Goal: Transaction & Acquisition: Purchase product/service

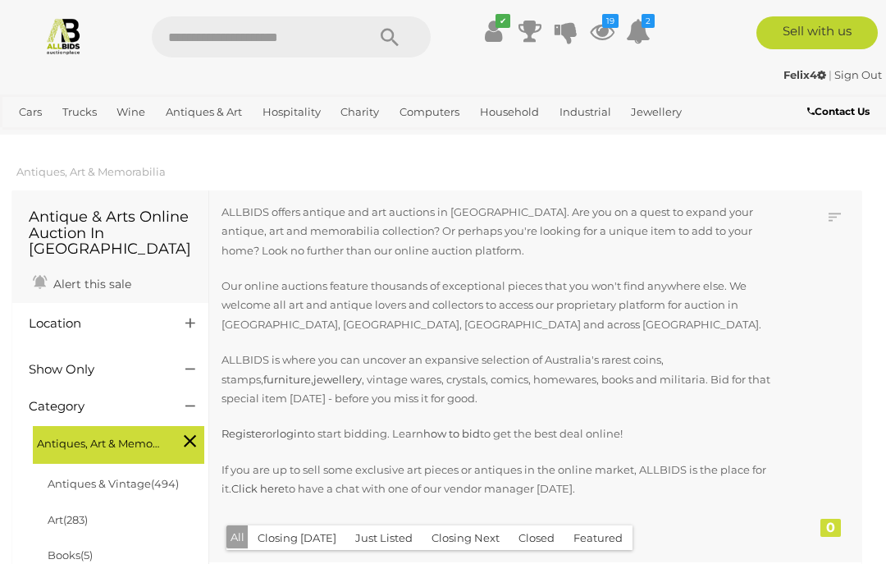
click at [607, 37] on icon at bounding box center [602, 31] width 25 height 30
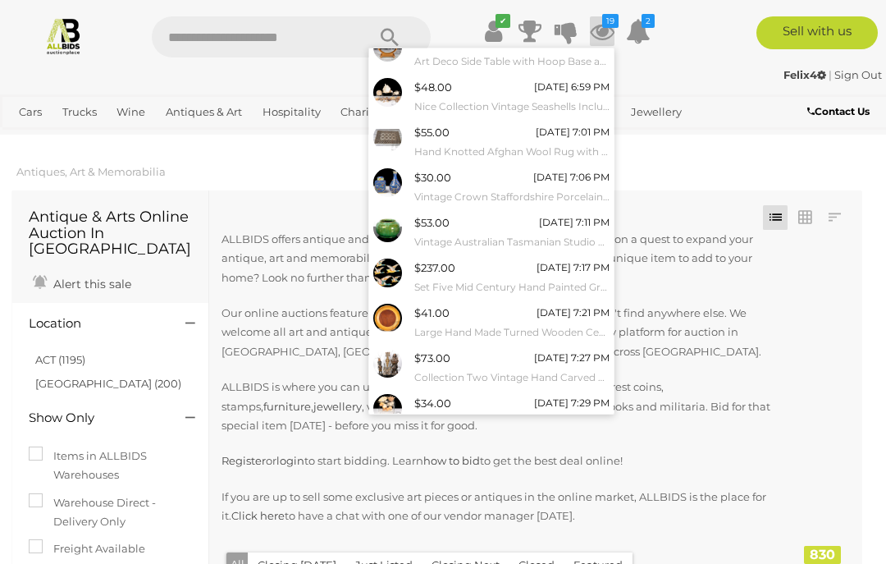
scroll to position [107, 0]
click at [569, 442] on link "View All" at bounding box center [491, 450] width 245 height 29
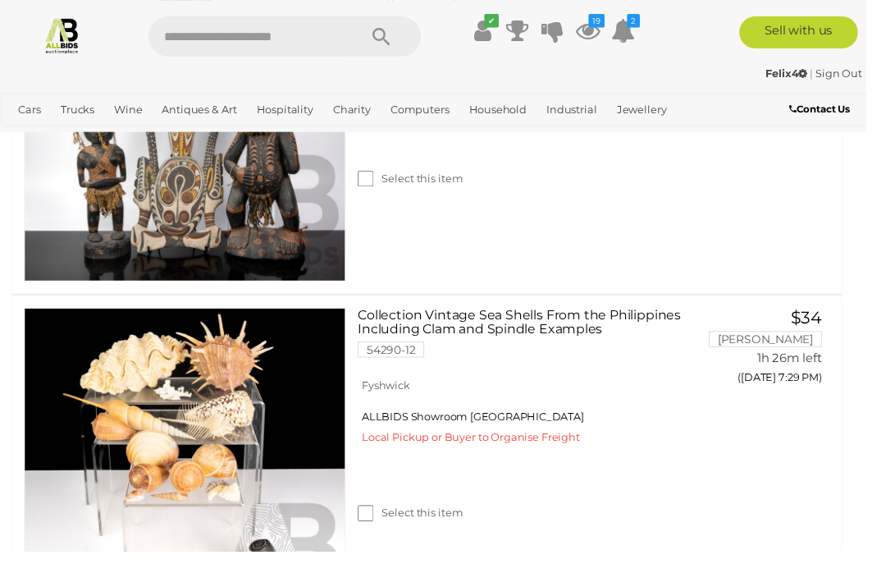
scroll to position [3385, 0]
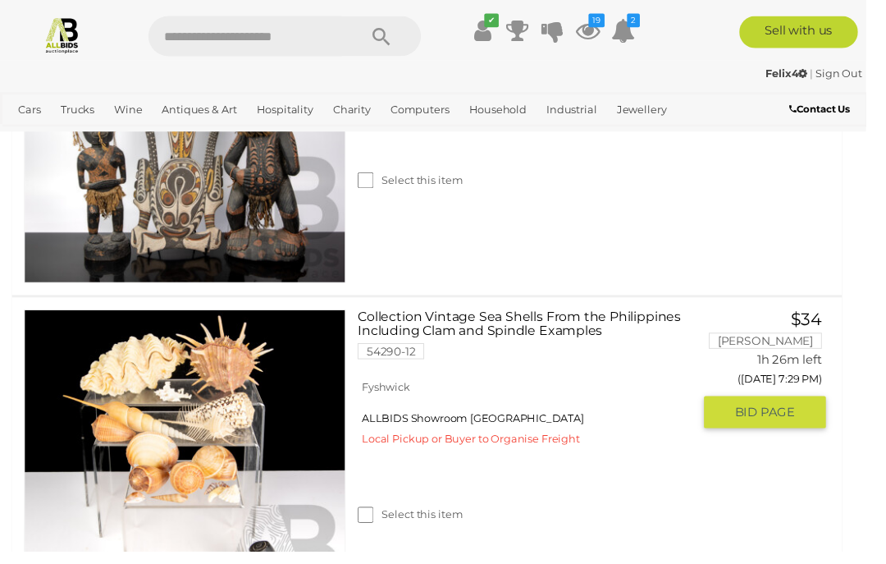
click at [217, 457] on img at bounding box center [189, 482] width 328 height 328
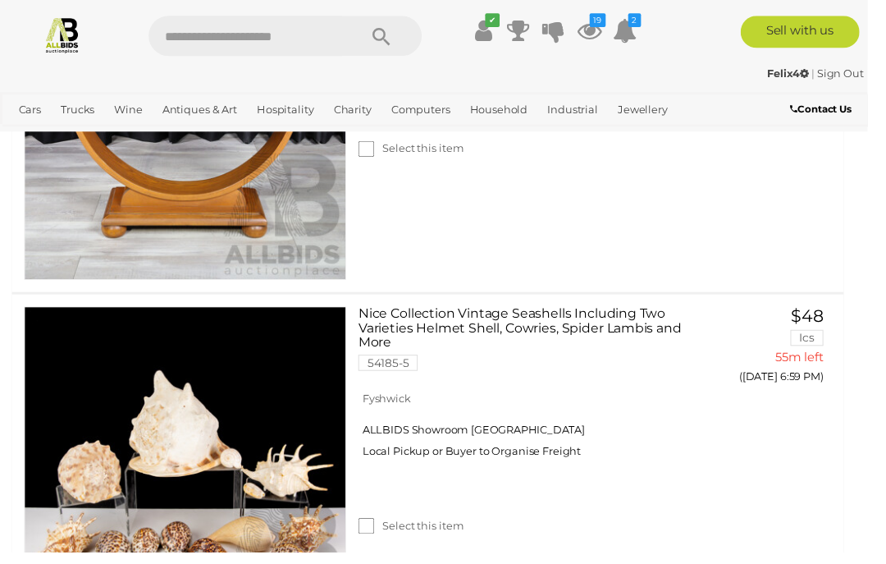
scroll to position [936, 0]
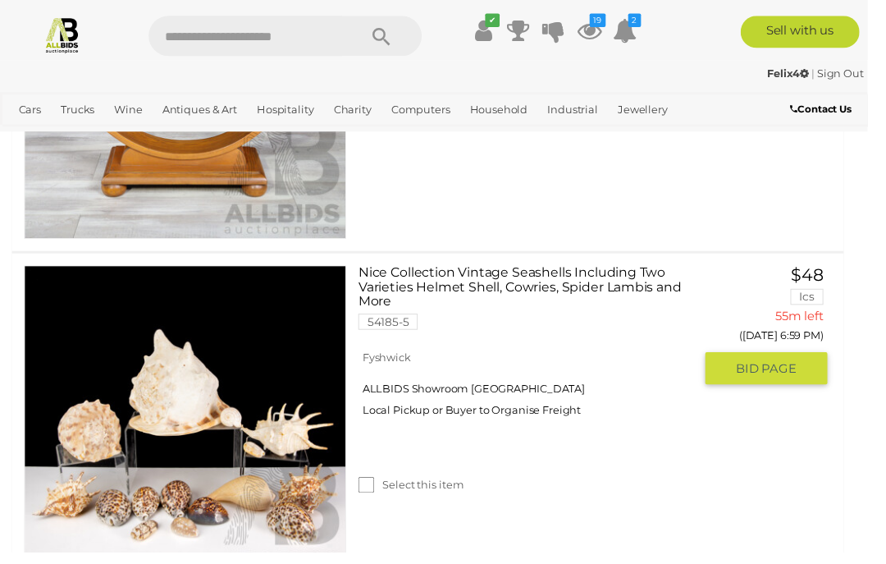
click at [254, 432] on img at bounding box center [189, 436] width 328 height 328
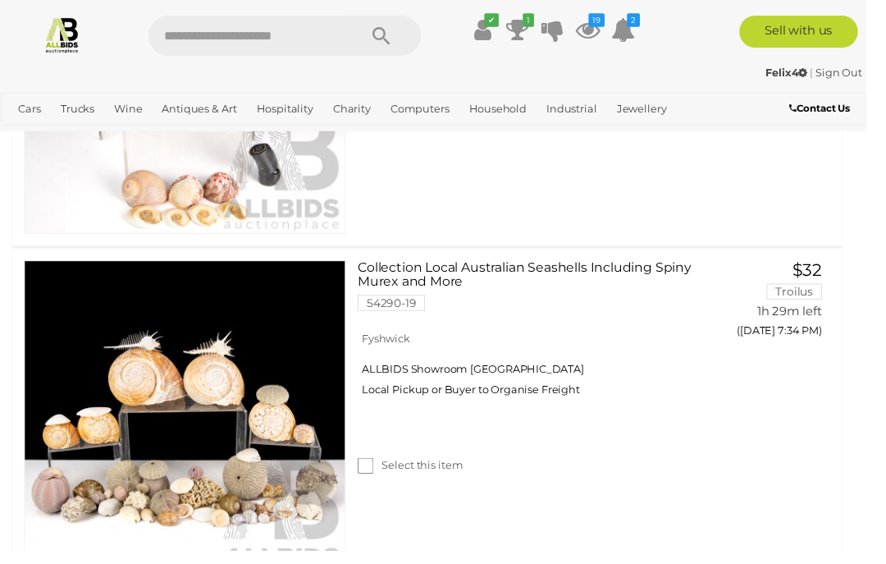
scroll to position [3792, 0]
click at [238, 396] on link at bounding box center [189, 430] width 329 height 329
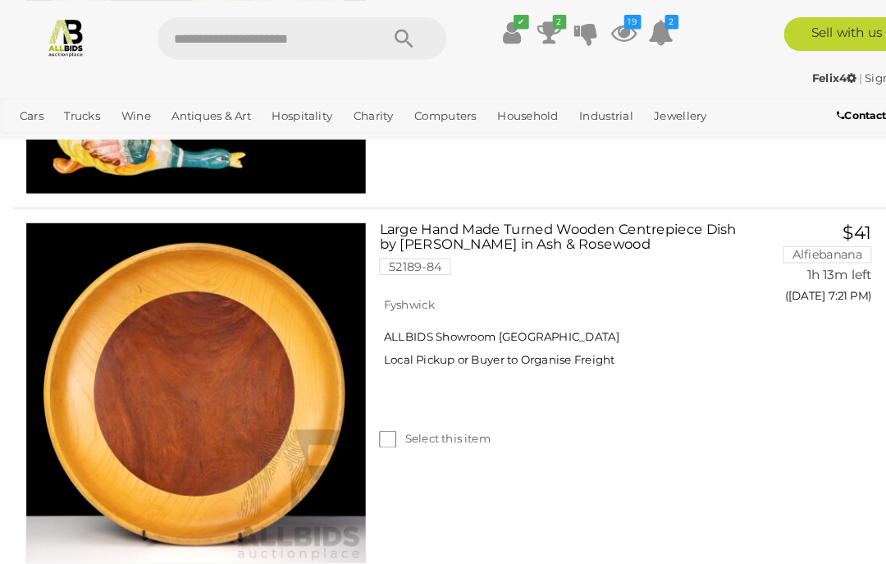
scroll to position [2775, 0]
click at [197, 360] on img at bounding box center [189, 379] width 328 height 328
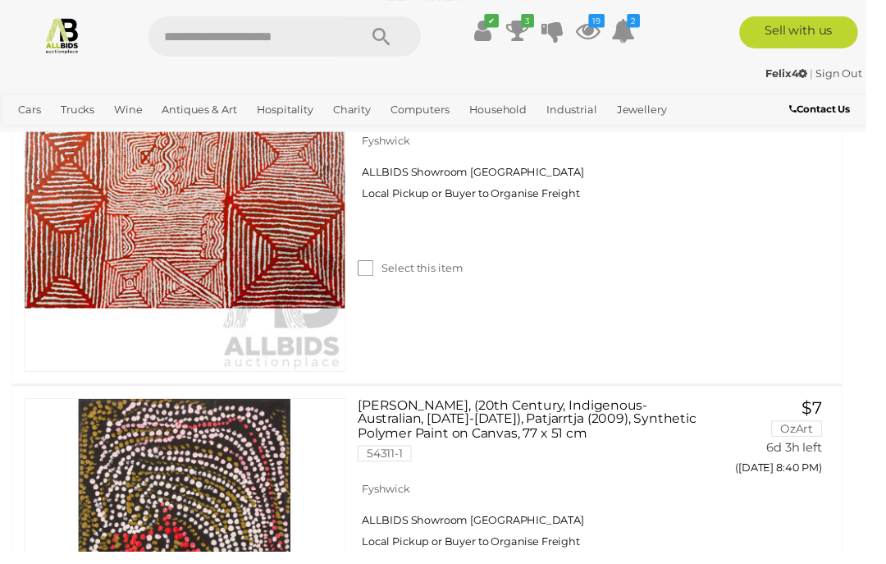
scroll to position [5543, 0]
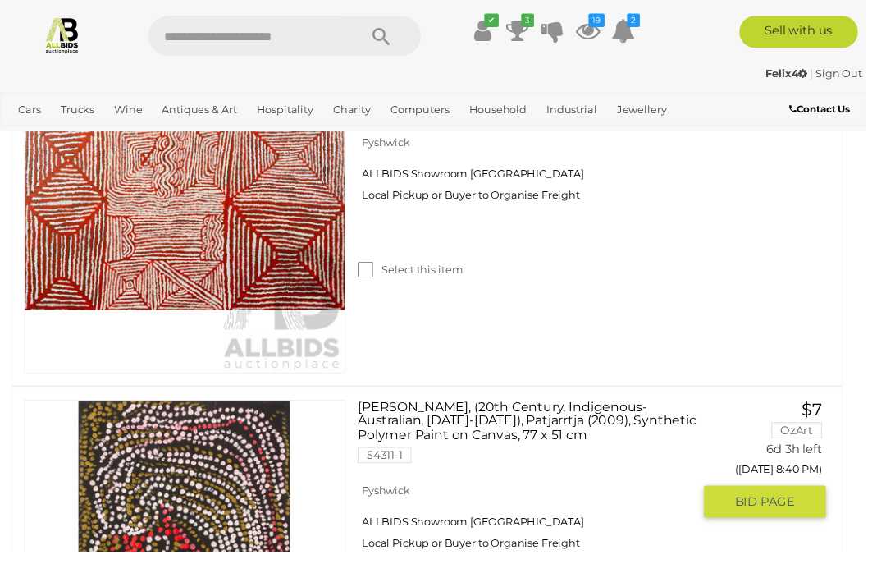
click at [204, 410] on img at bounding box center [189, 574] width 328 height 328
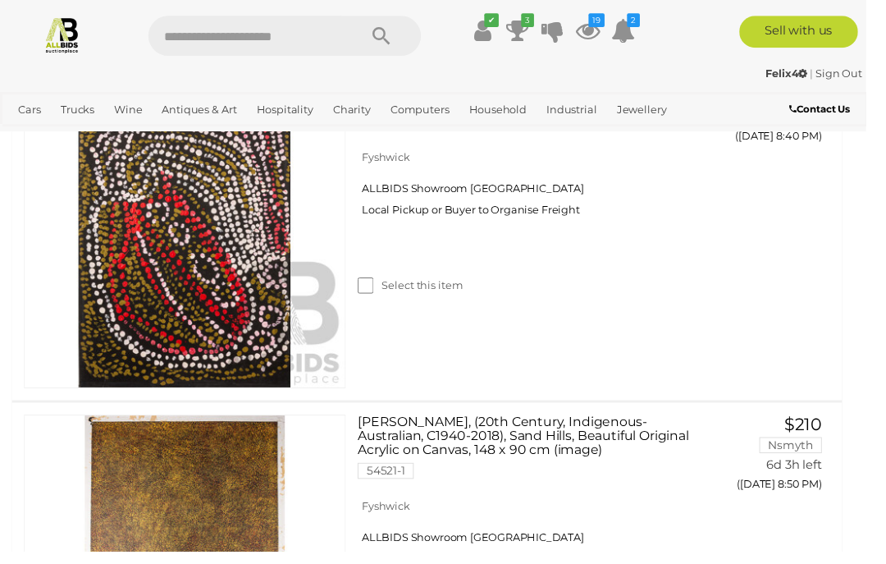
scroll to position [5885, 0]
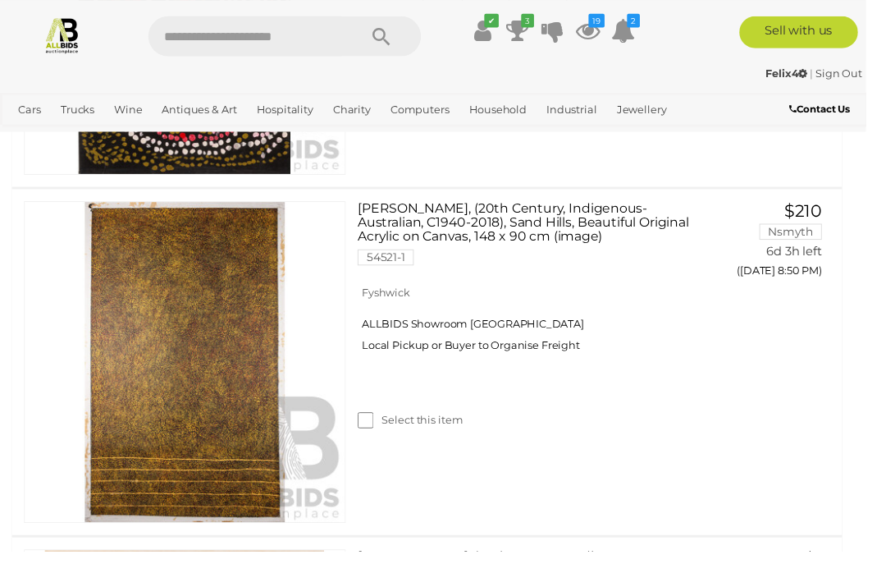
scroll to position [6102, 0]
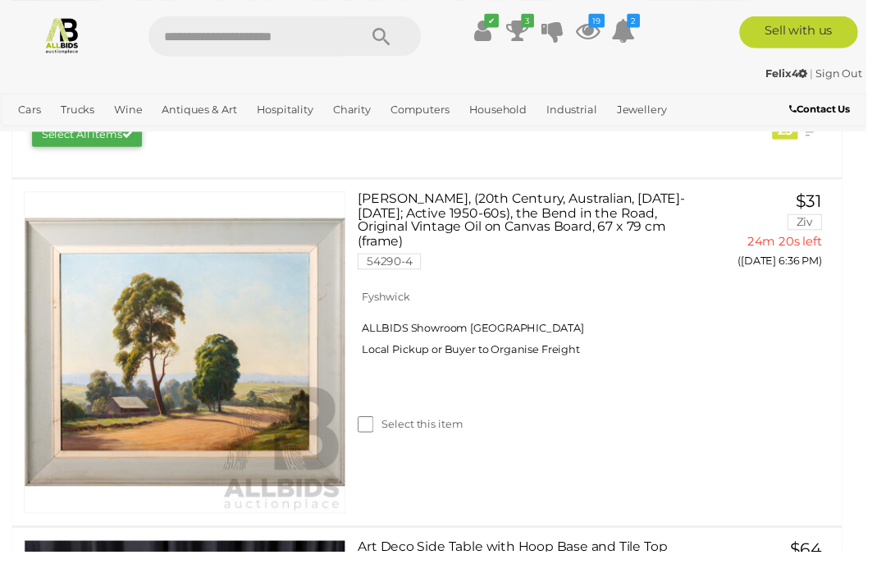
scroll to position [298, 0]
click at [571, 405] on div "Select this item" at bounding box center [543, 413] width 354 height 73
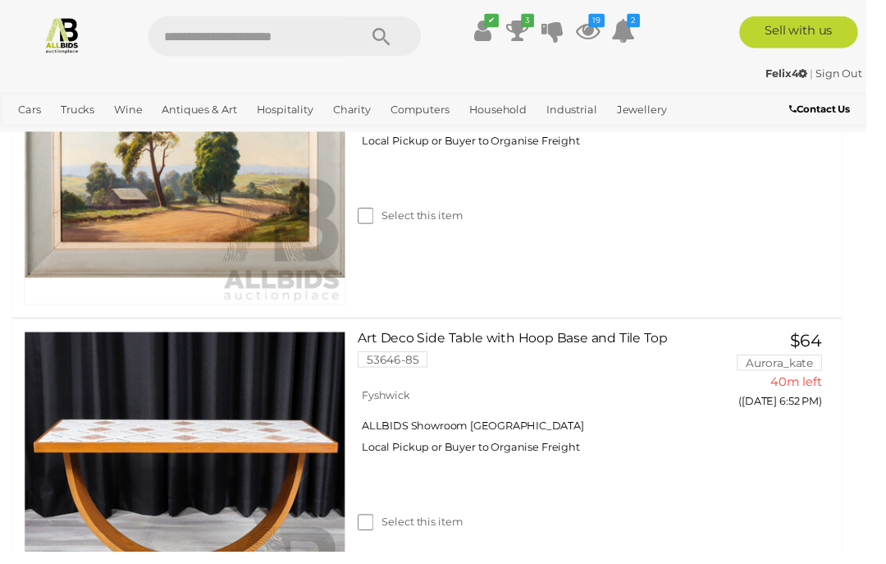
scroll to position [511, 0]
click at [386, 534] on label "Select this item" at bounding box center [420, 534] width 108 height 16
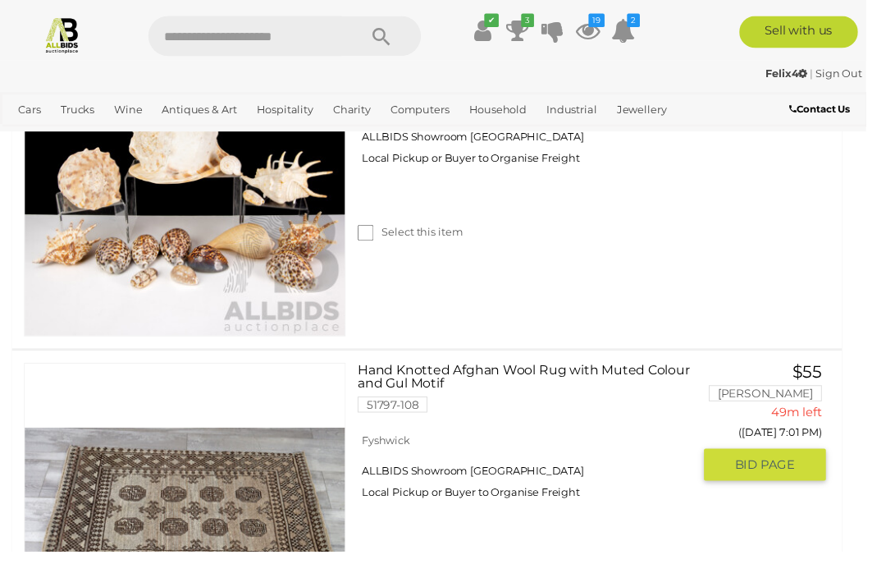
scroll to position [1193, 0]
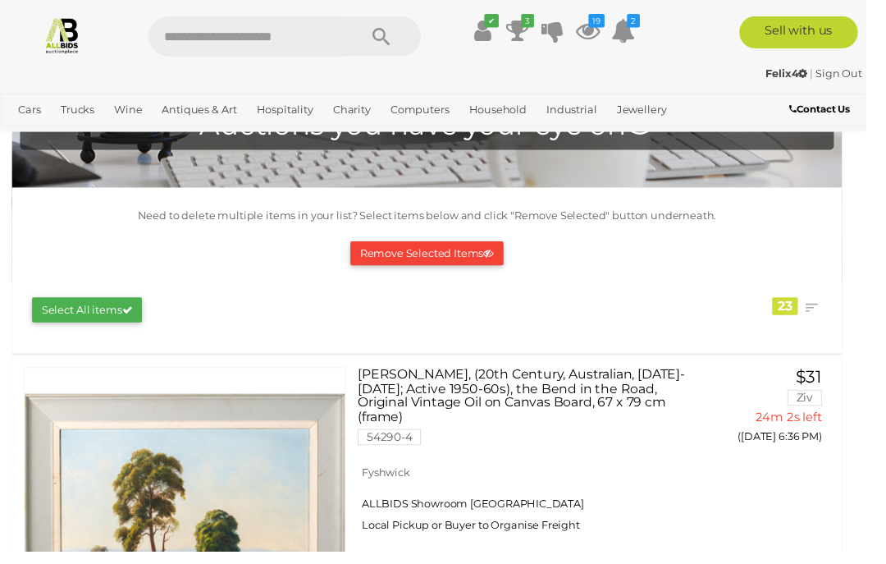
click at [486, 257] on button "Remove Selected Items" at bounding box center [437, 258] width 157 height 25
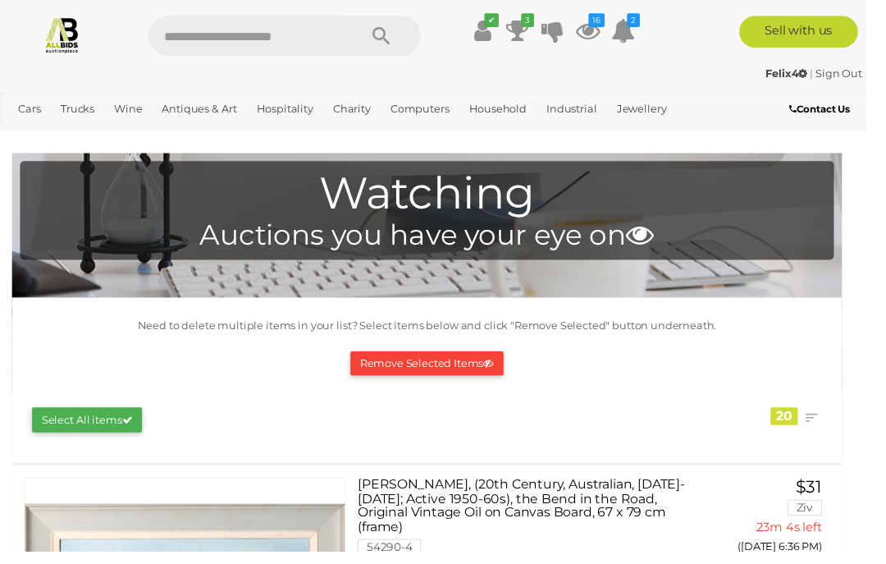
scroll to position [0, 0]
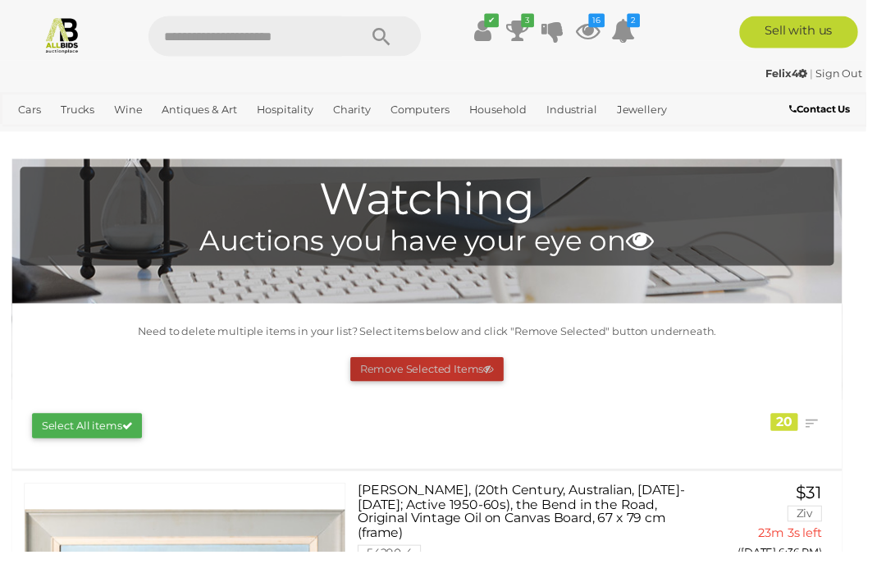
click at [455, 376] on button "Remove Selected Items" at bounding box center [437, 377] width 157 height 25
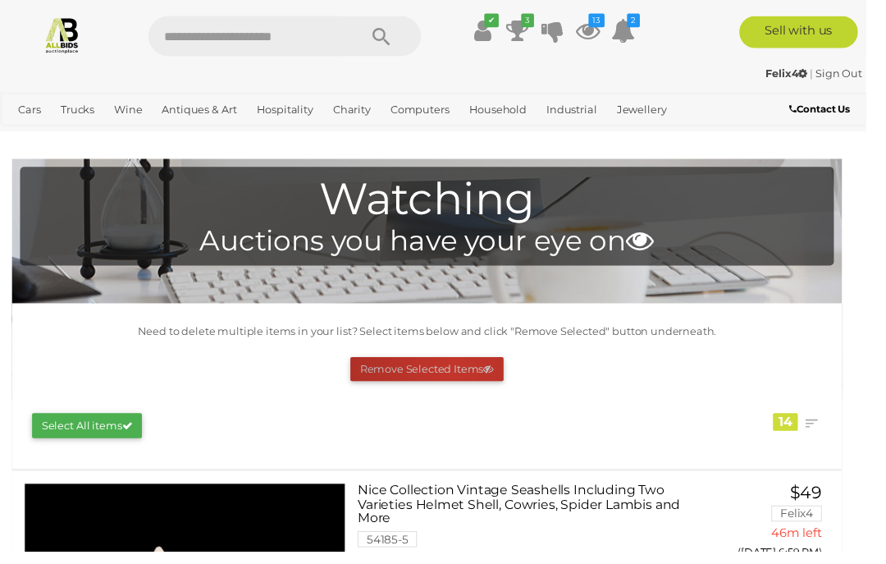
click at [465, 378] on button "Remove Selected Items" at bounding box center [437, 377] width 157 height 25
click at [0, 0] on span "Auctions" at bounding box center [0, 0] width 0 height 0
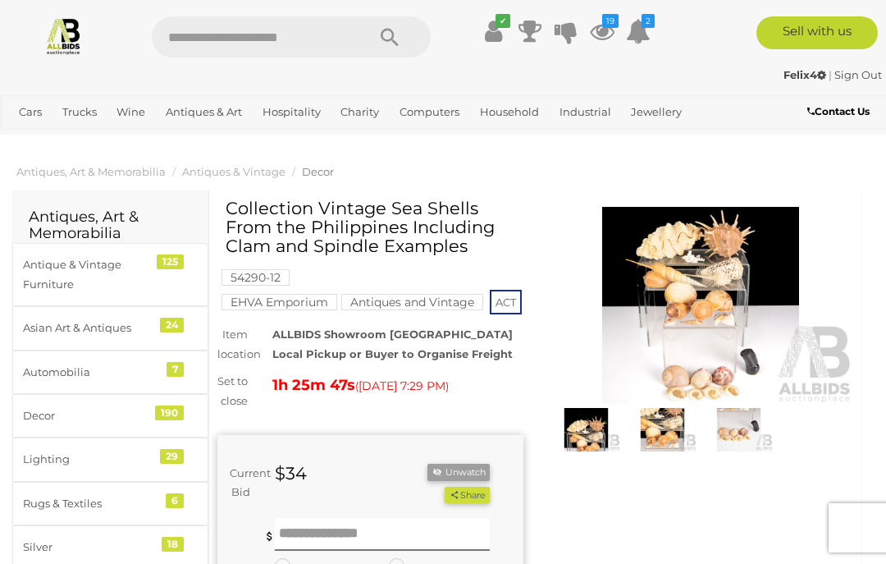
click at [718, 319] on img at bounding box center [701, 305] width 306 height 197
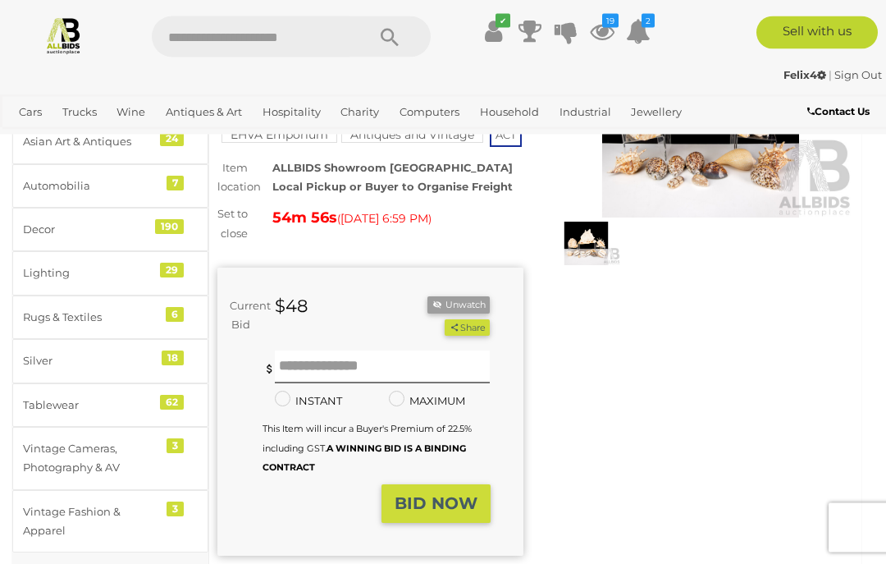
scroll to position [186, 0]
click at [456, 513] on strong "BID NOW" at bounding box center [436, 503] width 83 height 20
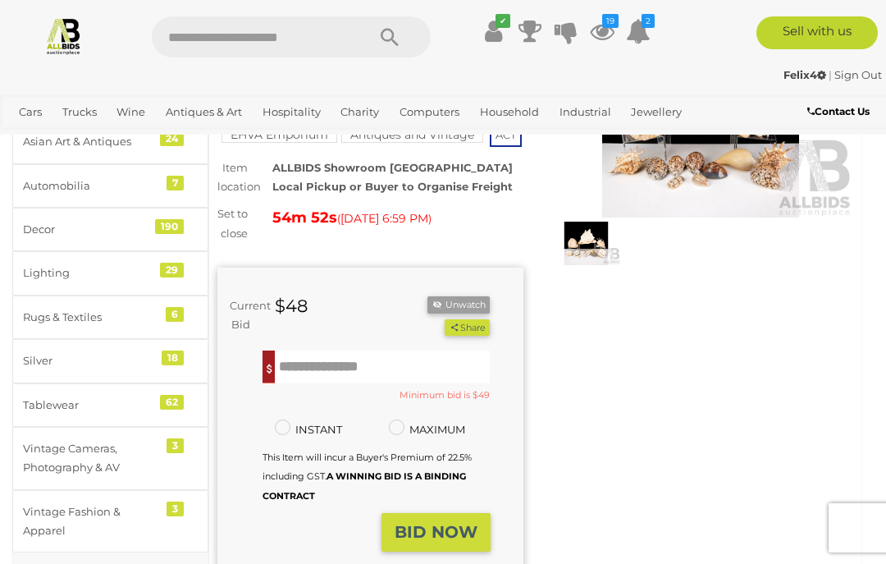
click at [399, 383] on input "text" at bounding box center [382, 366] width 215 height 33
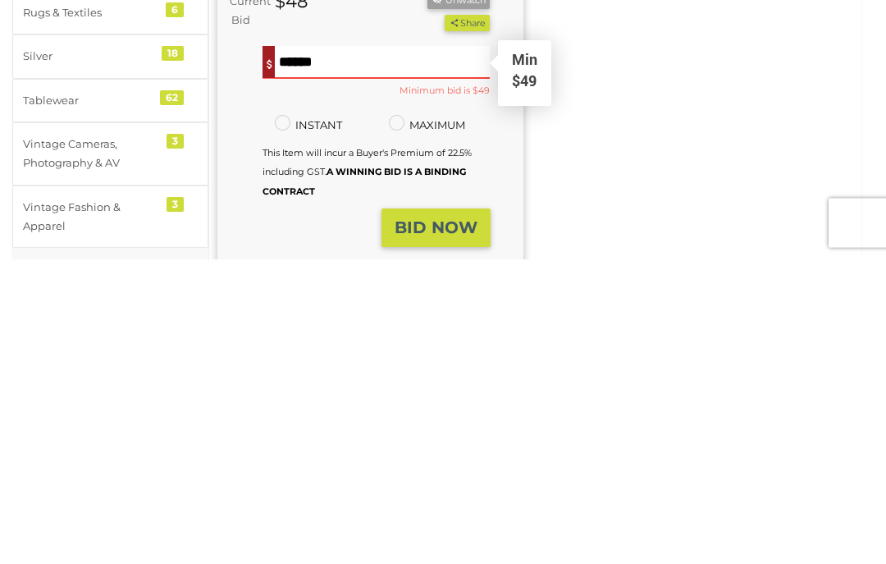
type input "*"
type input "***"
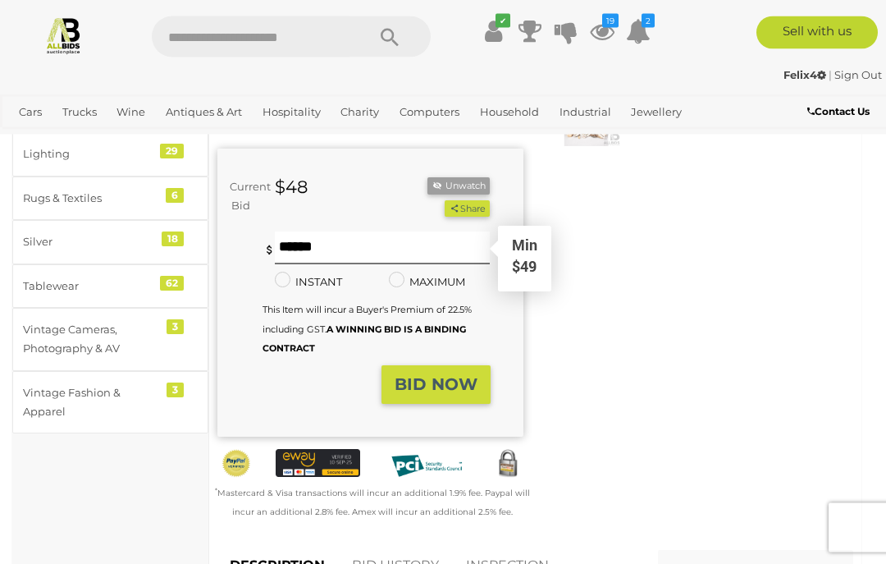
scroll to position [305, 0]
click at [448, 394] on strong "BID NOW" at bounding box center [436, 384] width 83 height 20
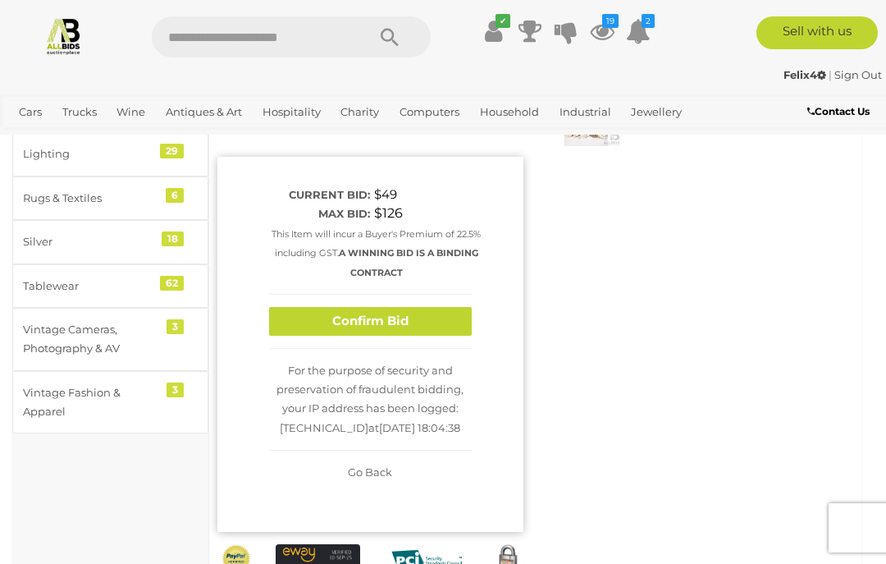
click at [444, 336] on button "Confirm Bid" at bounding box center [370, 321] width 203 height 29
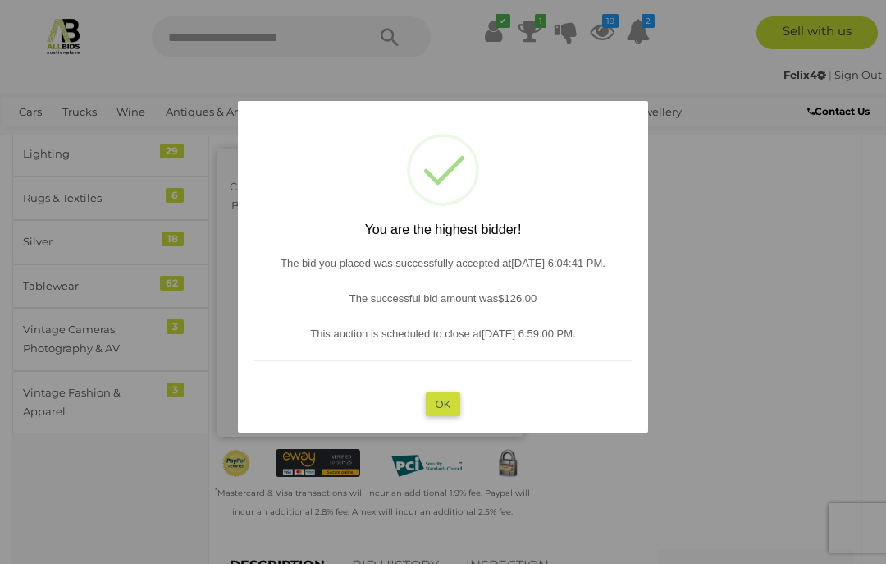
click at [453, 415] on button "OK" at bounding box center [443, 404] width 35 height 24
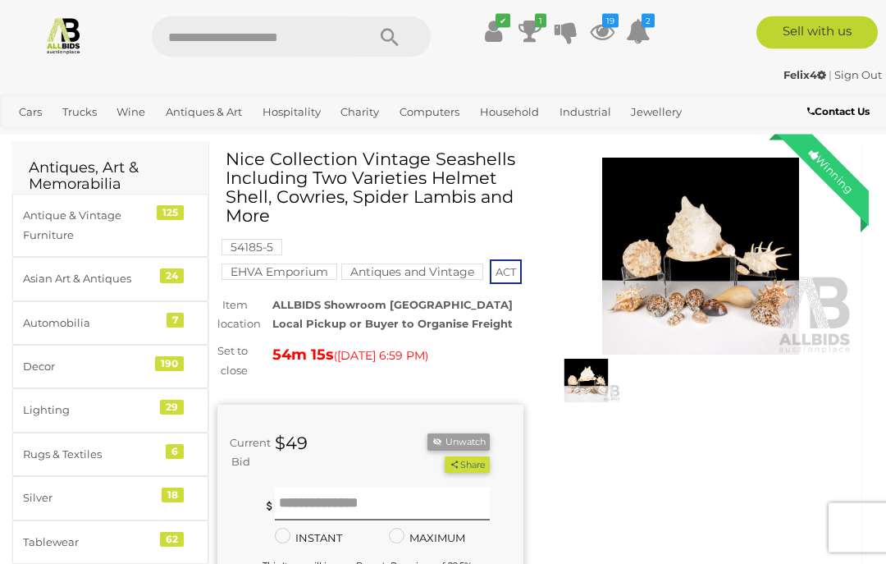
scroll to position [38, 0]
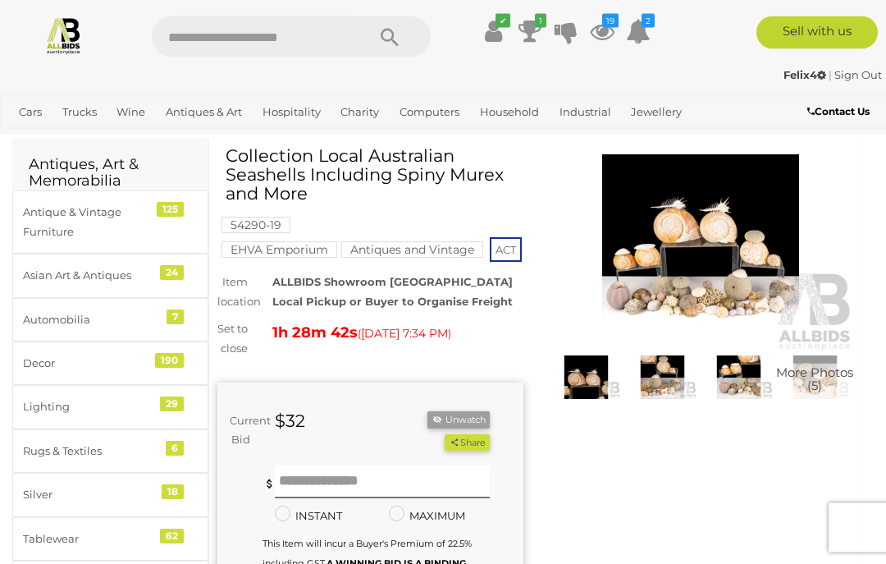
scroll to position [53, 0]
click at [406, 498] on input "text" at bounding box center [382, 481] width 215 height 33
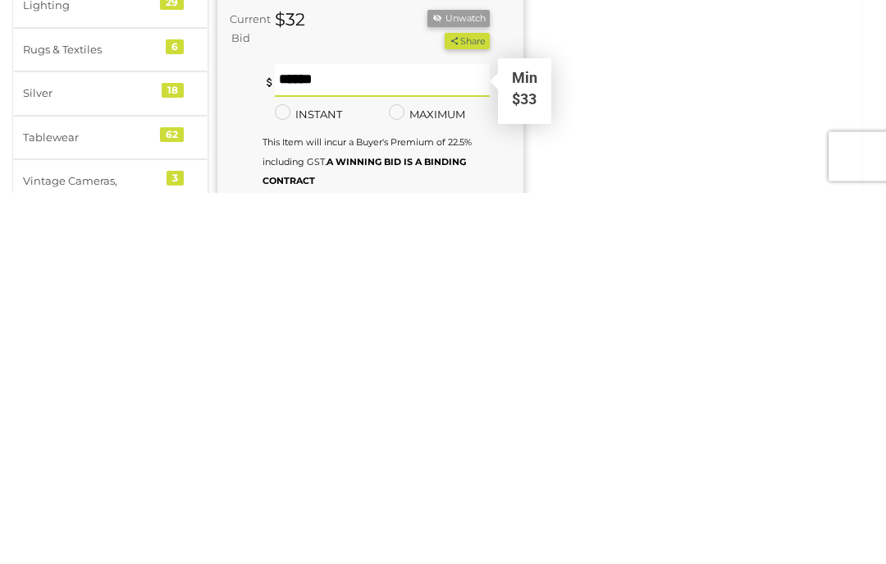
type input "***"
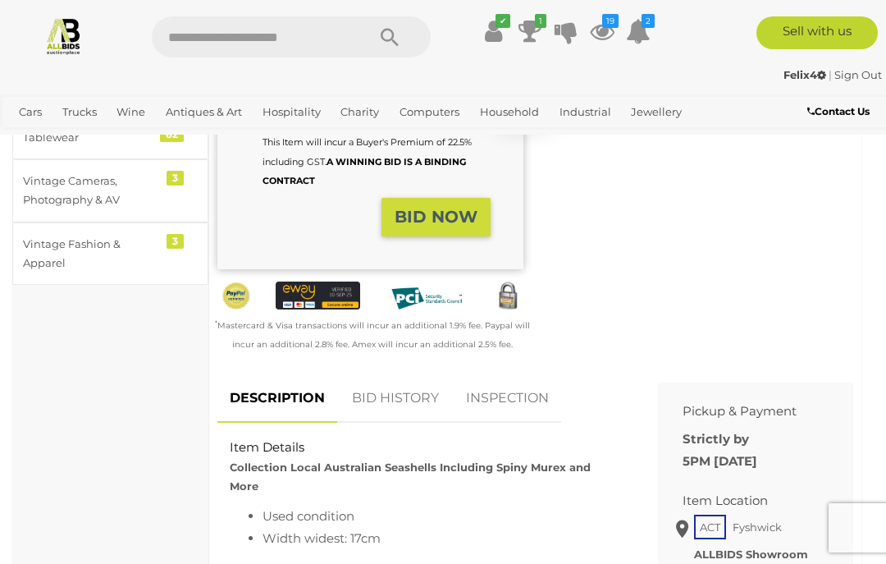
click at [462, 227] on strong "BID NOW" at bounding box center [436, 217] width 83 height 20
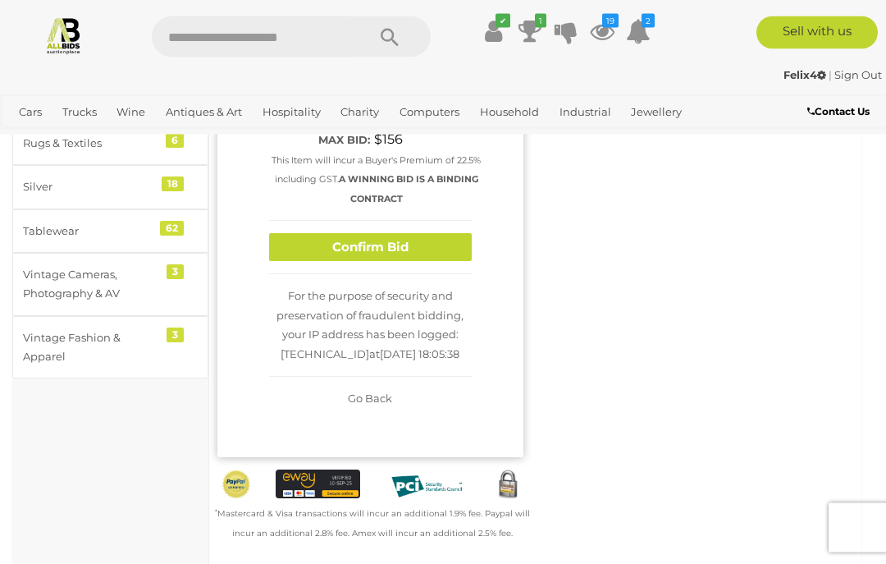
scroll to position [360, 0]
click at [437, 262] on button "Confirm Bid" at bounding box center [370, 247] width 203 height 29
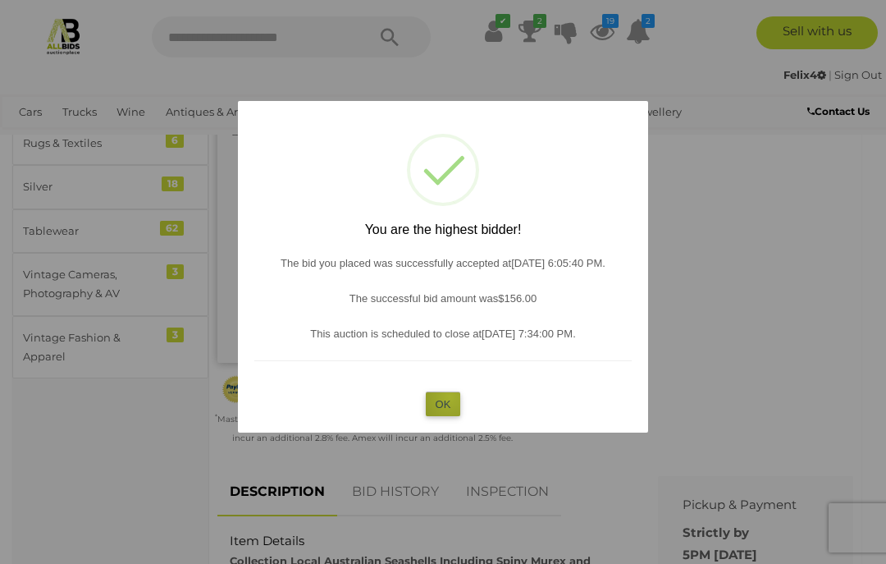
click at [451, 395] on button "OK" at bounding box center [443, 404] width 35 height 24
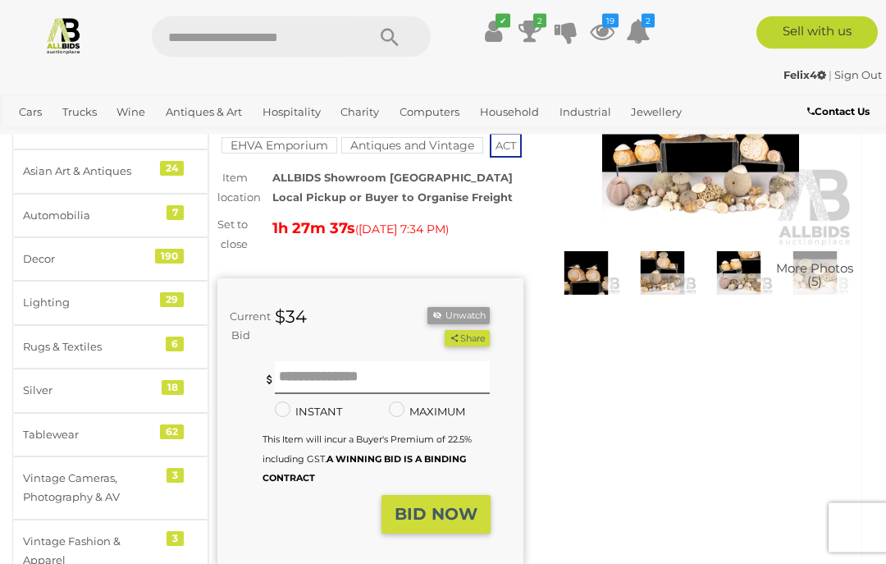
scroll to position [122, 0]
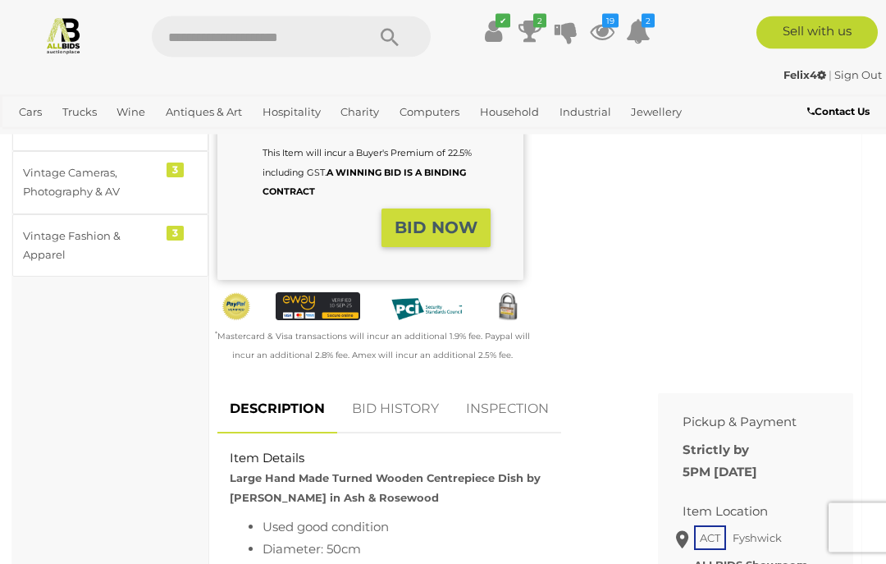
scroll to position [462, 0]
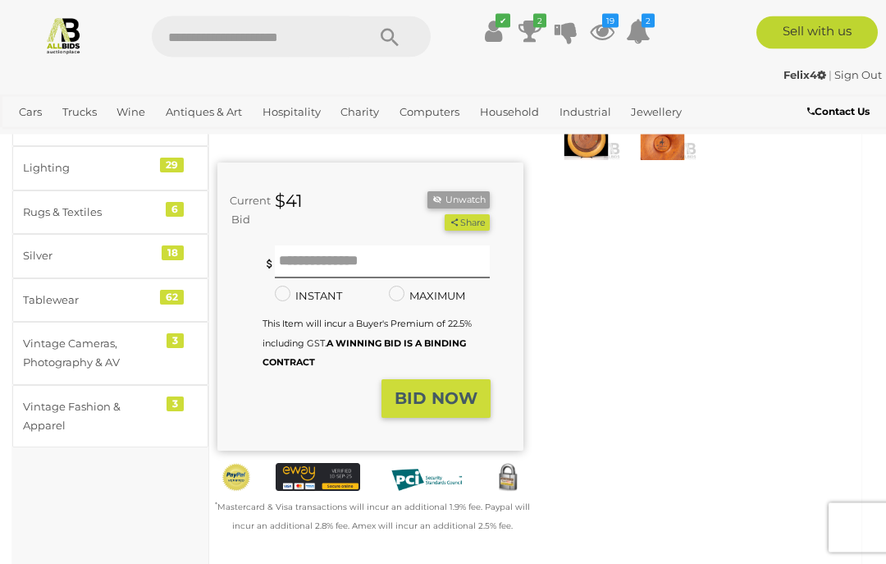
click at [449, 409] on strong "BID NOW" at bounding box center [436, 399] width 83 height 20
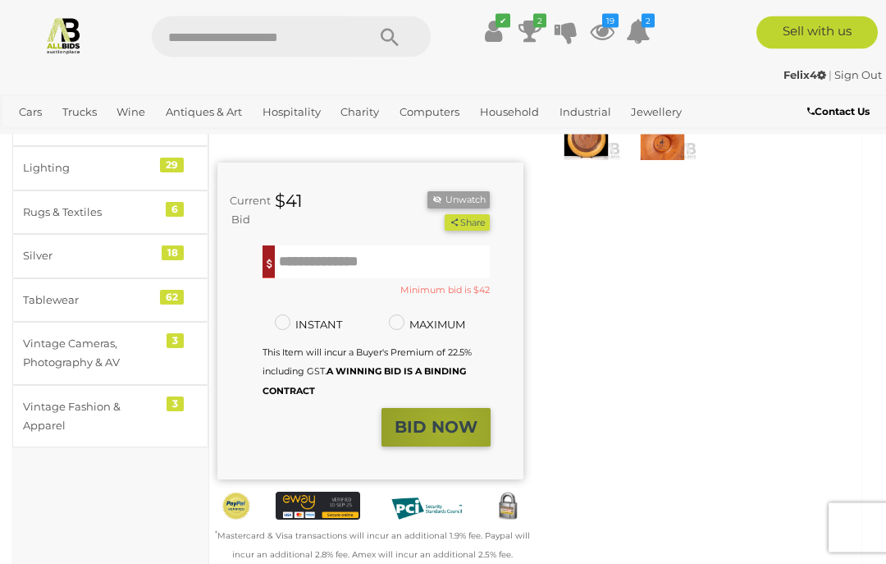
scroll to position [291, 0]
click at [376, 278] on input "text" at bounding box center [382, 261] width 215 height 33
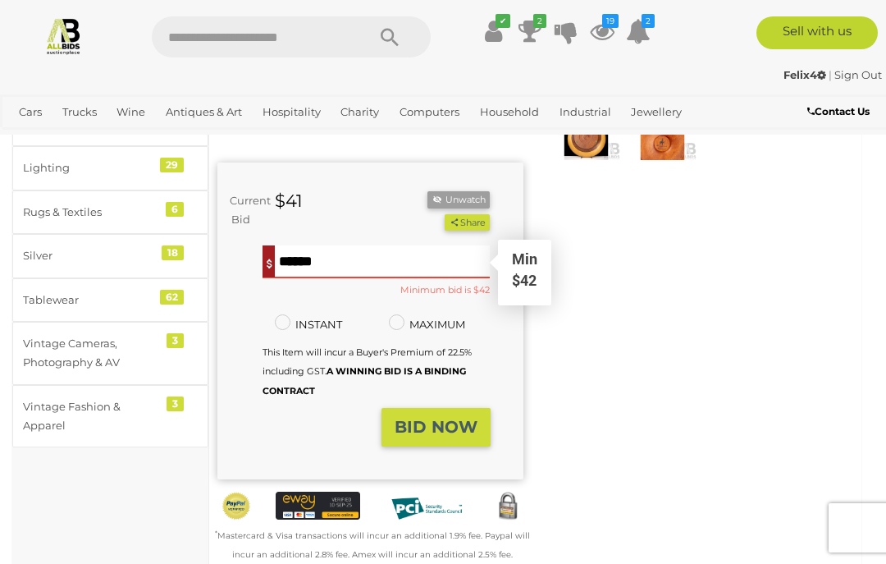
scroll to position [291, 0]
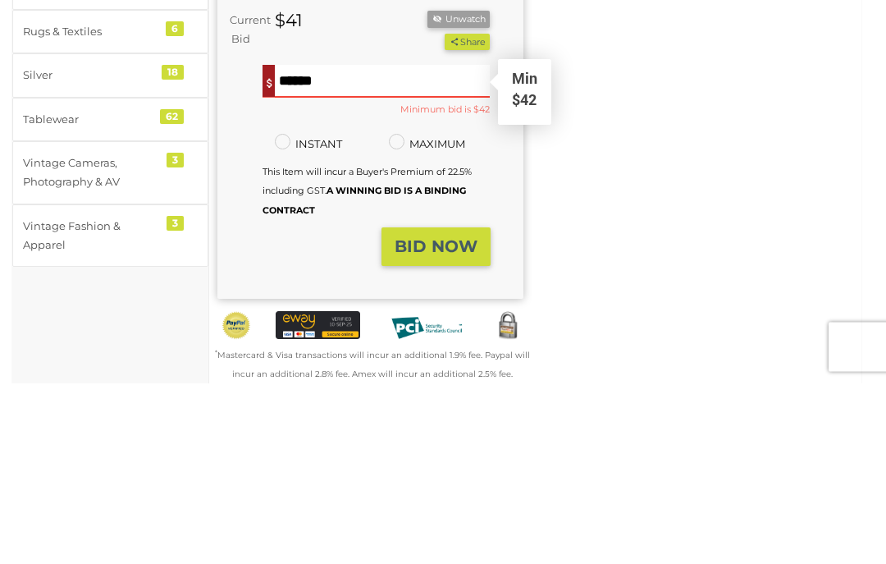
type input "**"
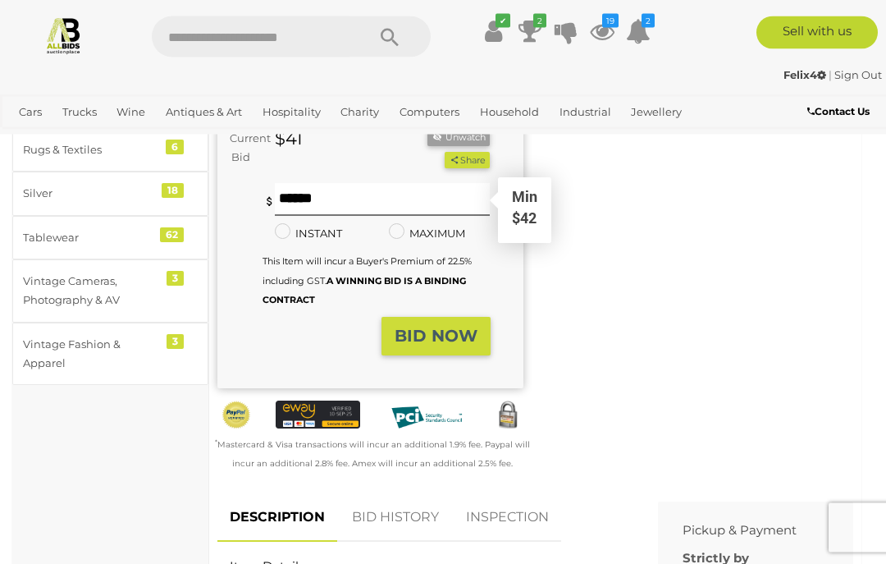
click at [456, 343] on strong "BID NOW" at bounding box center [436, 337] width 83 height 20
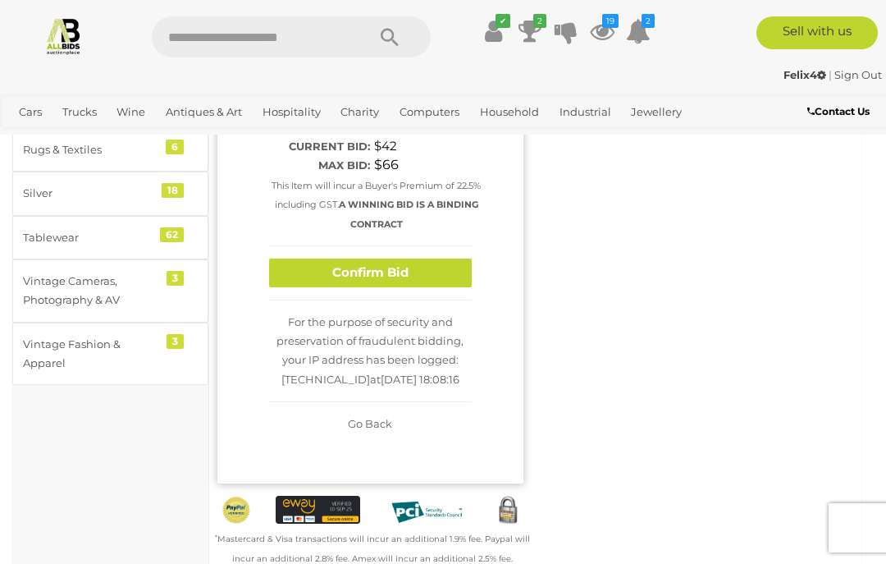
click at [437, 287] on button "Confirm Bid" at bounding box center [370, 273] width 203 height 29
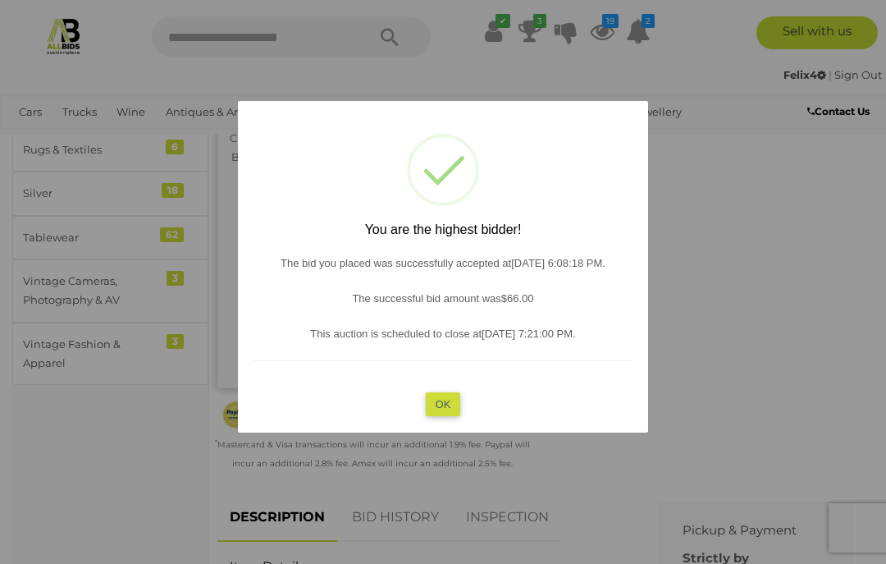
click at [447, 396] on button "OK" at bounding box center [443, 404] width 35 height 24
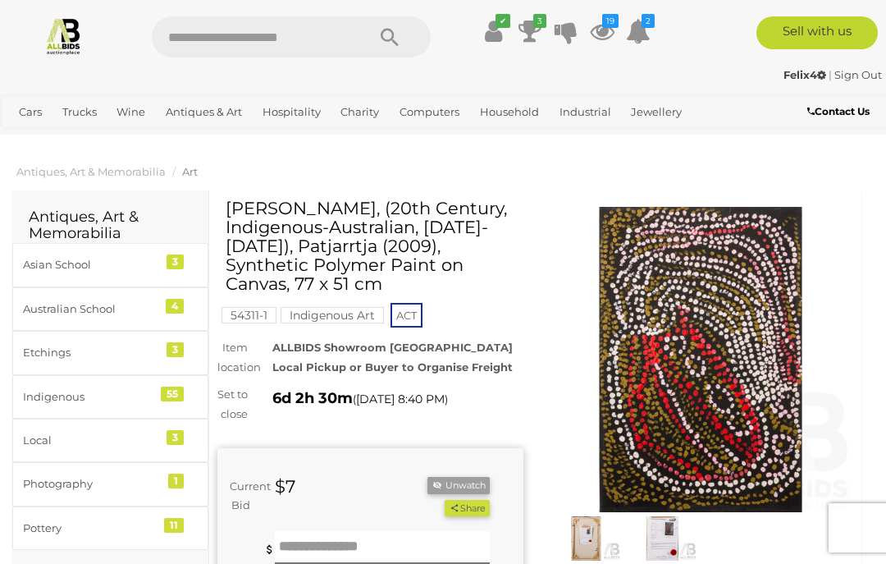
scroll to position [0, 21]
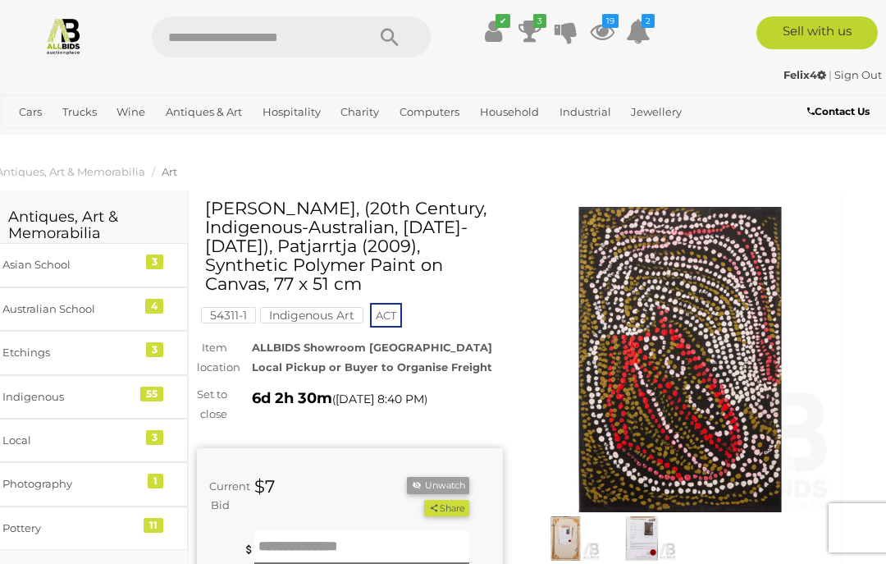
click at [570, 530] on img at bounding box center [566, 538] width 68 height 44
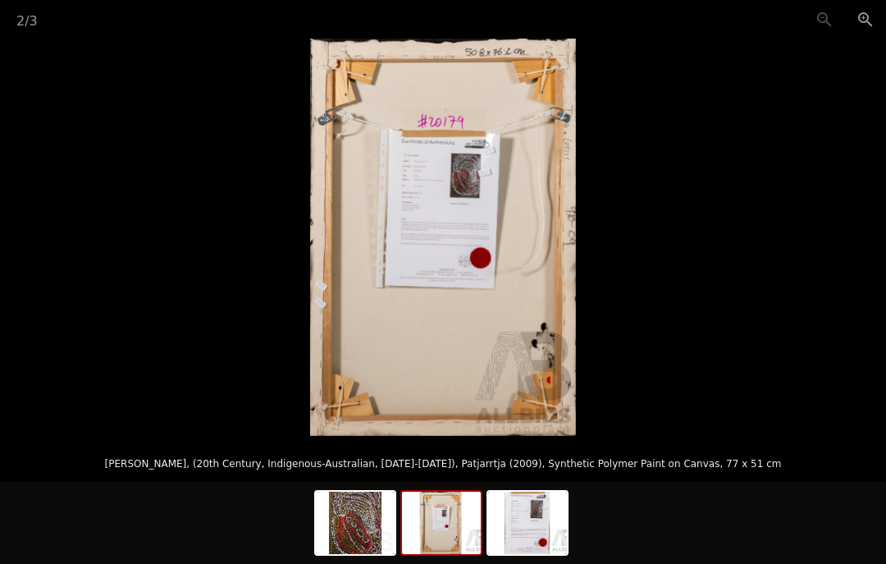
click at [542, 519] on img at bounding box center [527, 523] width 79 height 62
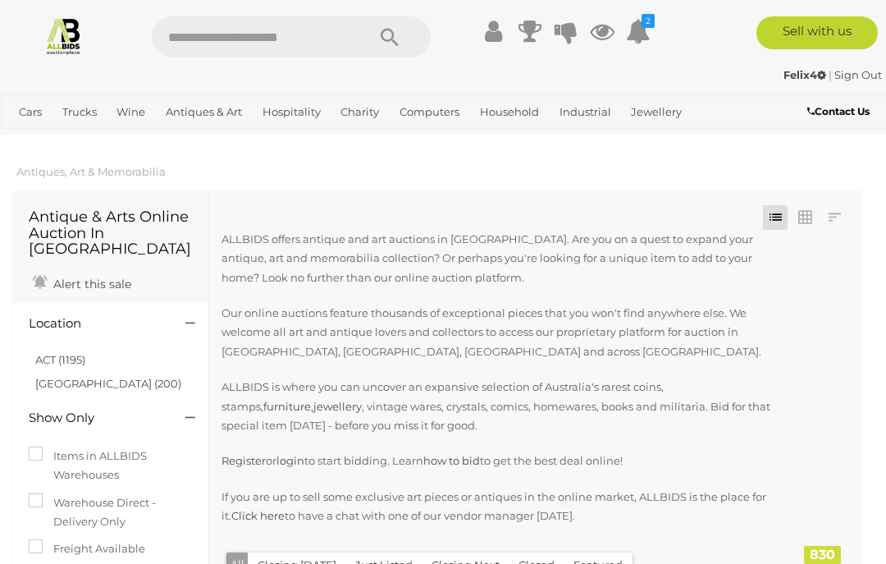
click at [80, 353] on link "ACT (1195)" at bounding box center [60, 359] width 50 height 13
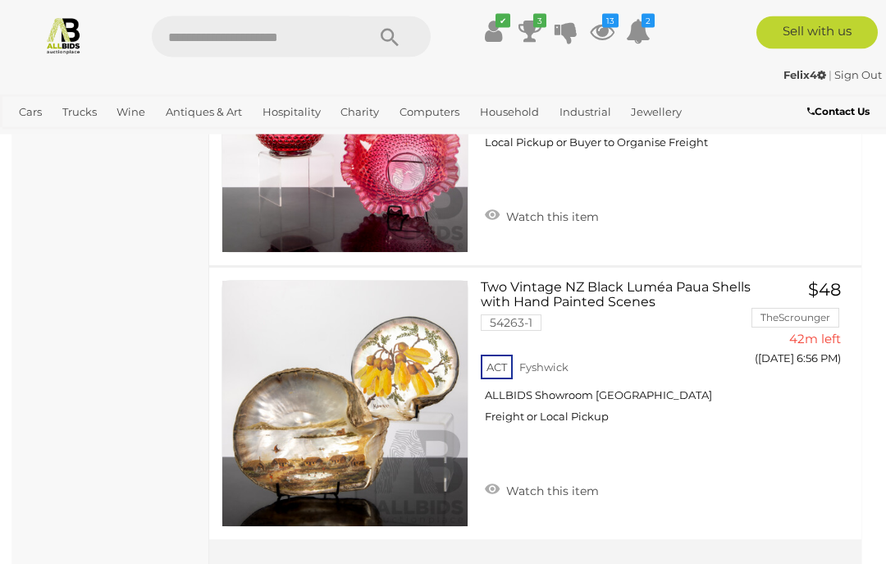
scroll to position [14126, 0]
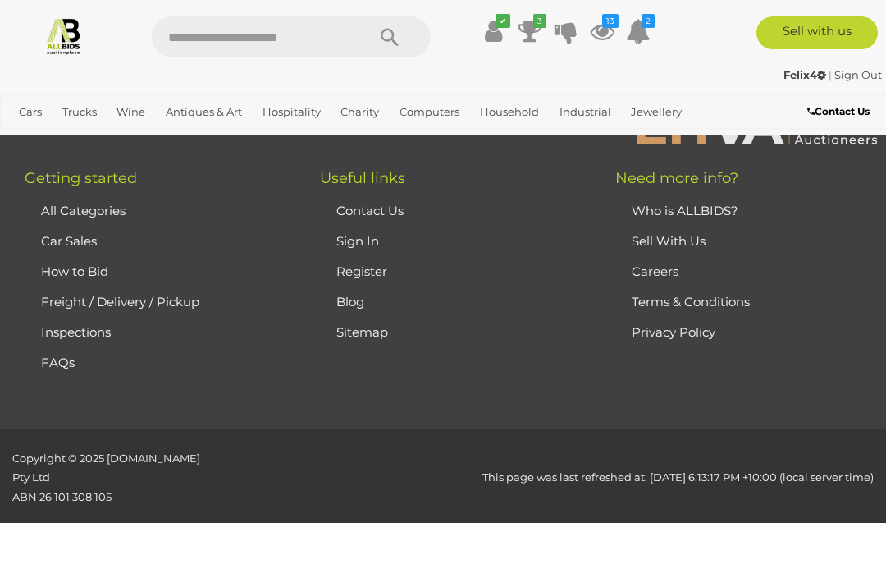
scroll to position [421, 0]
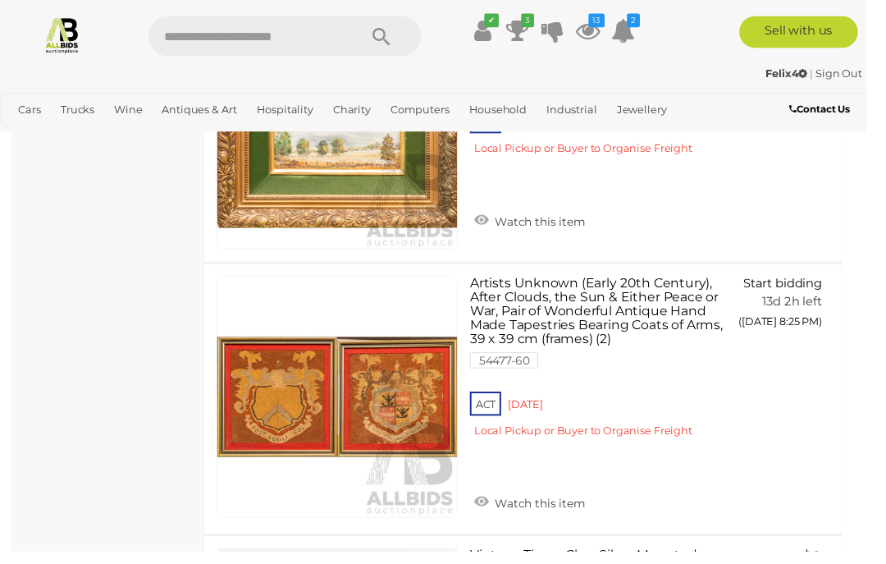
scroll to position [2538, 0]
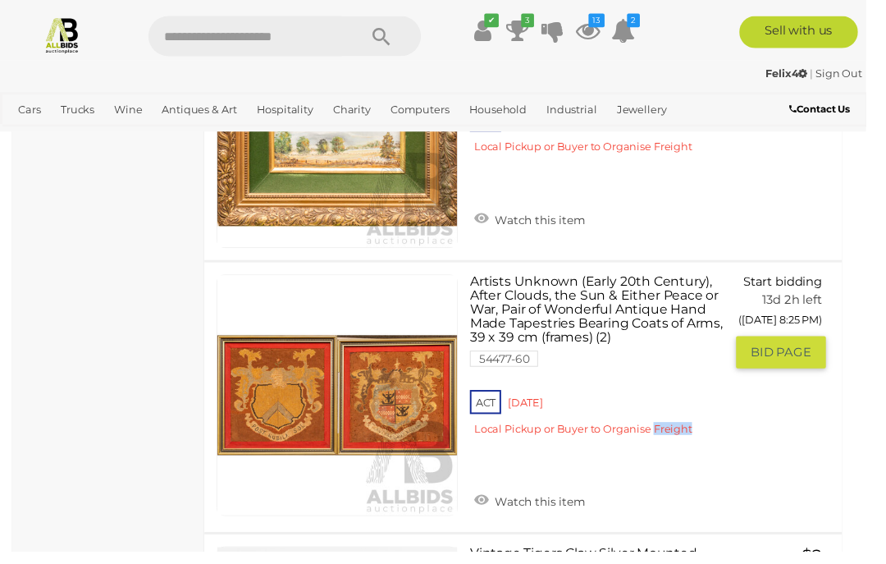
click at [657, 459] on div "ACT Red Hill Local Pickup or Buyer to Organise Freight" at bounding box center [610, 427] width 259 height 63
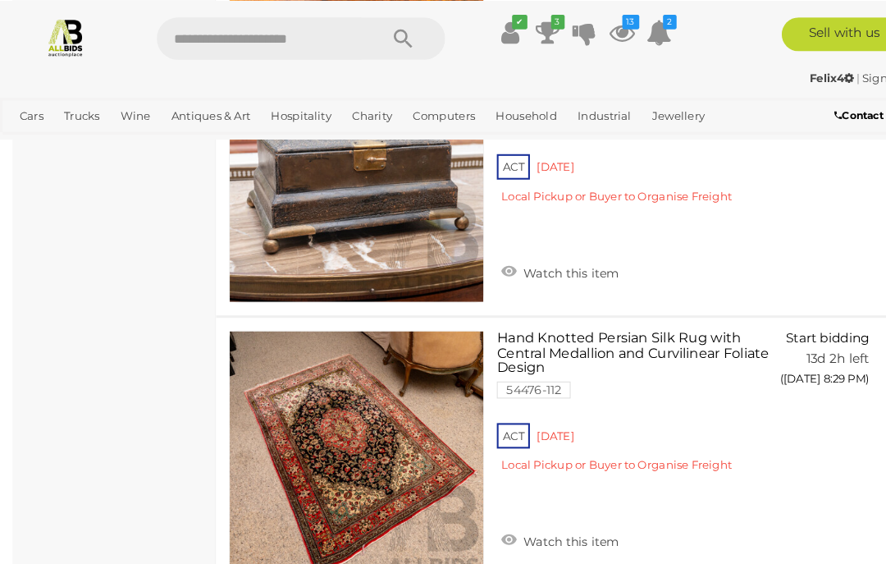
scroll to position [4698, 0]
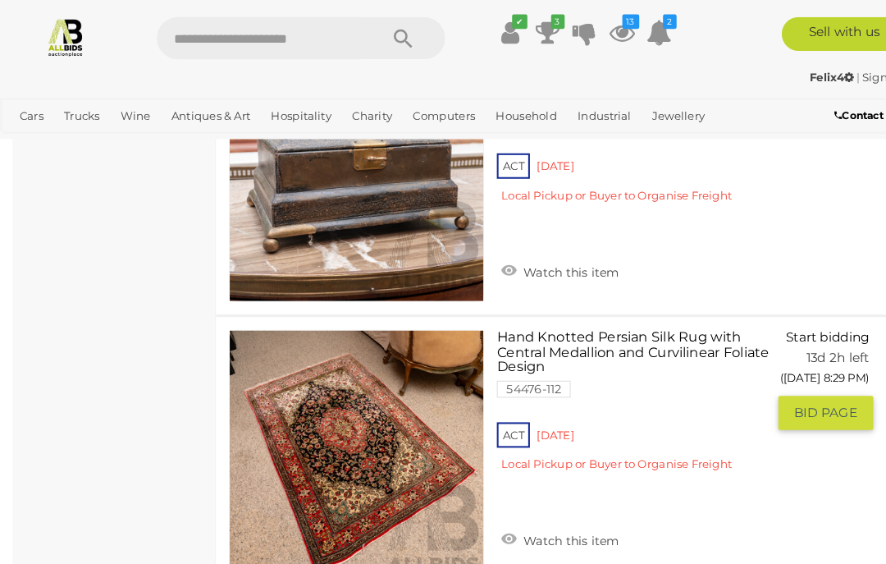
click at [378, 418] on link at bounding box center [345, 442] width 247 height 247
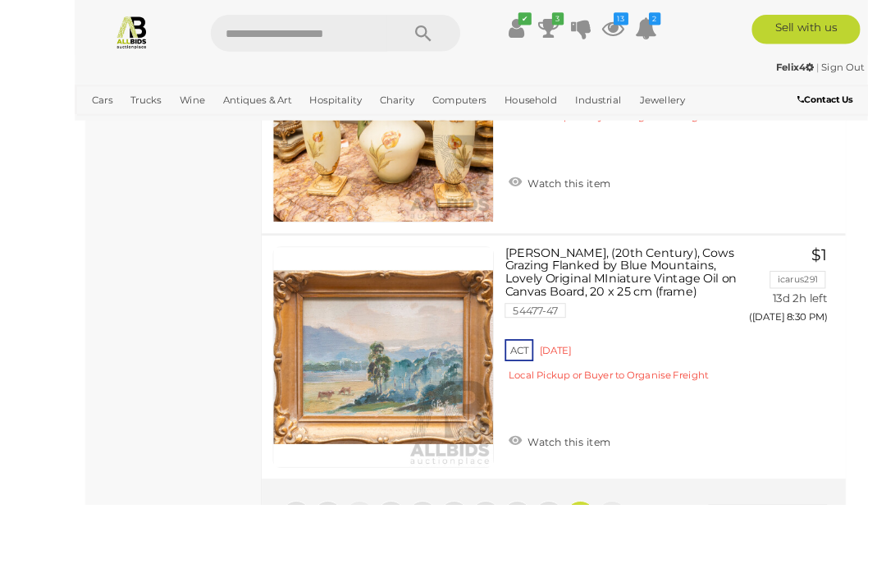
scroll to position [5377, 0]
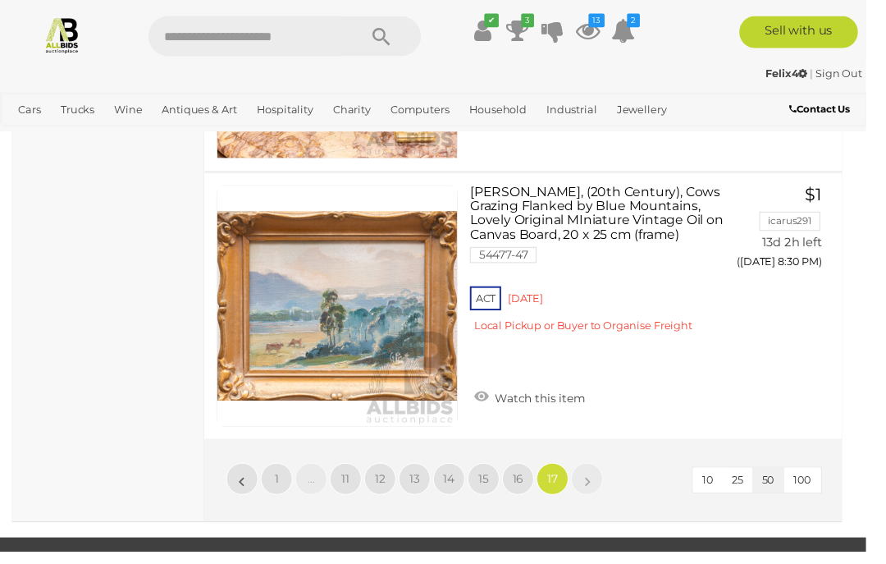
click at [530, 483] on span "16" at bounding box center [530, 490] width 11 height 15
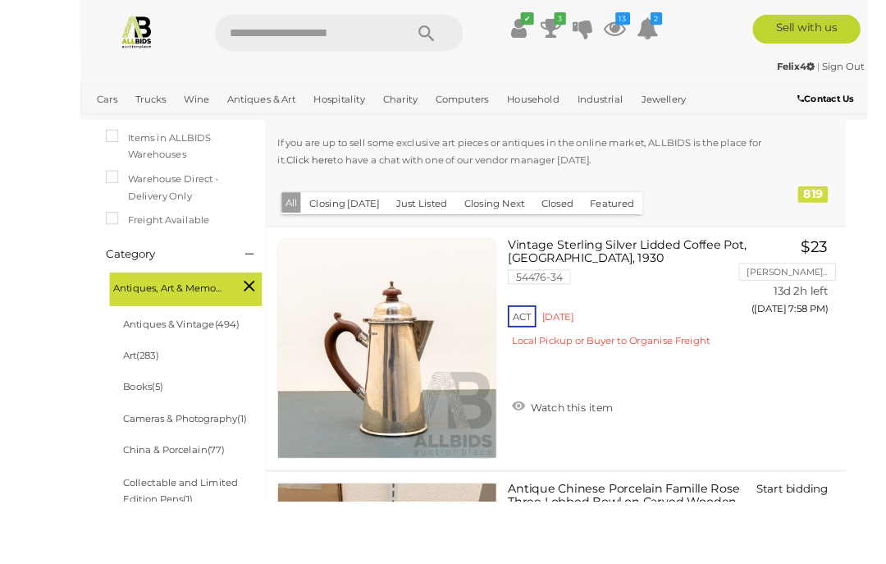
scroll to position [452, 0]
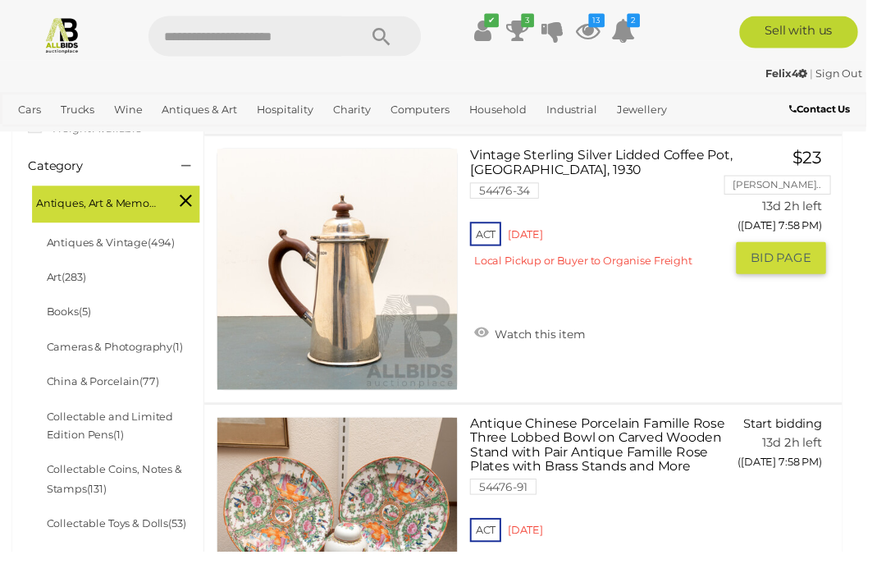
click at [582, 334] on link "Watch this item" at bounding box center [542, 340] width 122 height 25
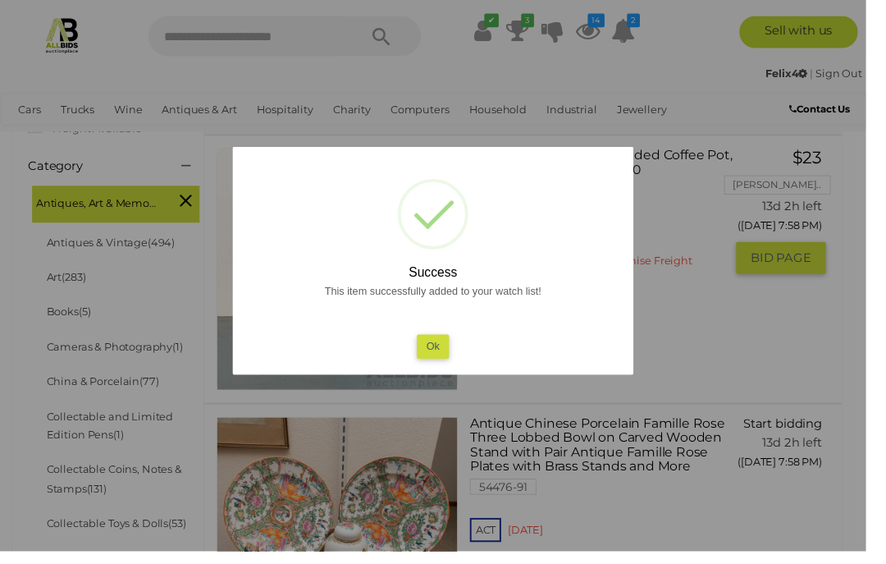
click at [460, 362] on button "Ok" at bounding box center [444, 354] width 34 height 24
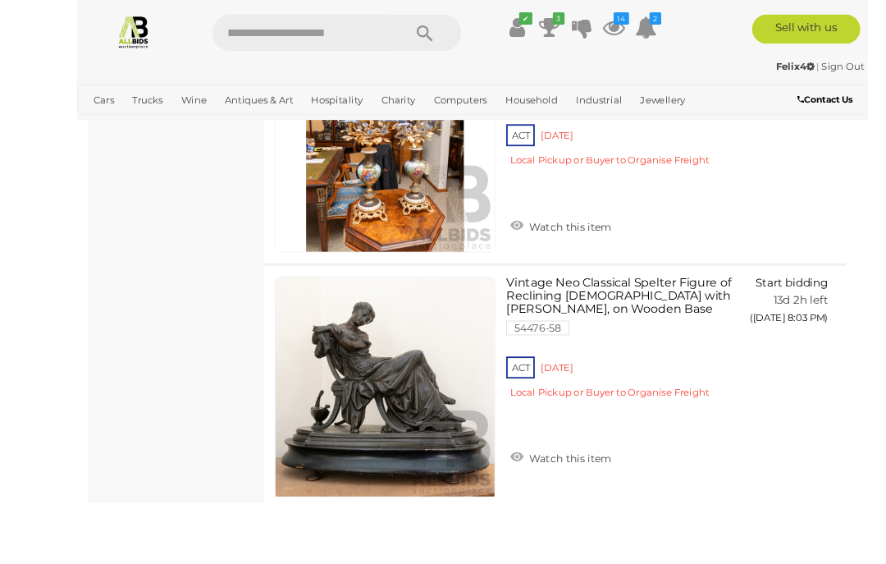
scroll to position [4283, 0]
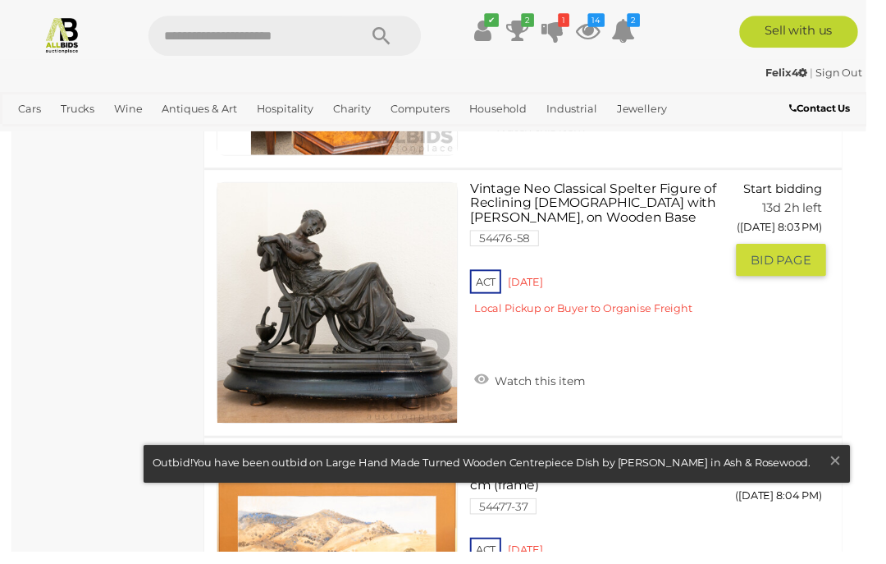
click at [651, 336] on div "ACT Red Hill Local Pickup or Buyer to Organise Freight" at bounding box center [610, 304] width 259 height 63
click at [530, 383] on span "Watch this item" at bounding box center [550, 390] width 97 height 15
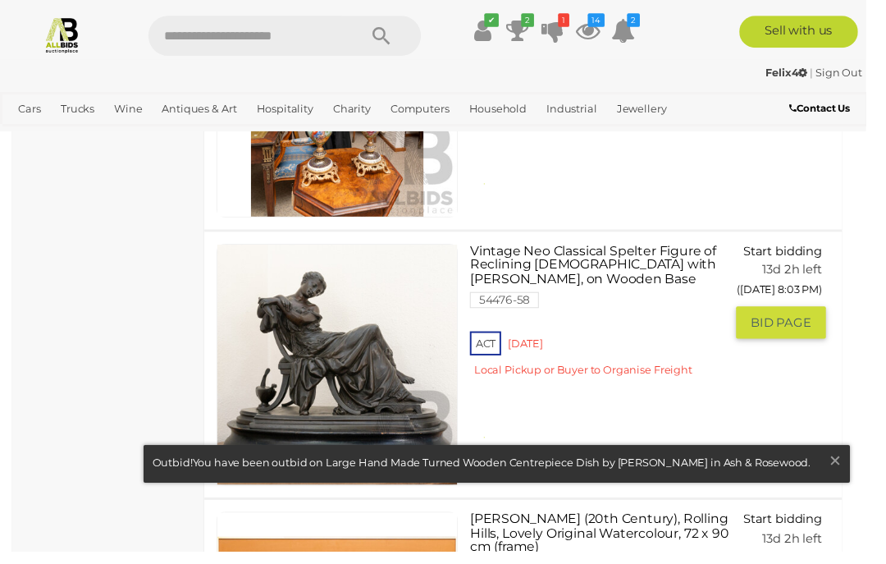
scroll to position [4209, 0]
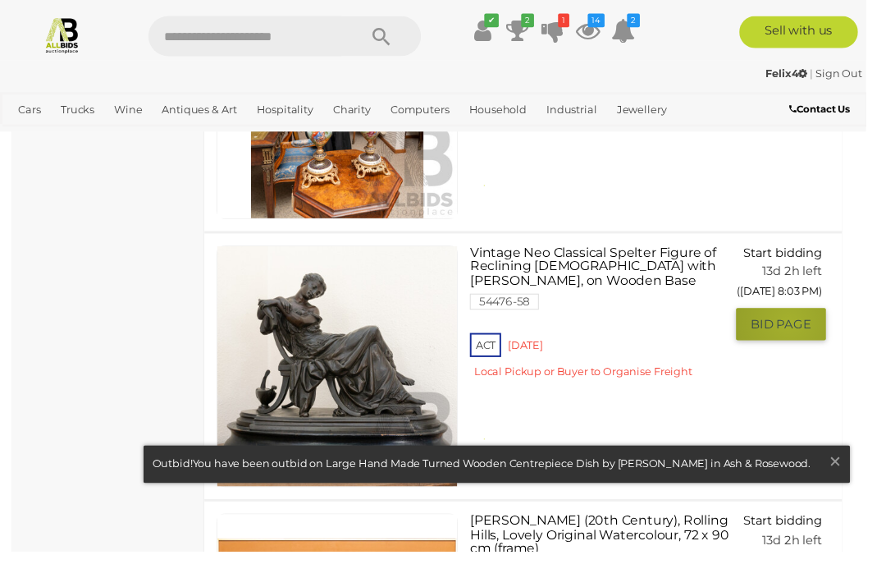
click at [808, 323] on span "BID PAGE" at bounding box center [799, 331] width 62 height 16
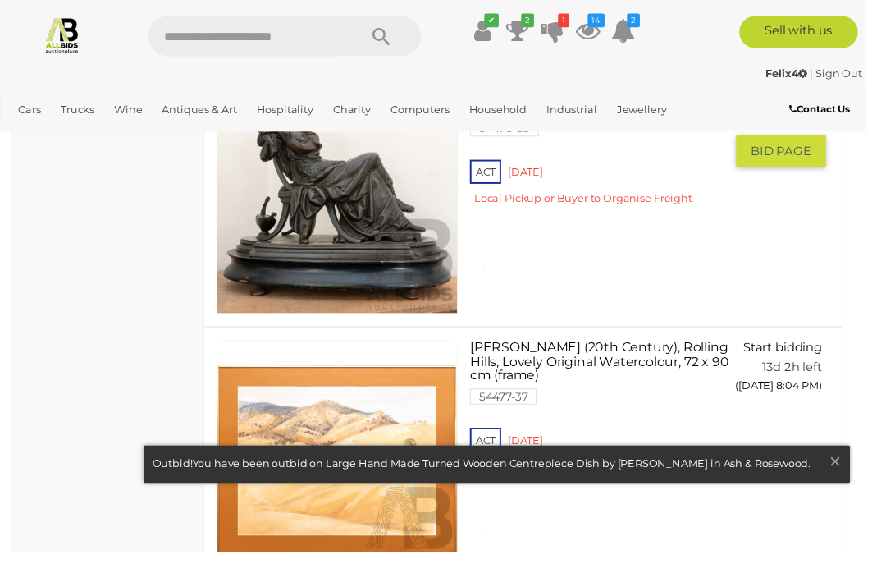
scroll to position [4387, 0]
click at [862, 488] on span "×" at bounding box center [854, 472] width 15 height 32
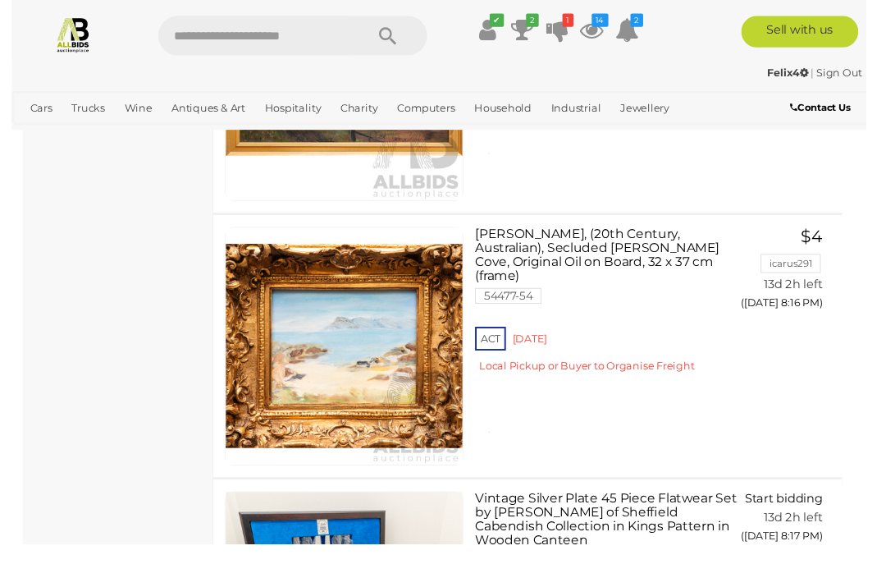
scroll to position [11364, 0]
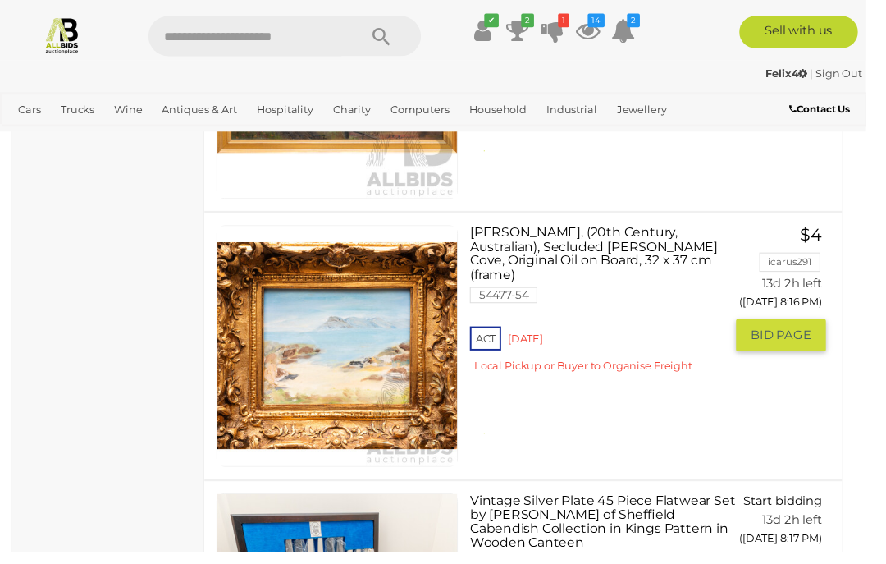
click at [813, 335] on span "BID PAGE" at bounding box center [799, 343] width 62 height 16
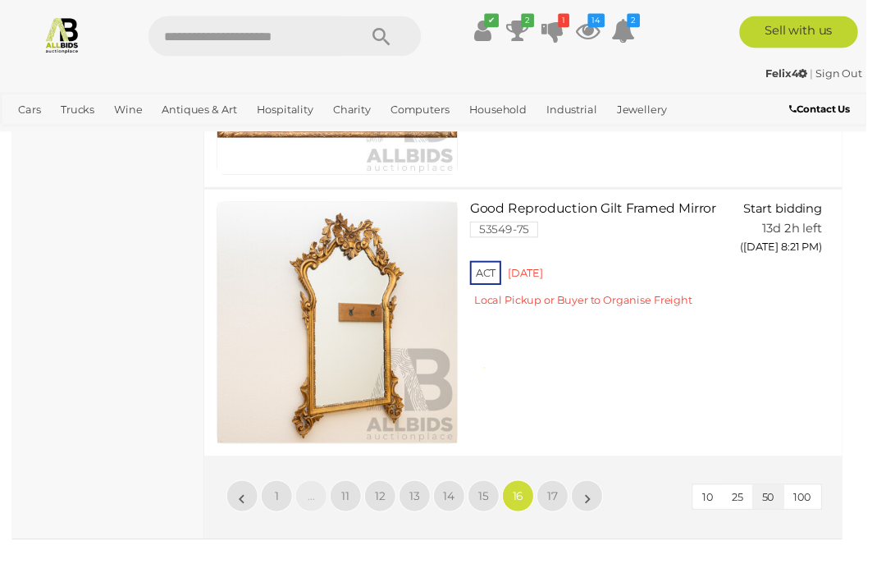
scroll to position [13859, 0]
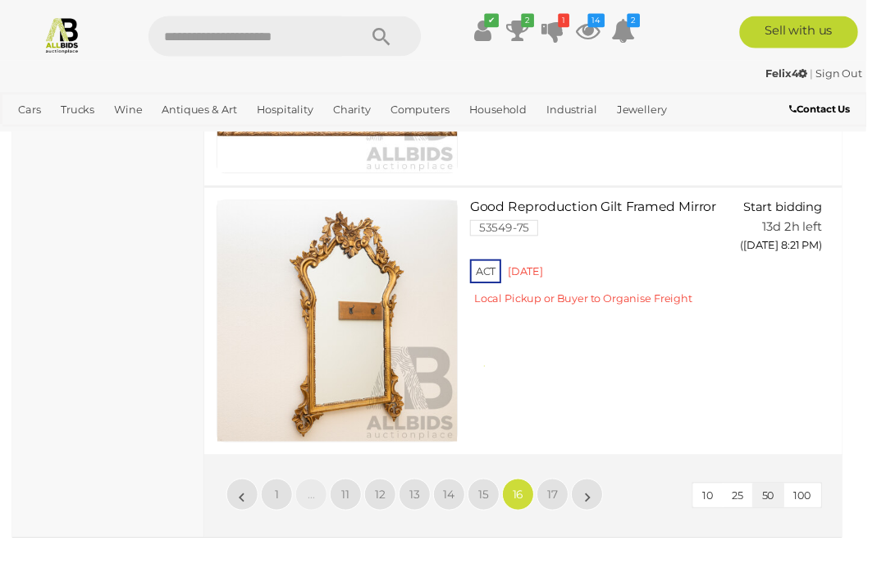
click at [505, 489] on link "15" at bounding box center [495, 505] width 33 height 33
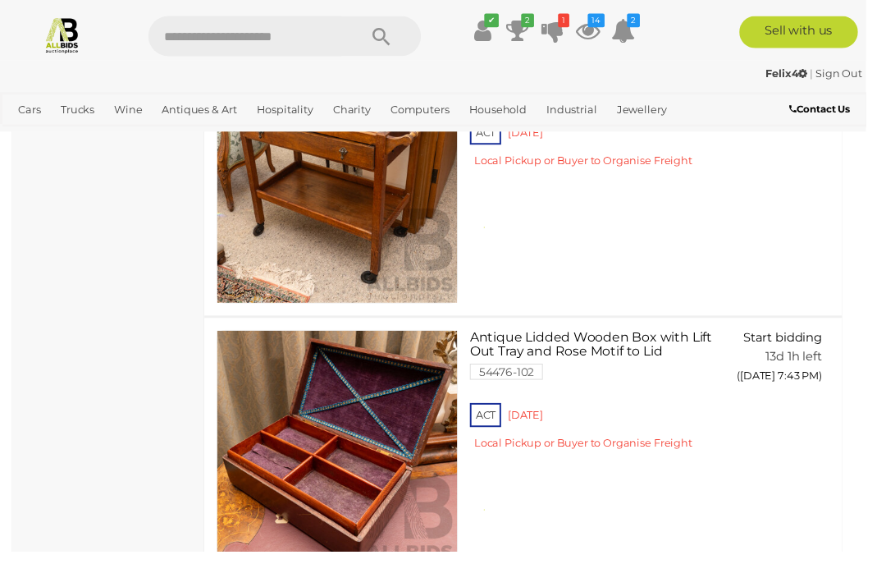
scroll to position [1914, 0]
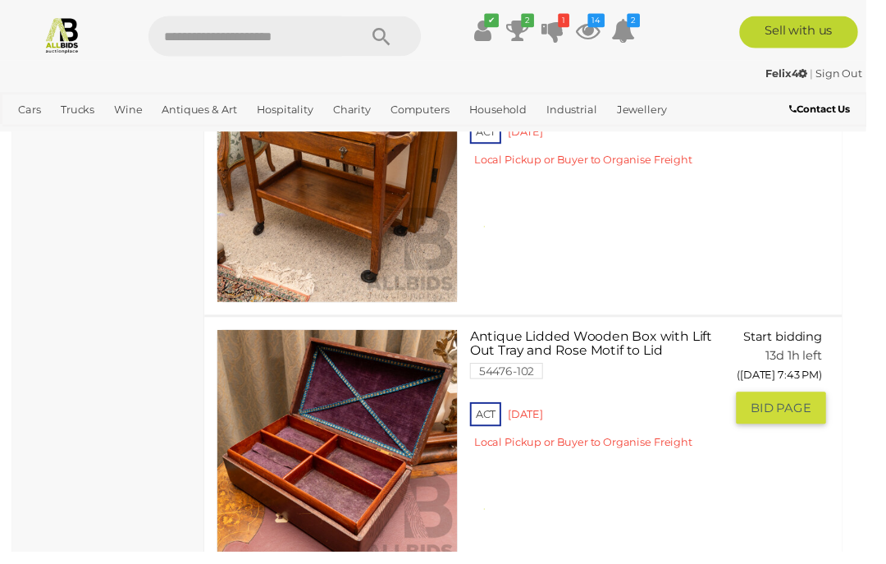
click at [808, 422] on span "BID PAGE" at bounding box center [799, 417] width 62 height 16
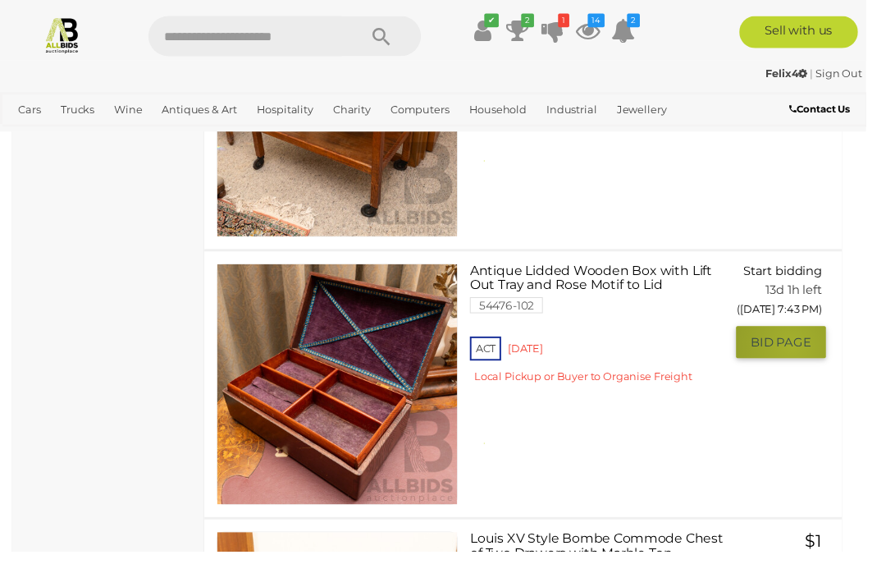
click at [811, 358] on span "BID PAGE" at bounding box center [799, 349] width 62 height 16
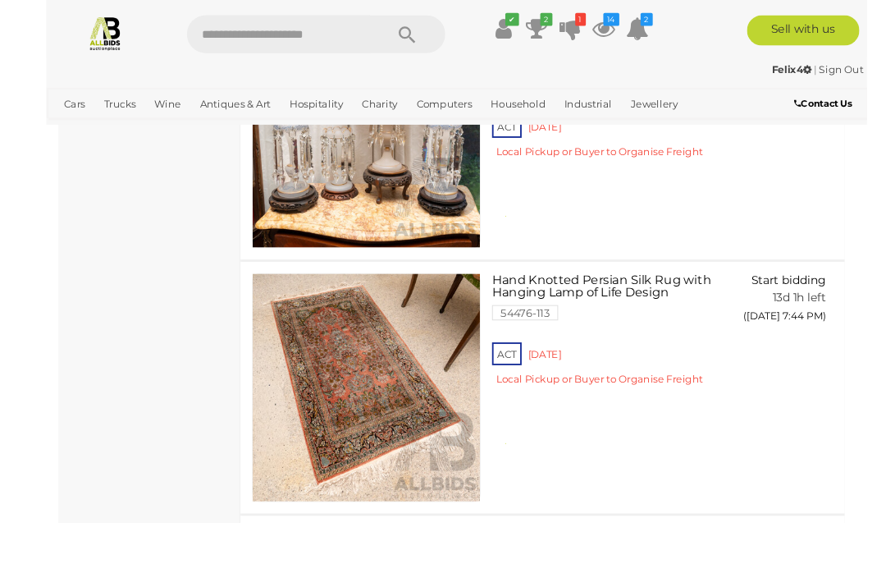
scroll to position [2849, 0]
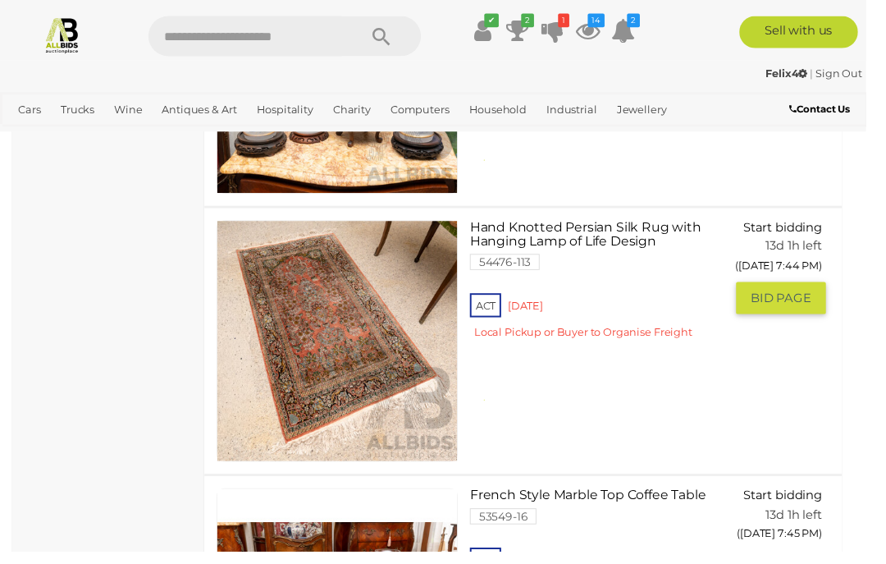
click at [387, 299] on link at bounding box center [345, 348] width 247 height 247
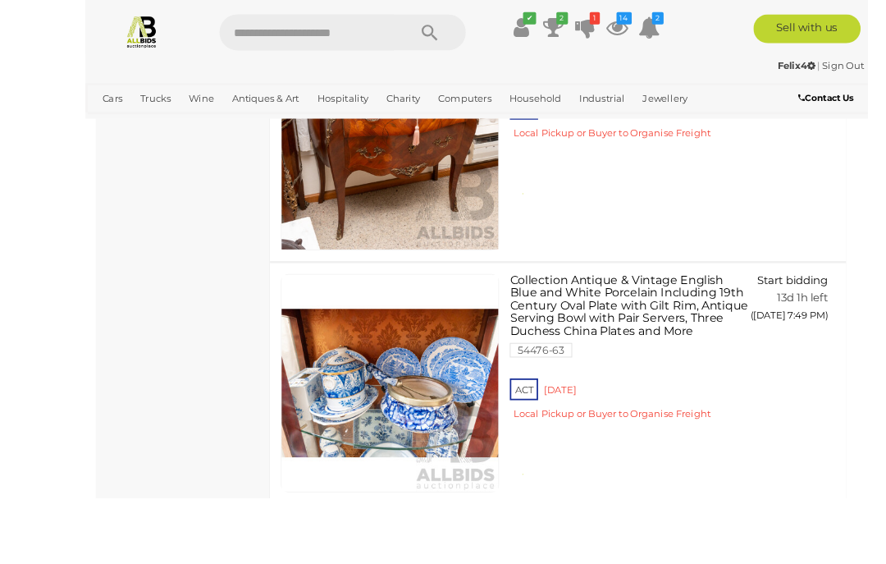
scroll to position [7025, 0]
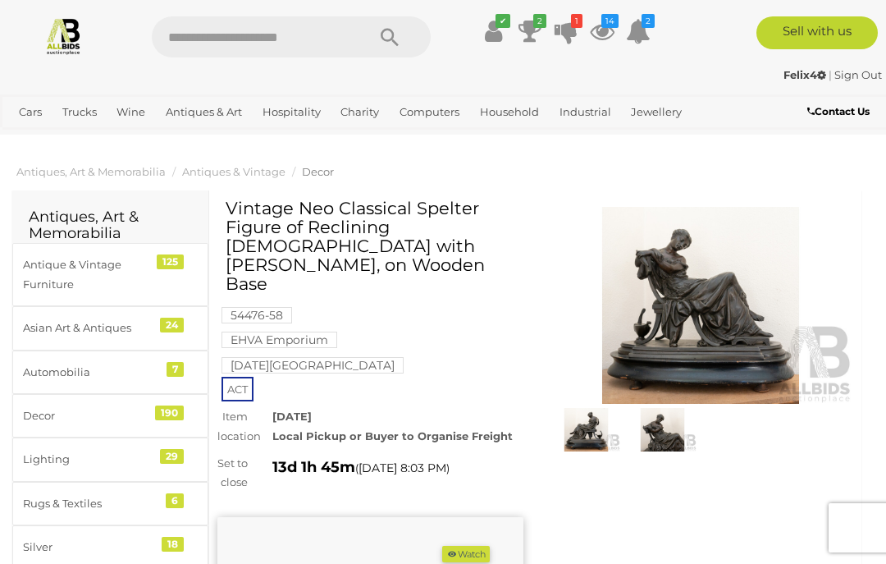
scroll to position [21, 0]
click at [476, 546] on button "Watch" at bounding box center [466, 554] width 48 height 17
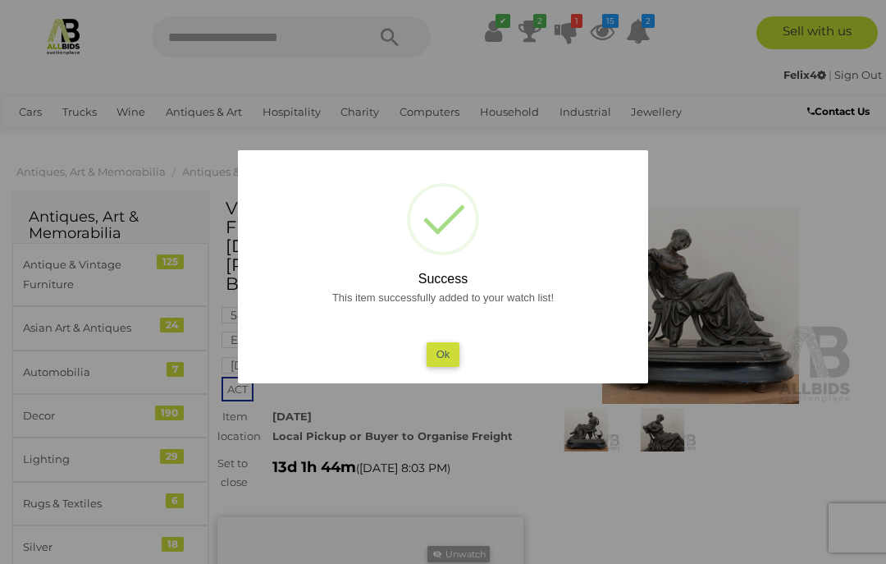
click at [446, 353] on button "Ok" at bounding box center [444, 354] width 34 height 24
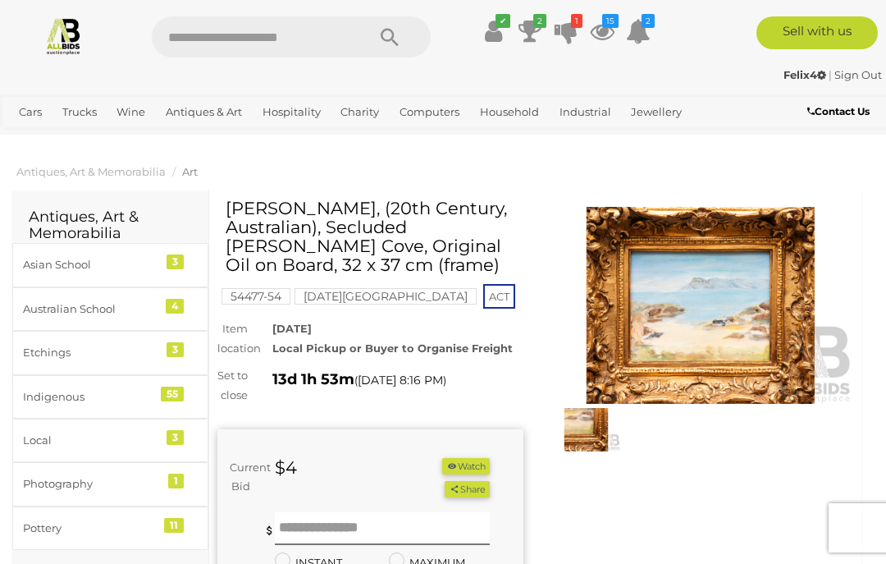
click at [488, 475] on button "Watch" at bounding box center [466, 466] width 48 height 17
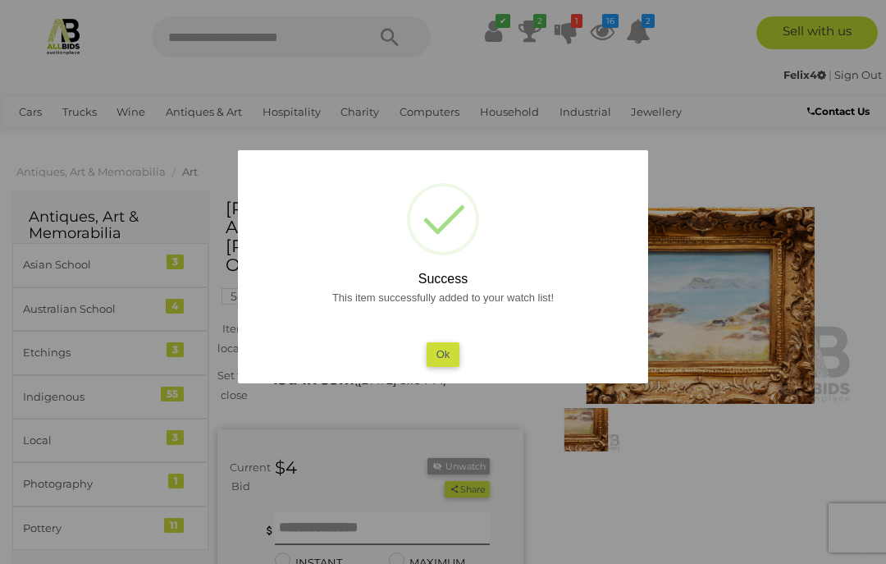
click at [451, 355] on button "Ok" at bounding box center [444, 354] width 34 height 24
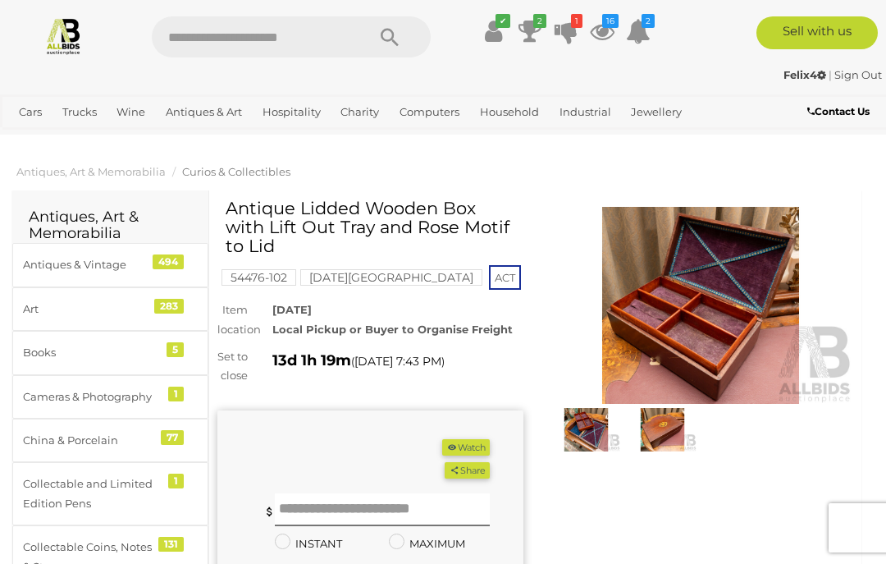
click at [595, 433] on img at bounding box center [586, 430] width 68 height 44
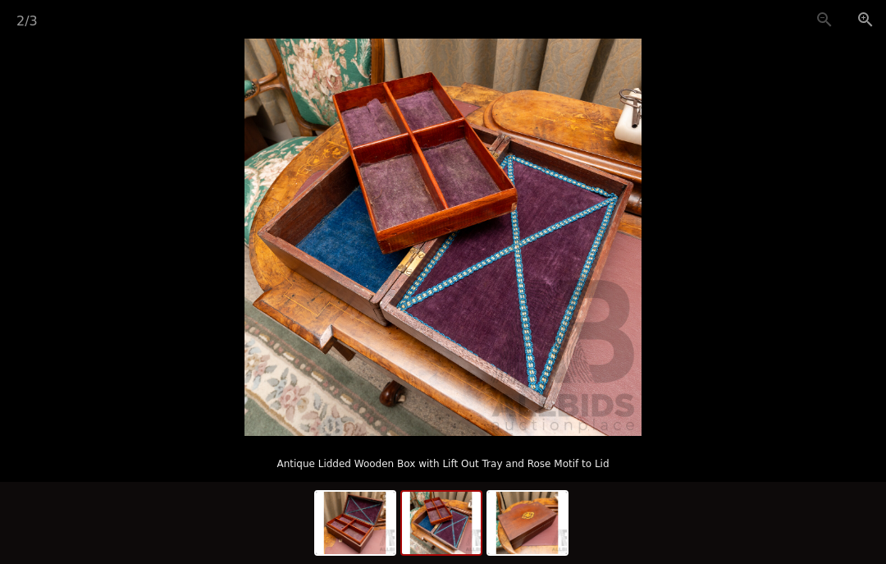
click at [544, 520] on img at bounding box center [527, 523] width 79 height 62
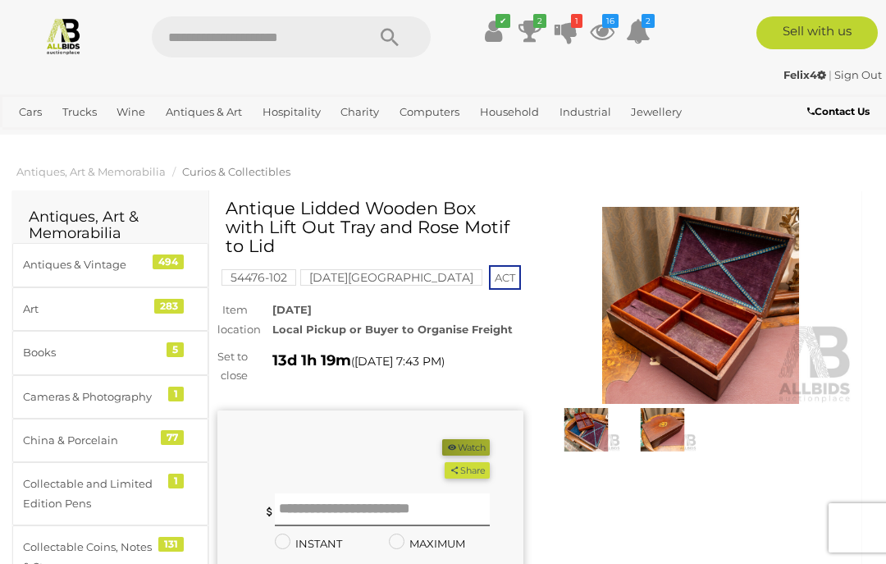
click at [486, 440] on button "Watch" at bounding box center [466, 447] width 48 height 17
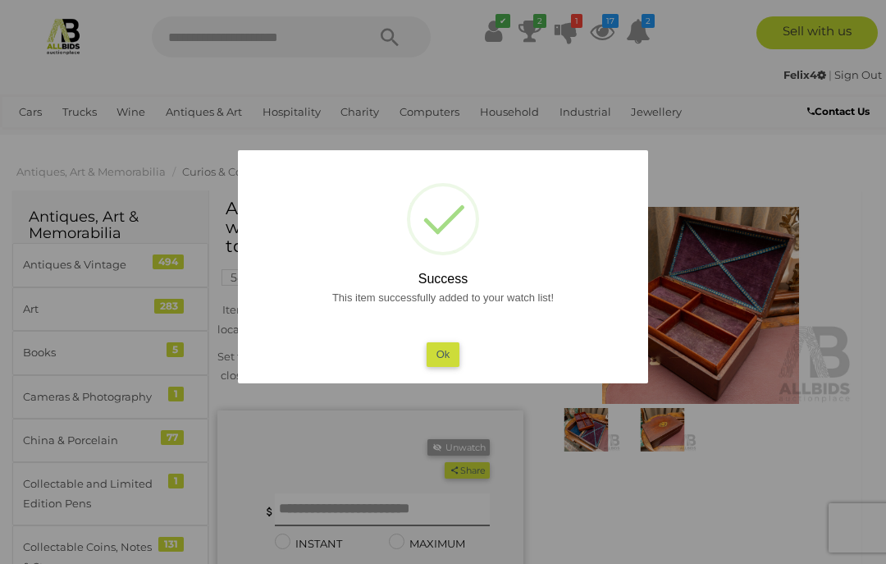
click at [451, 353] on button "Ok" at bounding box center [444, 354] width 34 height 24
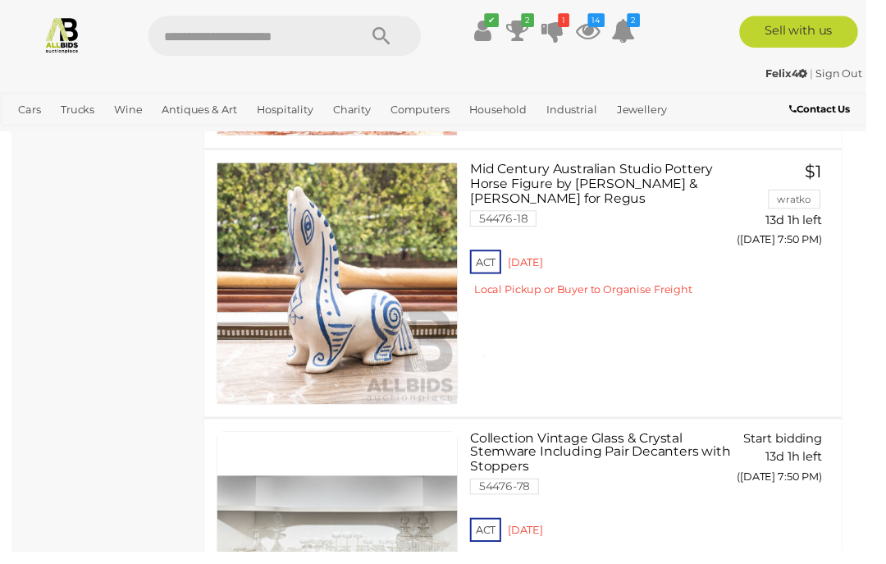
scroll to position [7571, 0]
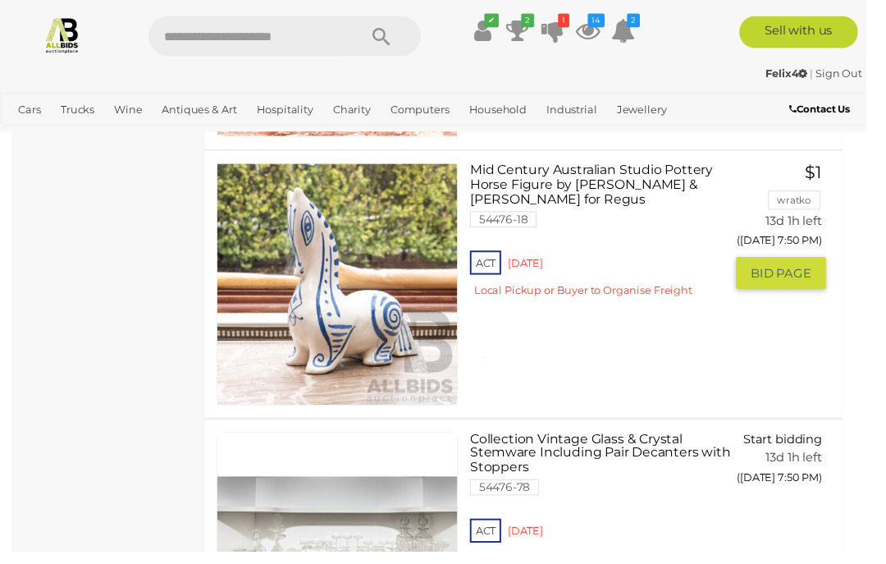
click at [811, 282] on span "BID PAGE" at bounding box center [799, 279] width 62 height 16
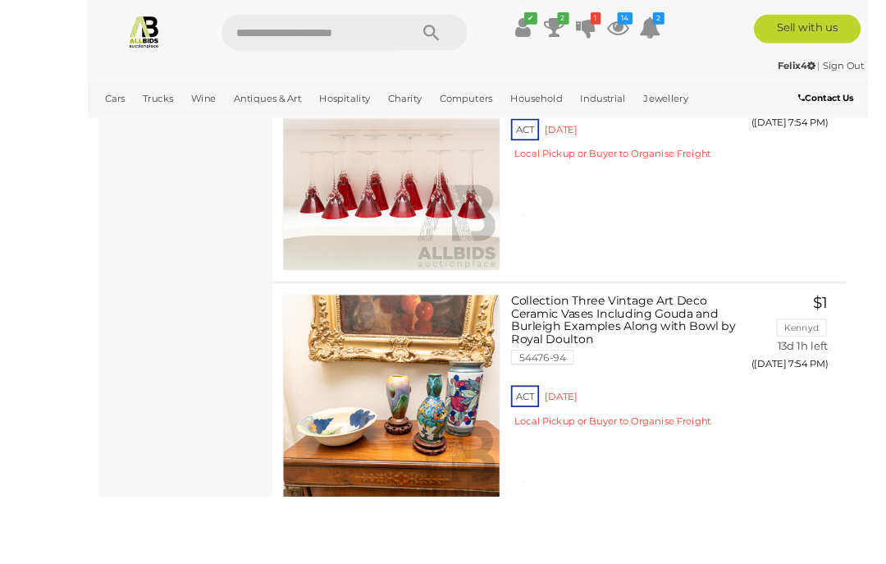
scroll to position [11111, 0]
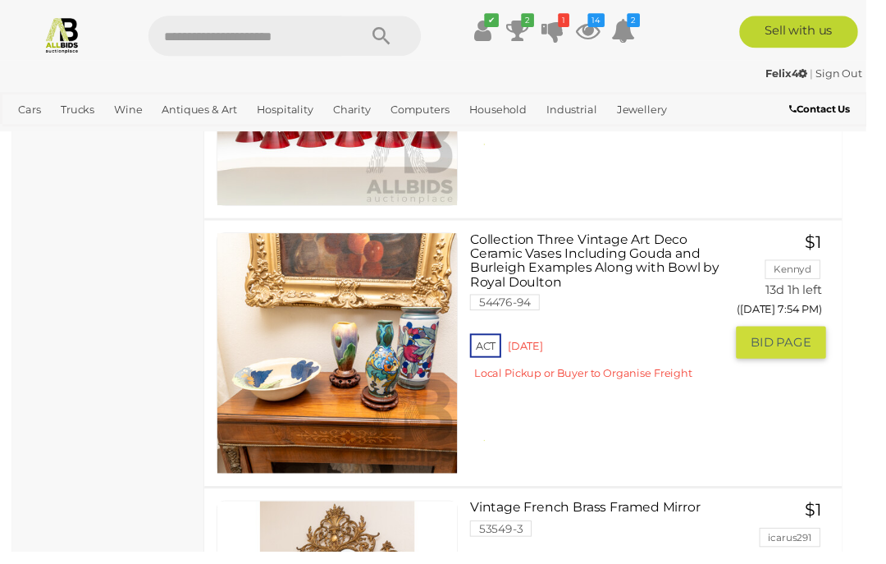
click at [841, 334] on button "GO TO BID PAGE" at bounding box center [800, 350] width 92 height 33
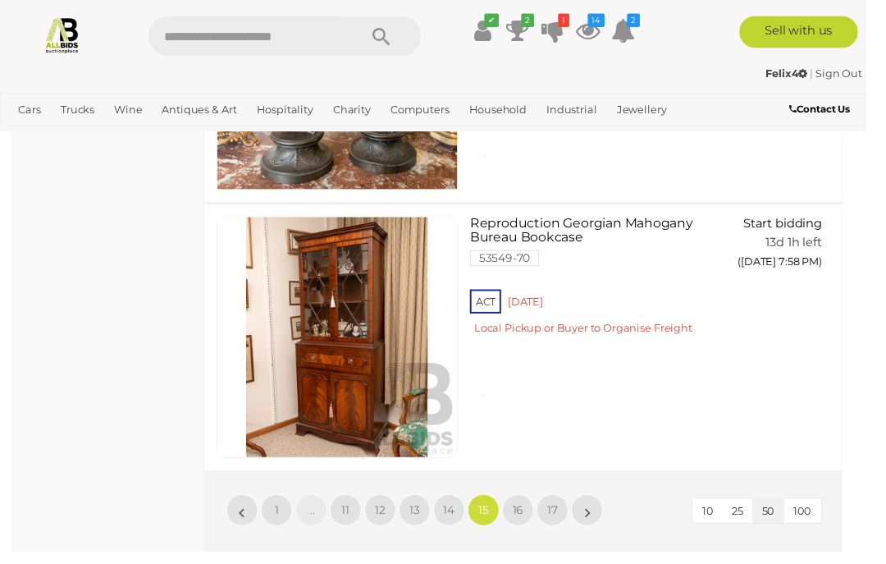
scroll to position [13879, 0]
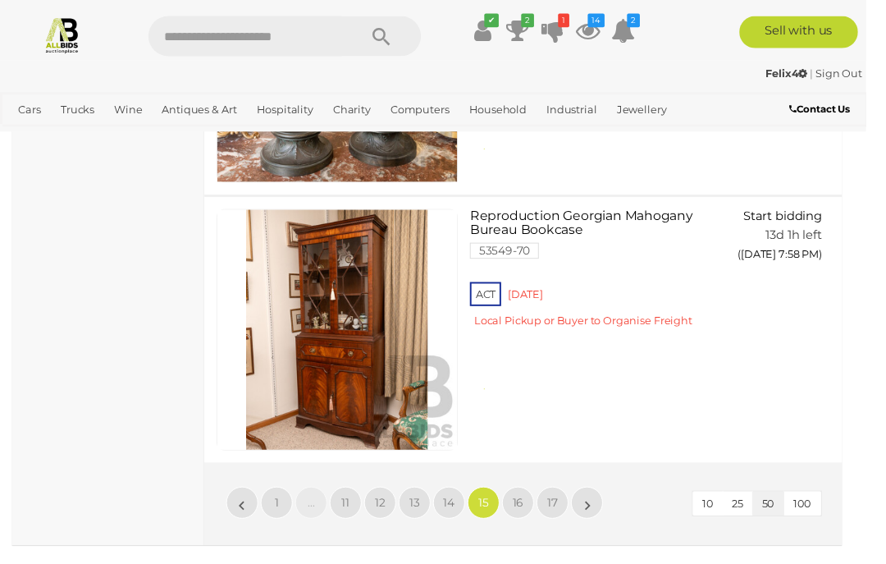
click at [470, 497] on link "14" at bounding box center [459, 513] width 33 height 33
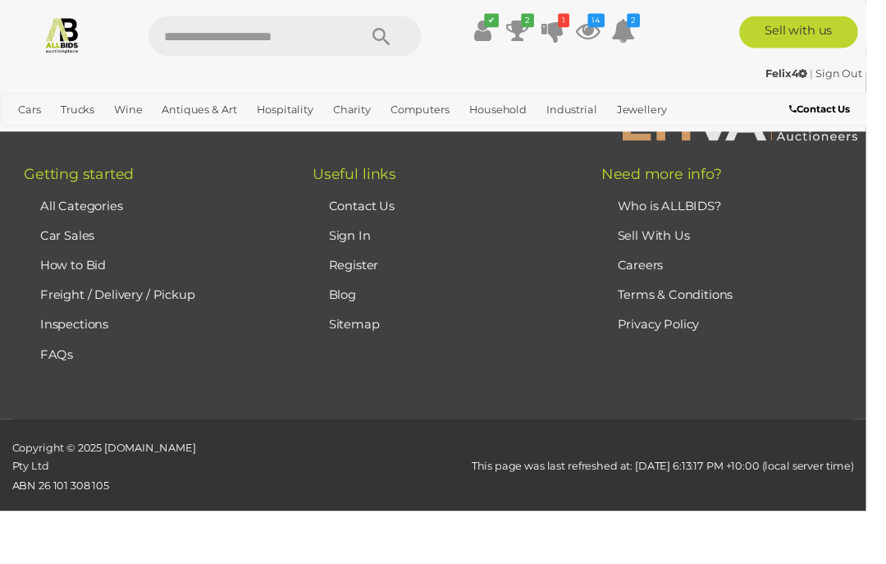
scroll to position [421, 0]
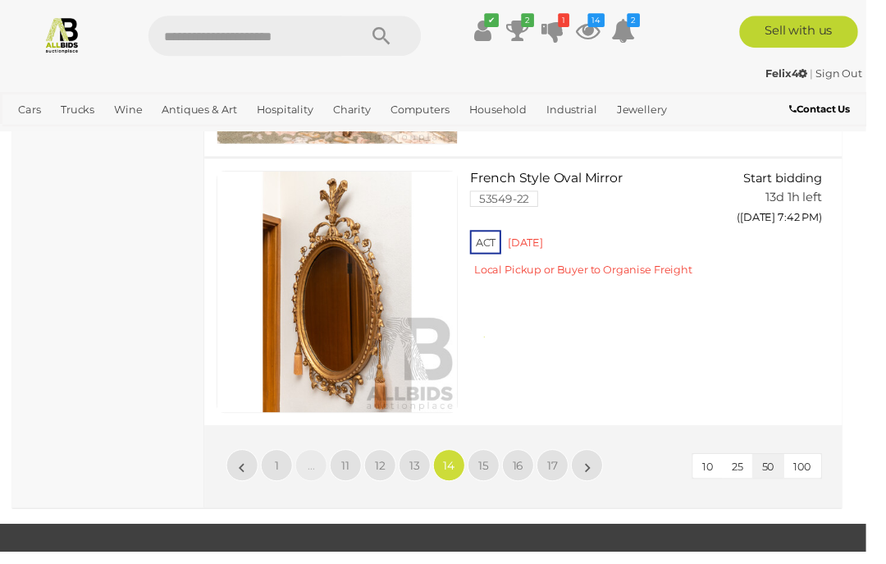
scroll to position [13905, 0]
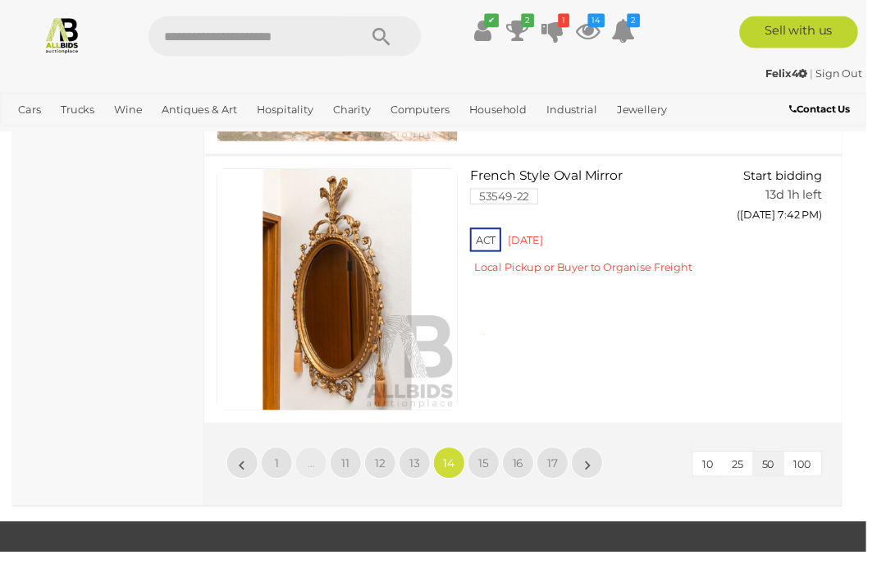
click at [433, 457] on link "13" at bounding box center [424, 473] width 33 height 33
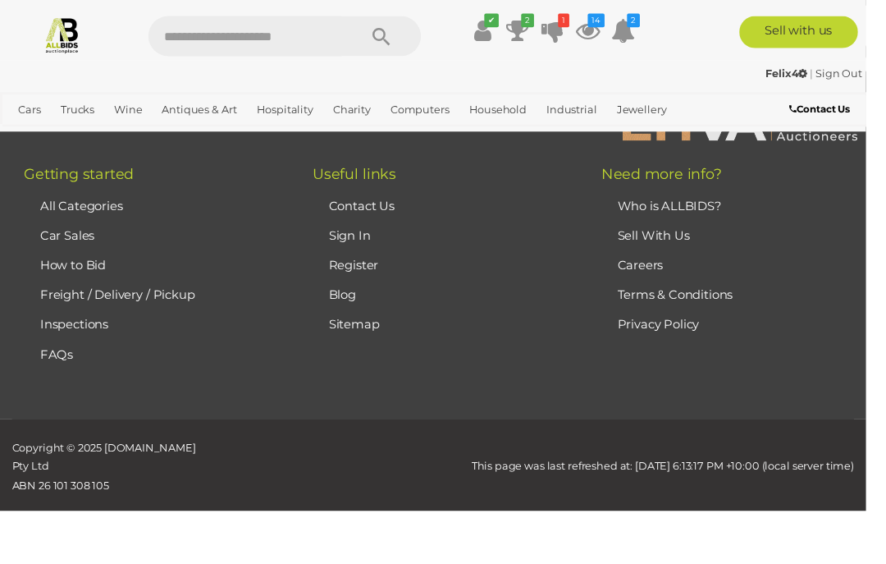
scroll to position [421, 0]
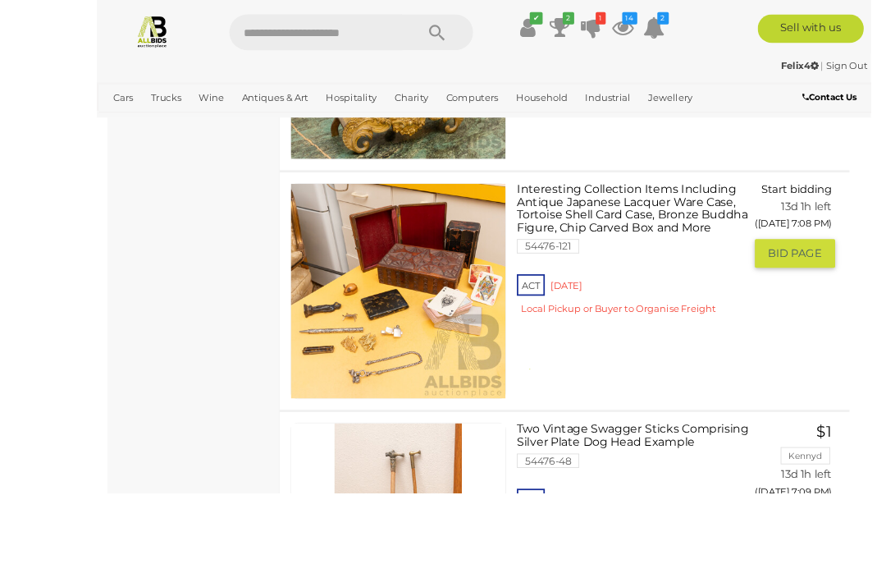
scroll to position [6196, 0]
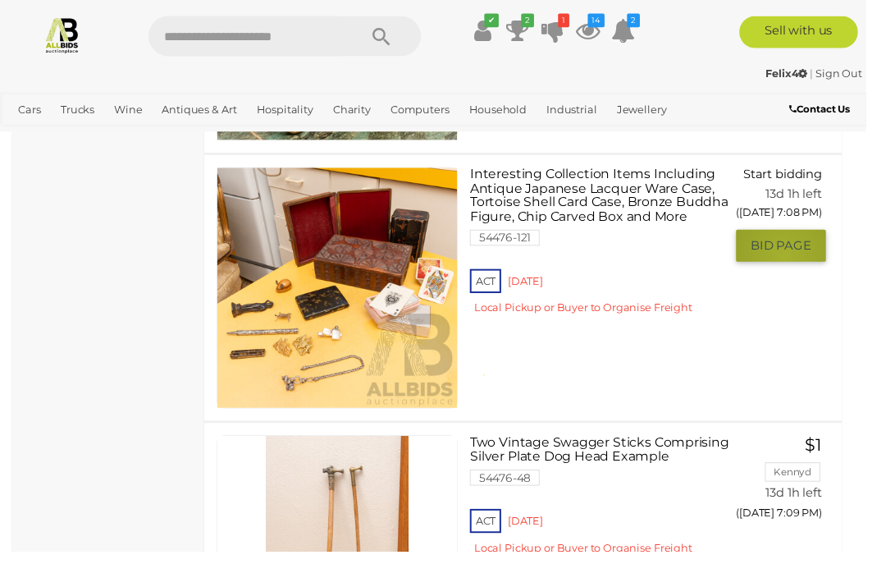
click at [803, 268] on button "GO TO BID PAGE" at bounding box center [800, 251] width 92 height 33
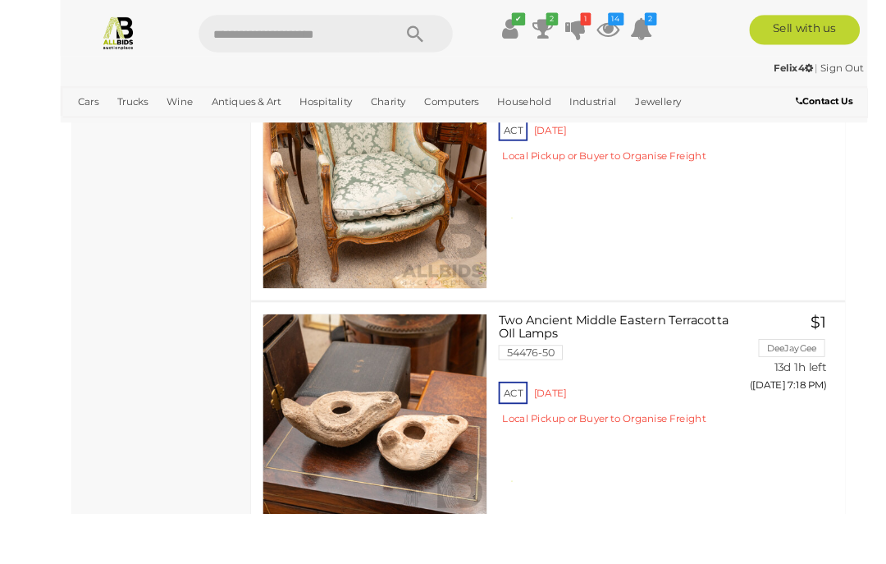
scroll to position [11089, 0]
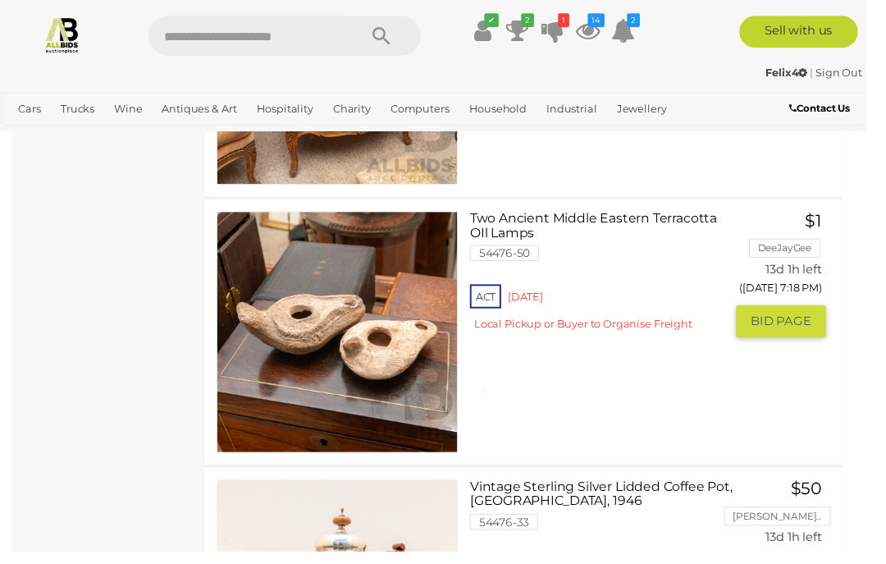
click at [801, 337] on span "BID PAGE" at bounding box center [799, 329] width 62 height 16
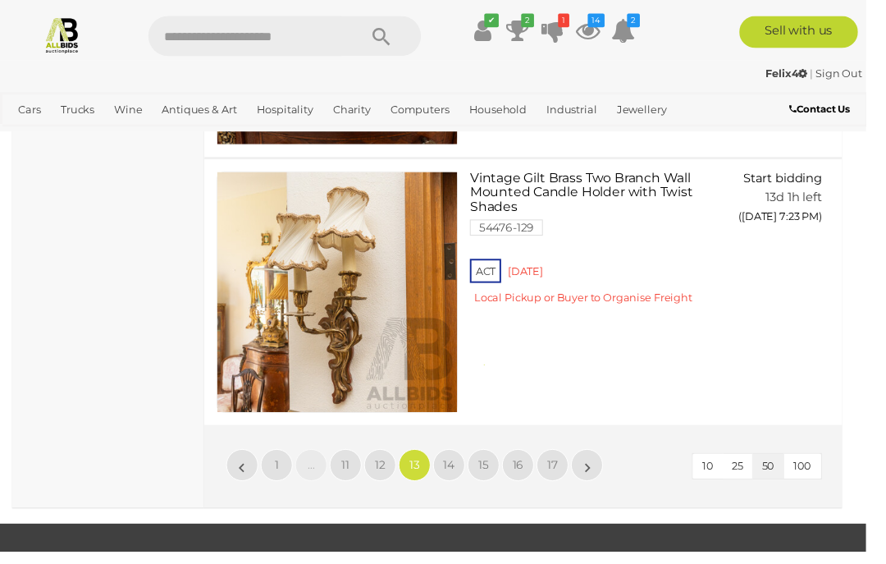
scroll to position [13874, 0]
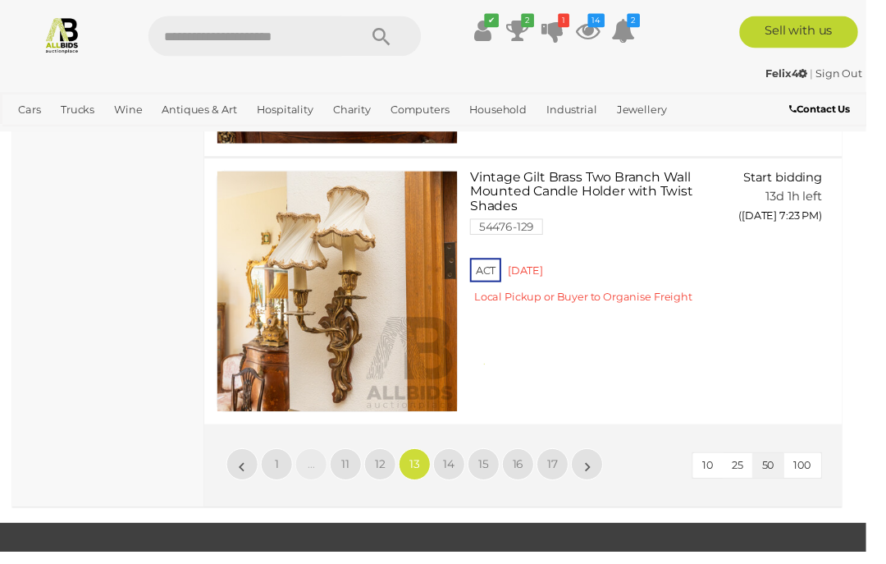
click at [396, 460] on link "12" at bounding box center [389, 475] width 33 height 33
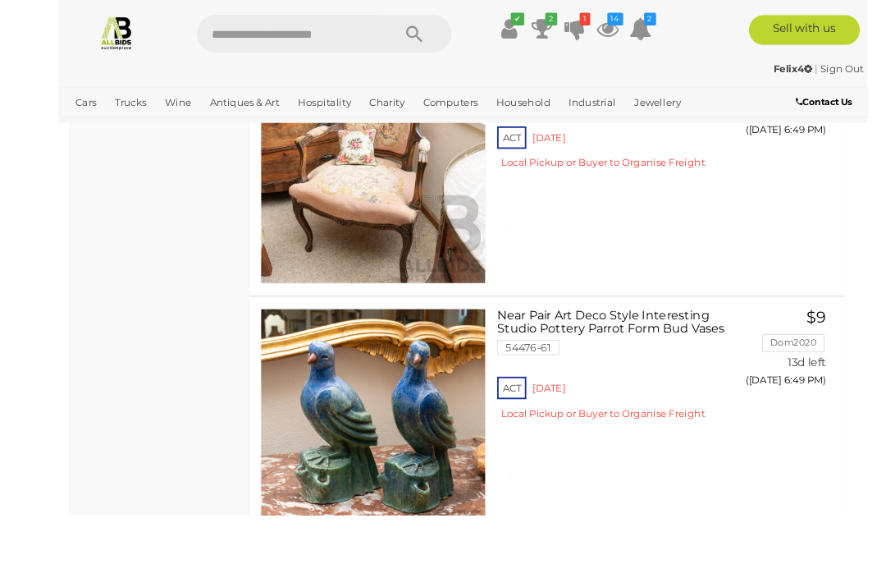
scroll to position [7836, 0]
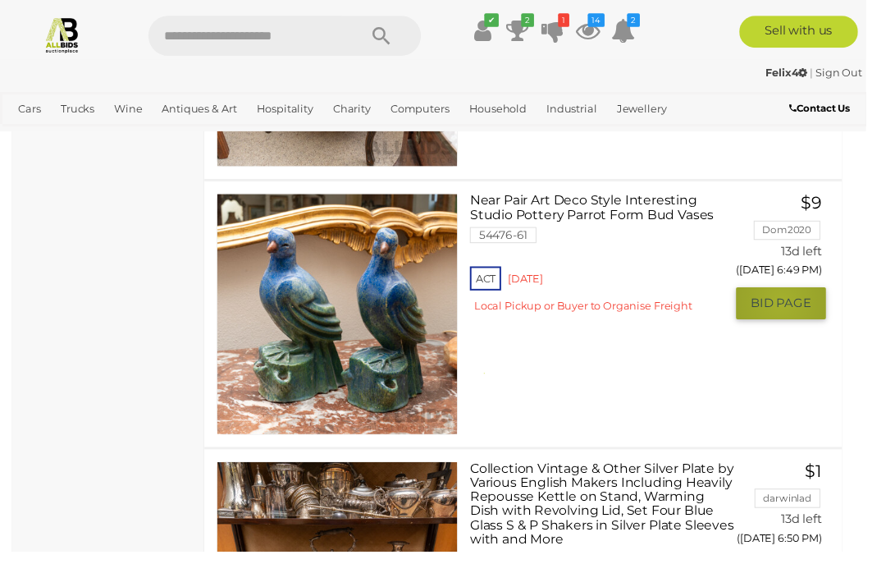
click at [800, 314] on span "BID PAGE" at bounding box center [799, 310] width 62 height 16
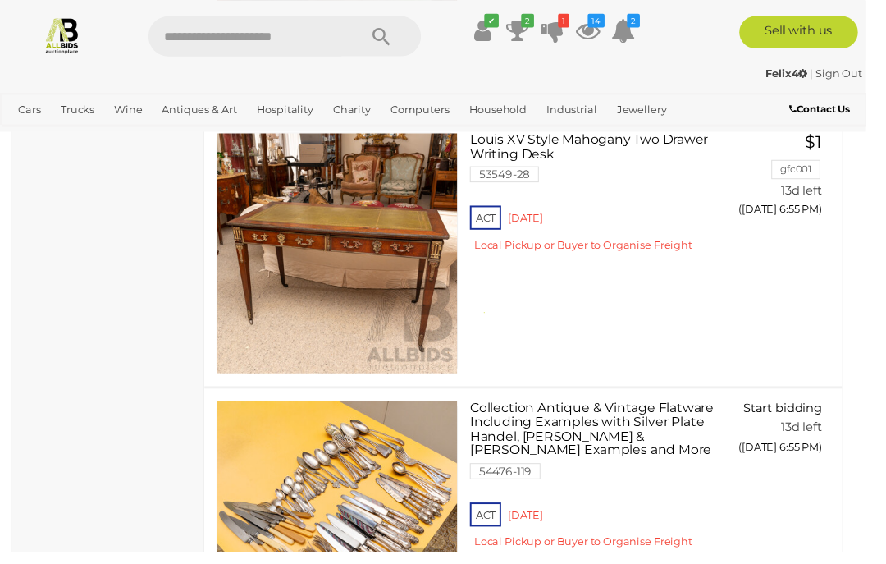
scroll to position [10657, 0]
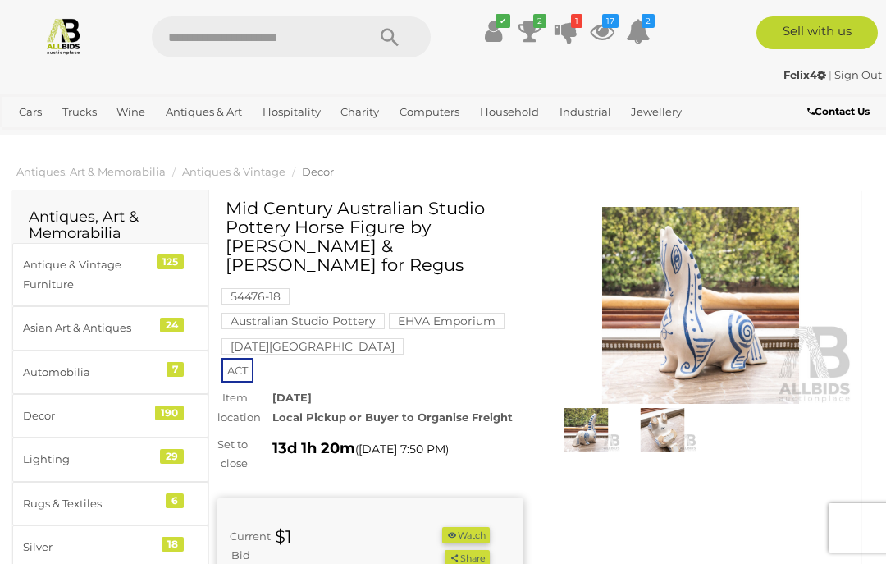
scroll to position [29, 0]
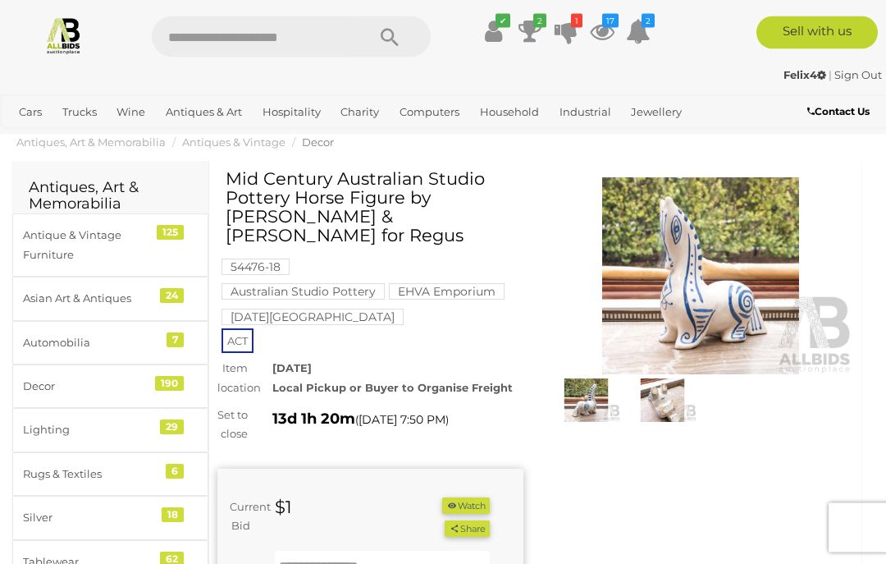
click at [488, 503] on button "Watch" at bounding box center [466, 506] width 48 height 17
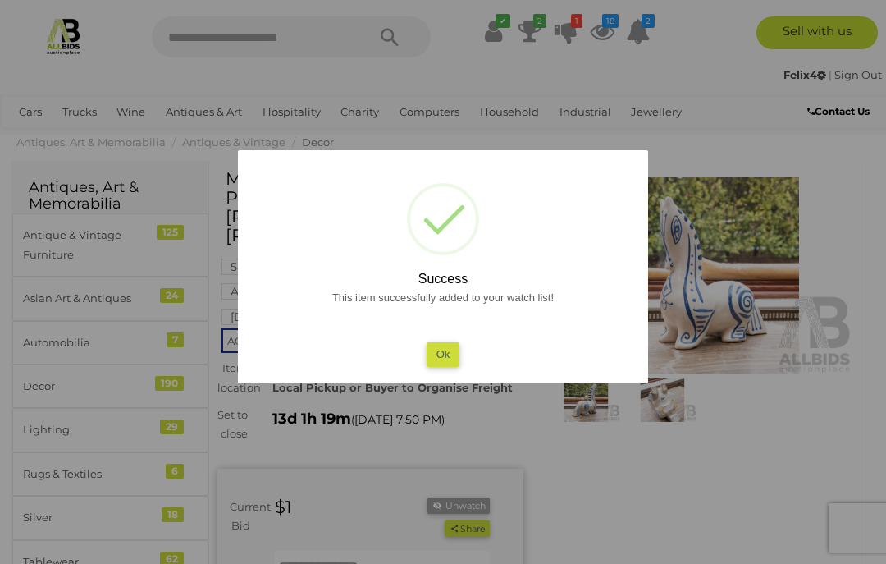
click at [447, 366] on button "Ok" at bounding box center [444, 354] width 34 height 24
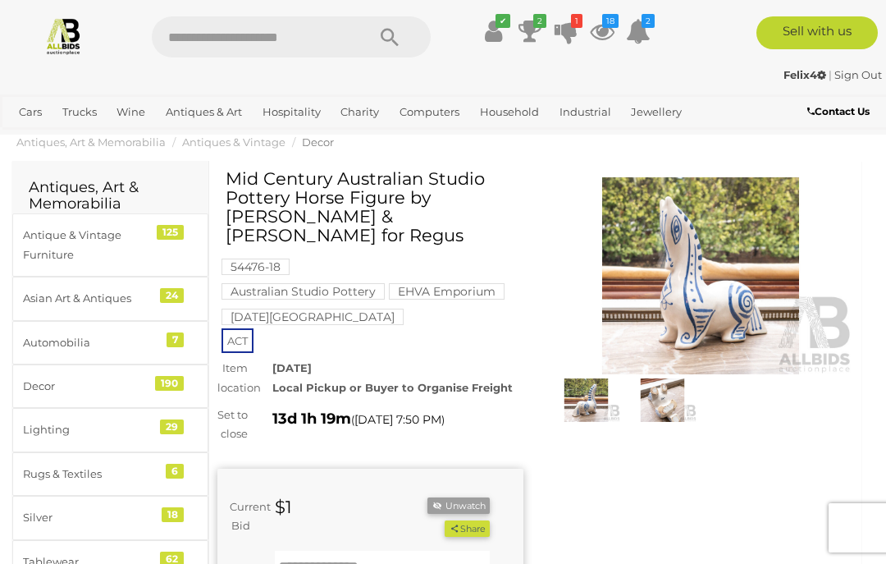
scroll to position [0, 0]
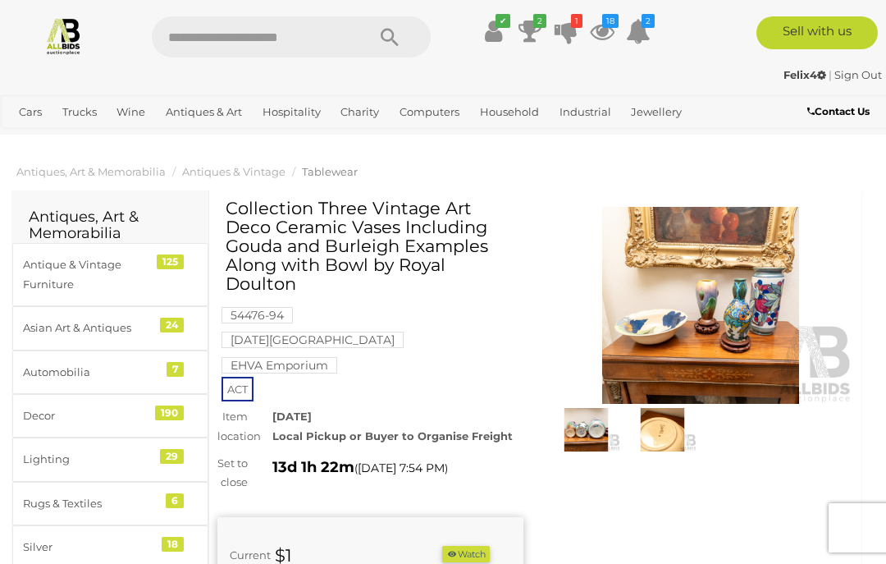
click at [481, 546] on button "Watch" at bounding box center [466, 554] width 48 height 17
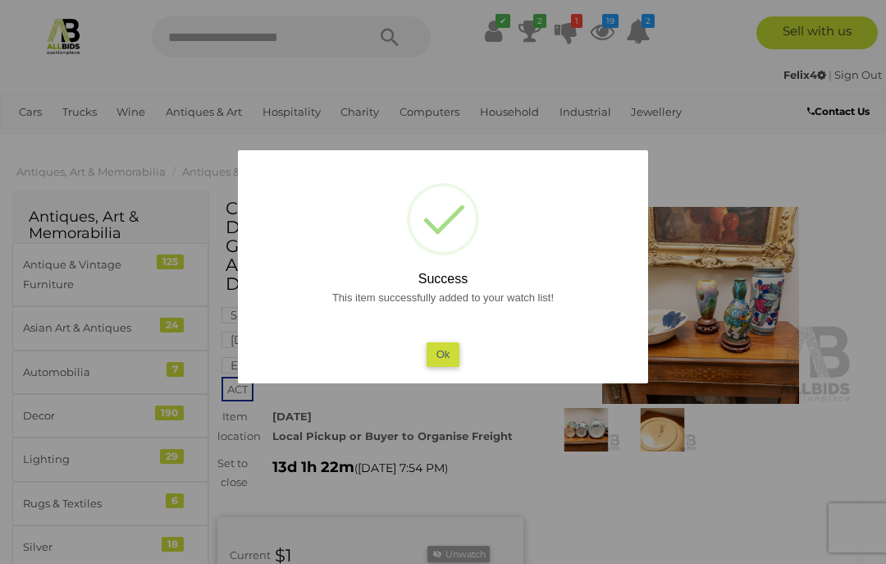
click at [445, 358] on button "Ok" at bounding box center [444, 354] width 34 height 24
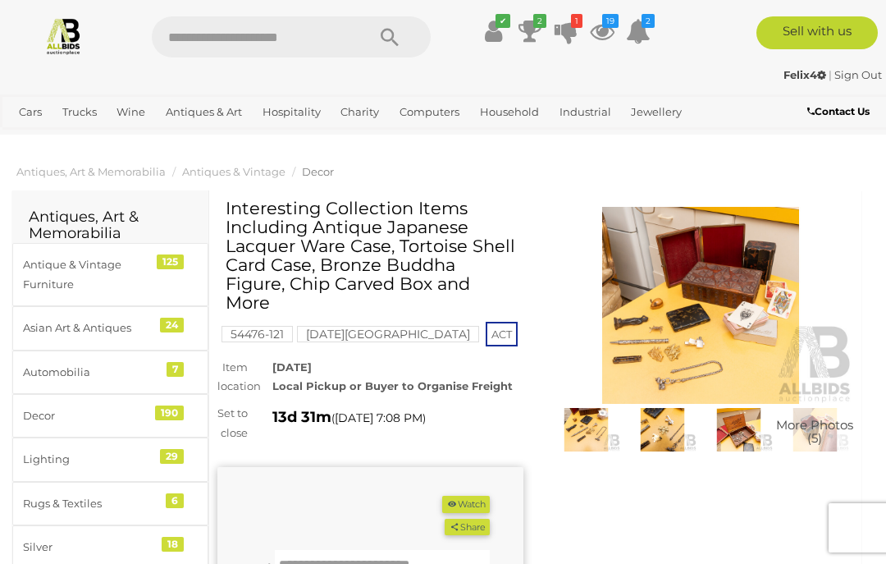
click at [490, 513] on button "Watch" at bounding box center [466, 504] width 48 height 17
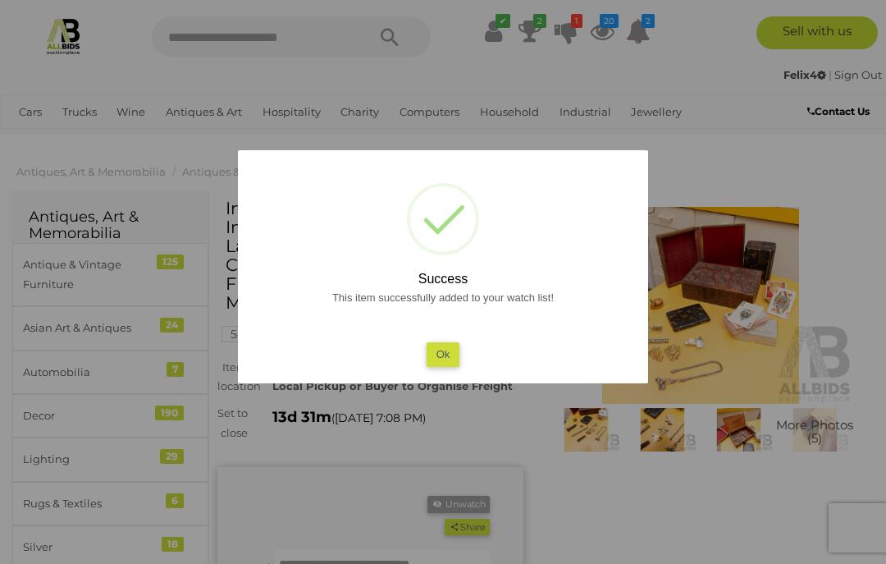
click at [458, 350] on button "Ok" at bounding box center [444, 354] width 34 height 24
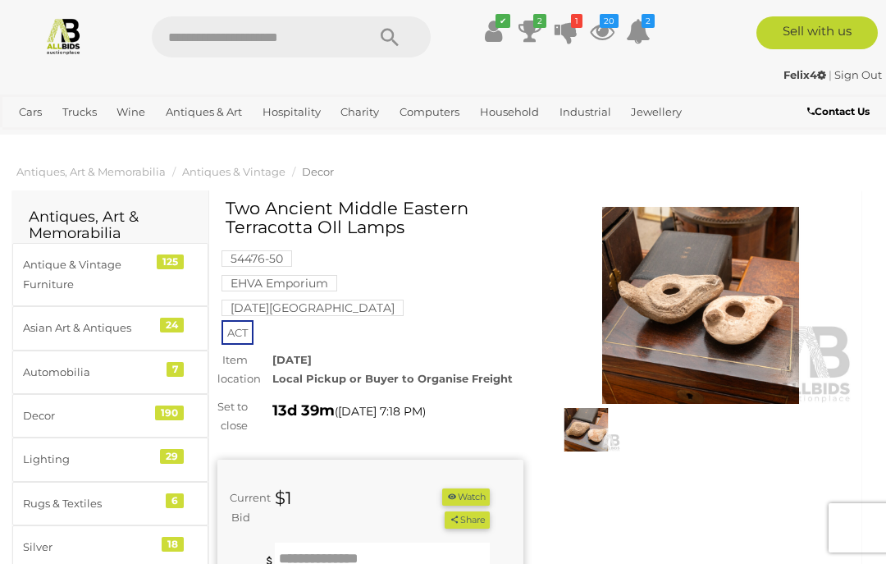
click at [488, 488] on button "Watch" at bounding box center [466, 496] width 48 height 17
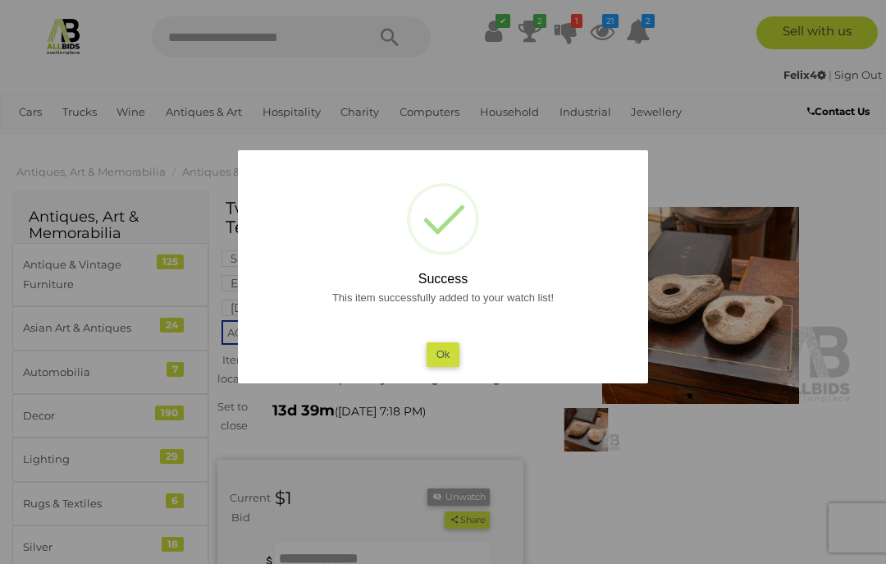
click at [456, 362] on button "Ok" at bounding box center [444, 354] width 34 height 24
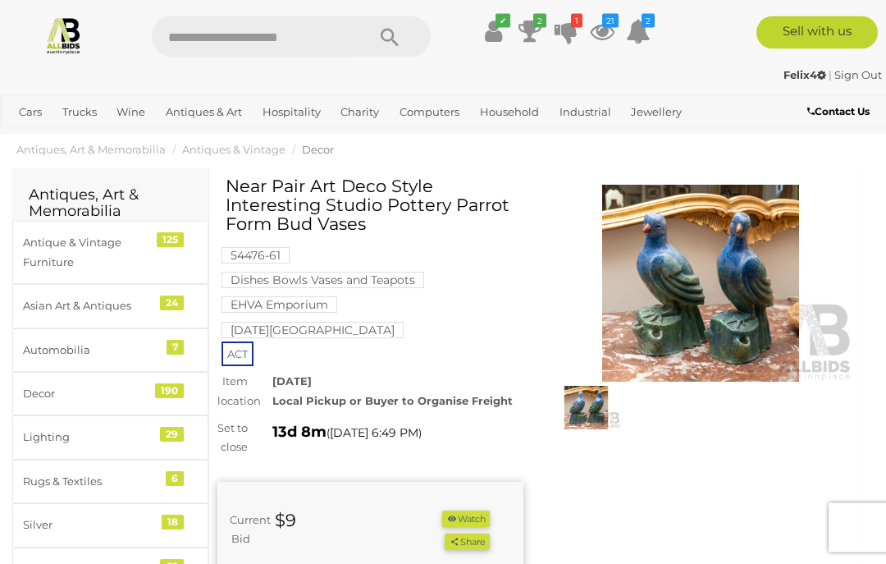
scroll to position [22, 0]
click at [487, 511] on button "Watch" at bounding box center [466, 519] width 48 height 17
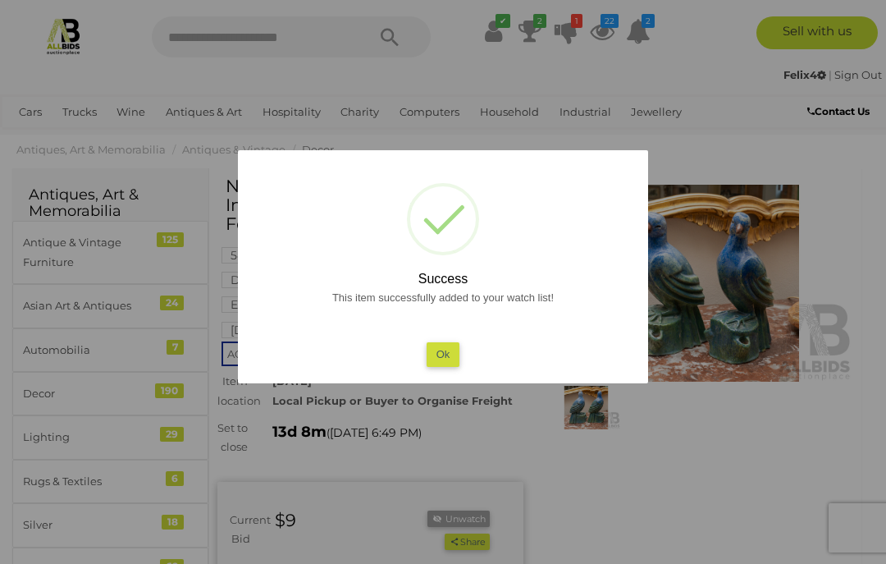
click at [447, 366] on button "Ok" at bounding box center [444, 354] width 34 height 24
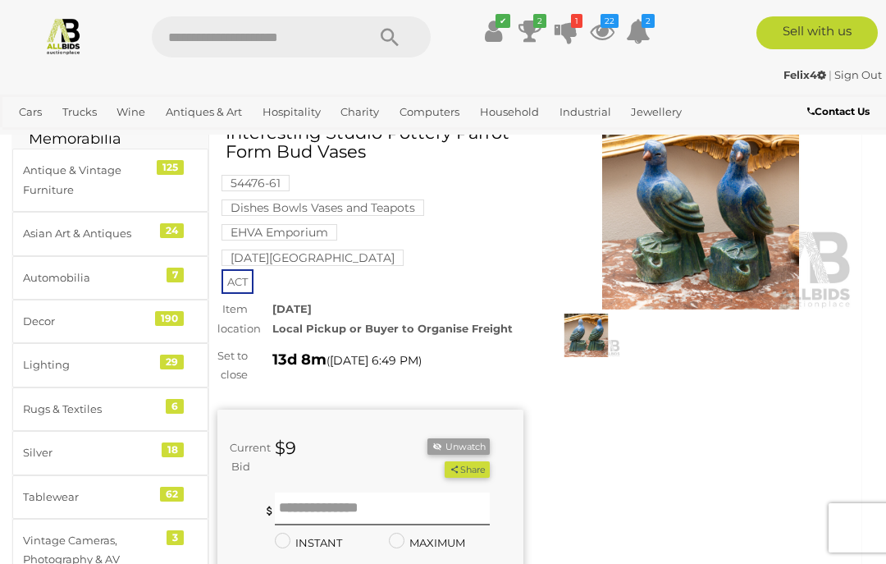
scroll to position [0, 0]
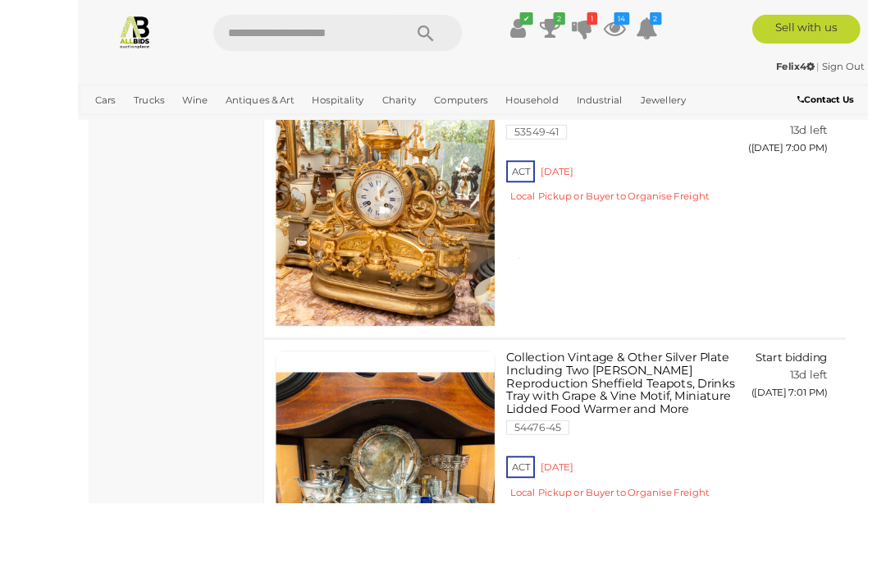
scroll to position [13761, 0]
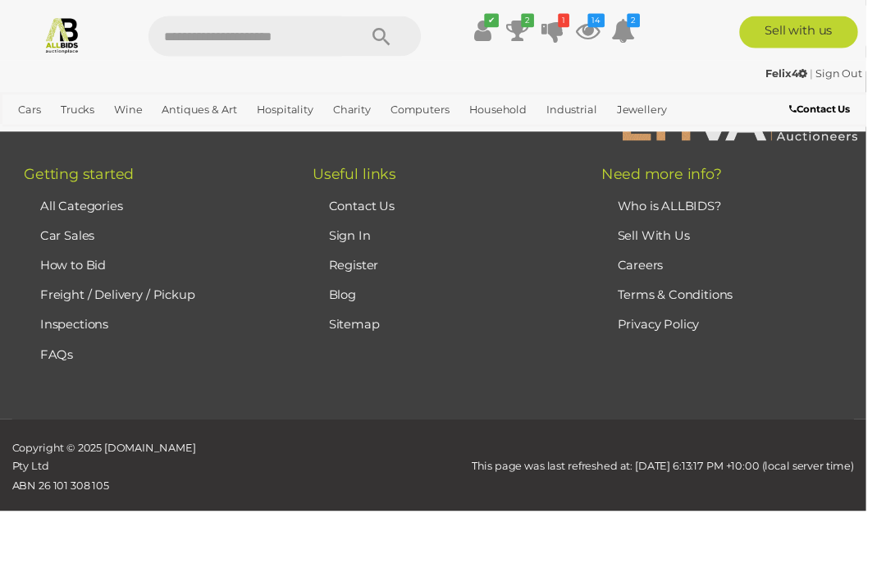
scroll to position [421, 0]
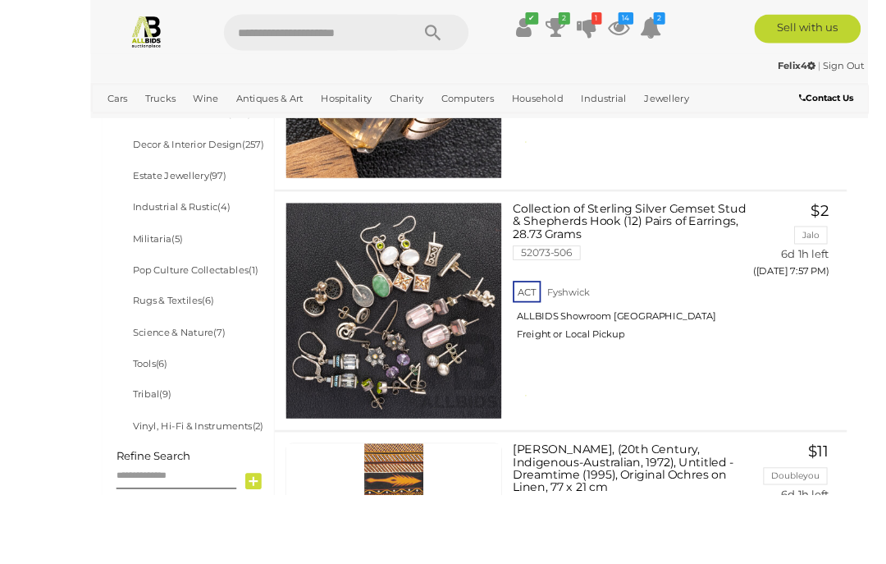
scroll to position [1021, 0]
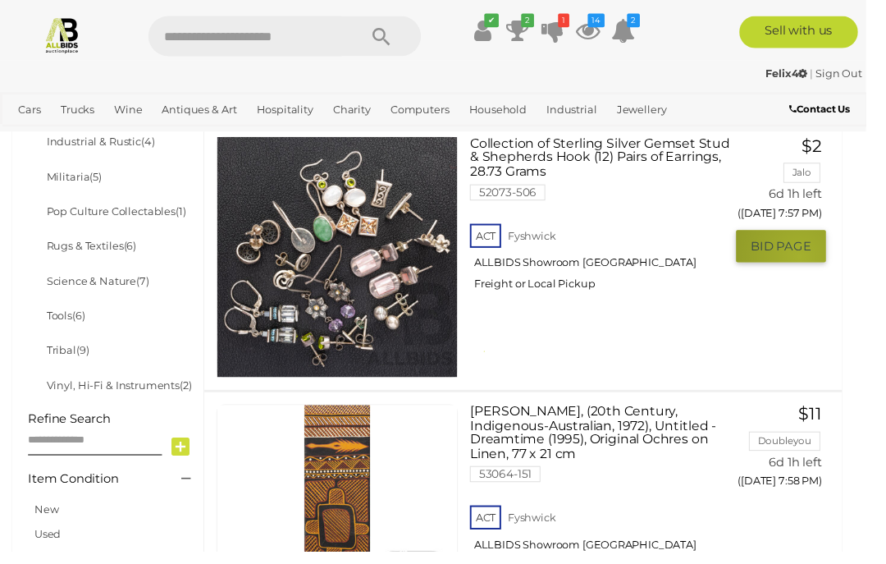
click at [819, 254] on button "GO TO BID PAGE" at bounding box center [800, 252] width 92 height 33
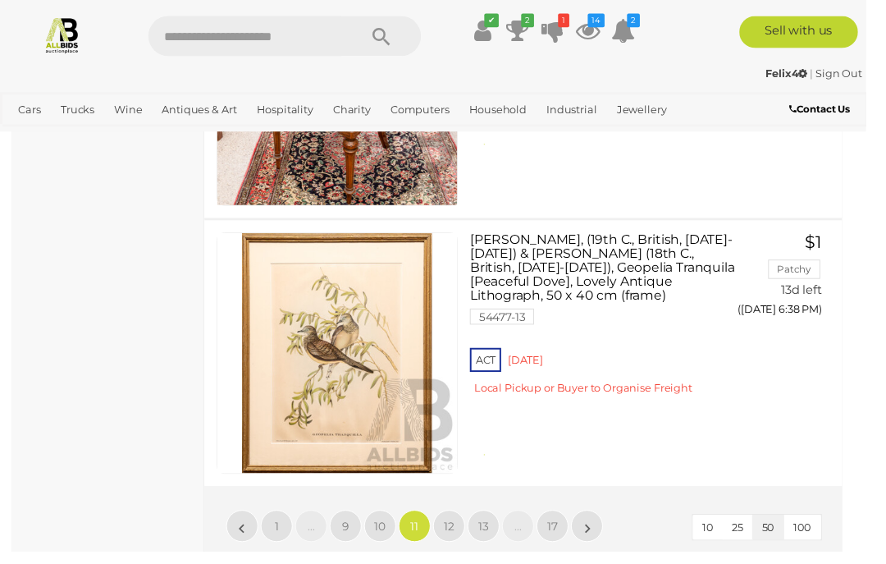
scroll to position [14130, 0]
click at [398, 521] on link "10" at bounding box center [389, 537] width 33 height 33
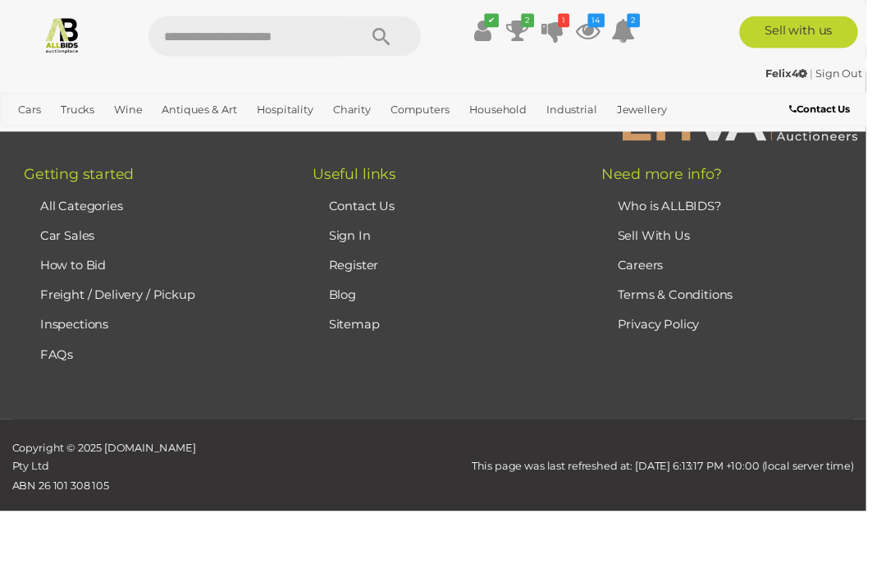
scroll to position [421, 0]
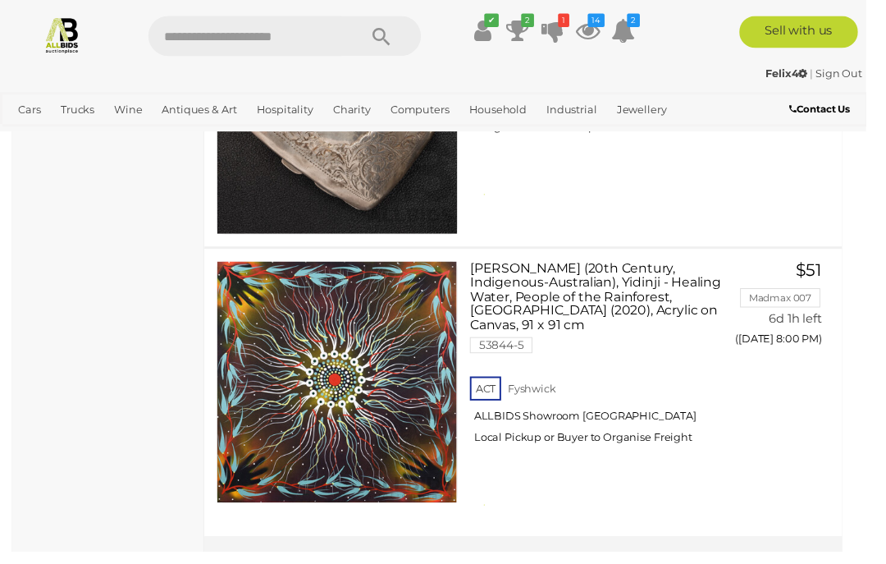
scroll to position [14140, 0]
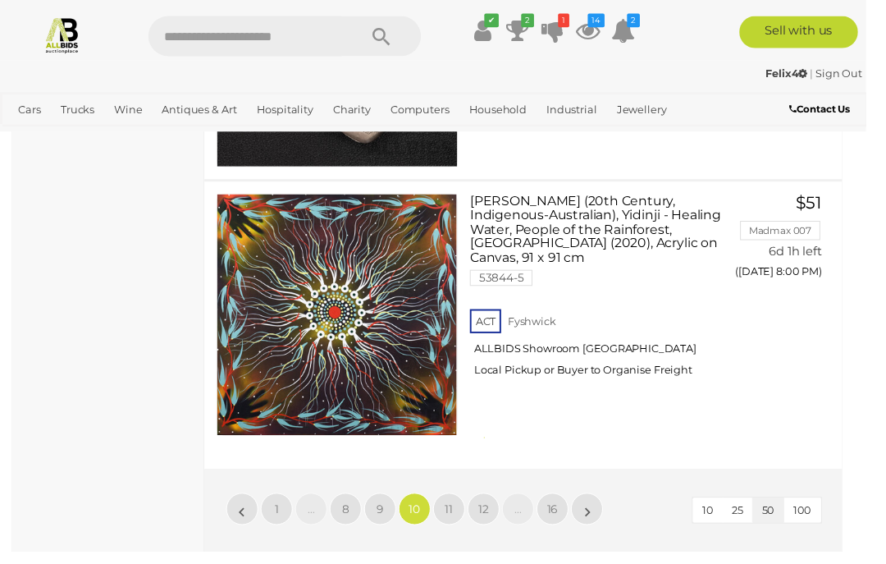
click at [396, 504] on link "9" at bounding box center [389, 520] width 33 height 33
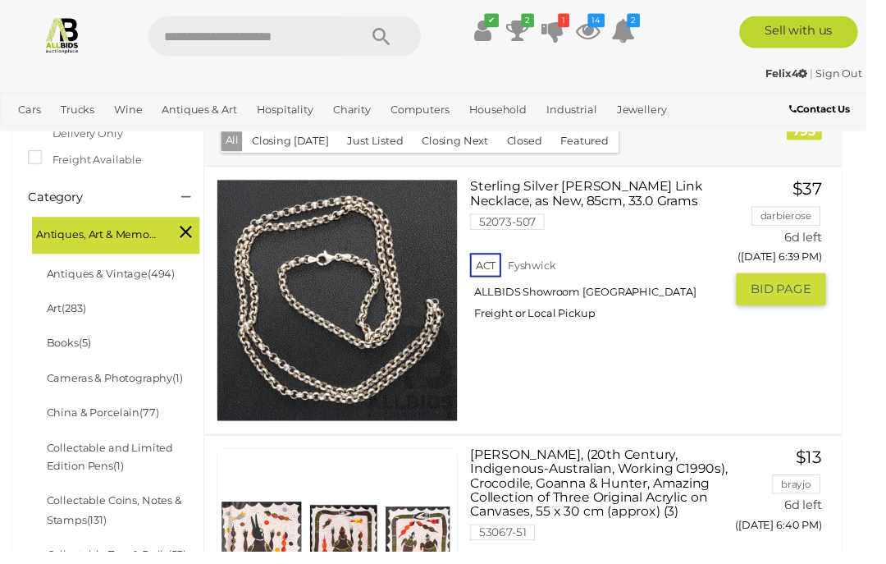
click at [809, 293] on span "BID PAGE" at bounding box center [799, 295] width 62 height 16
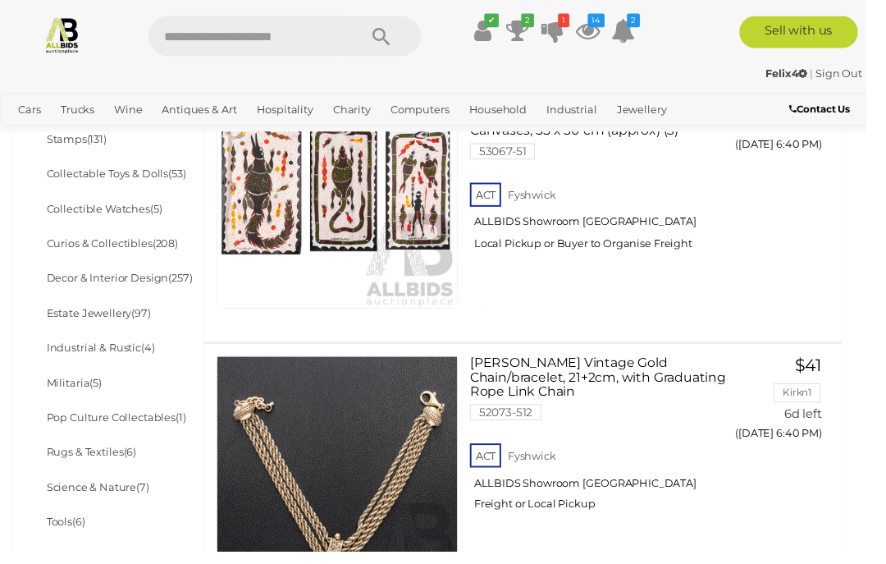
scroll to position [811, 0]
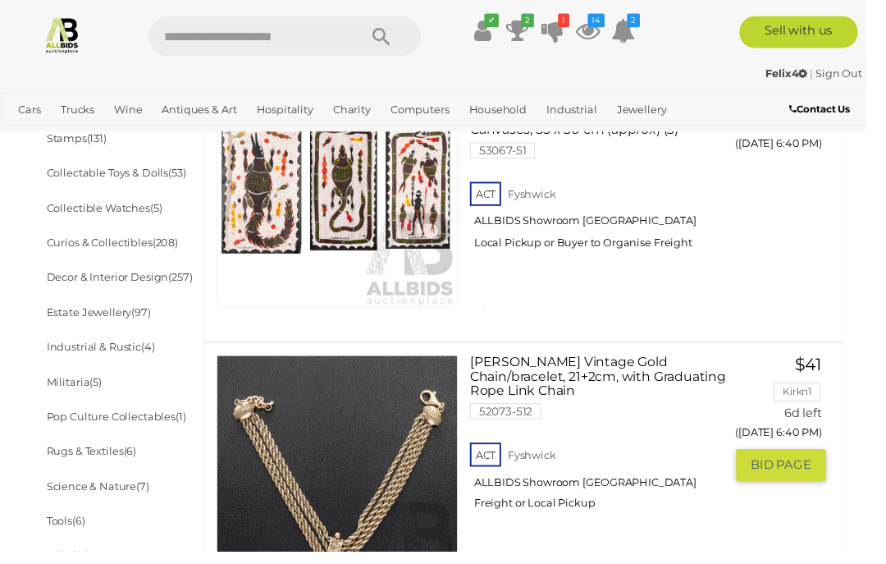
click at [804, 468] on span "BID PAGE" at bounding box center [799, 476] width 62 height 16
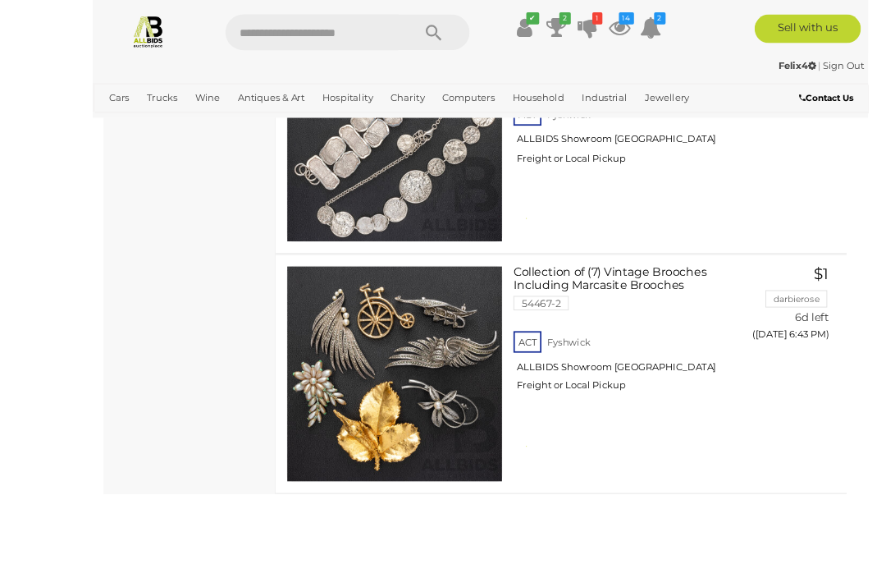
scroll to position [1873, 0]
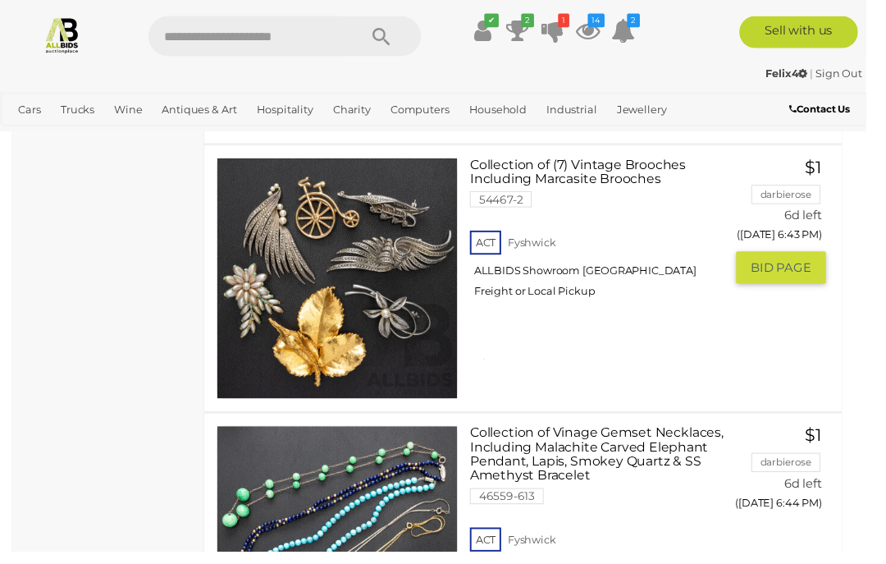
click at [804, 265] on span "BID PAGE" at bounding box center [799, 273] width 62 height 16
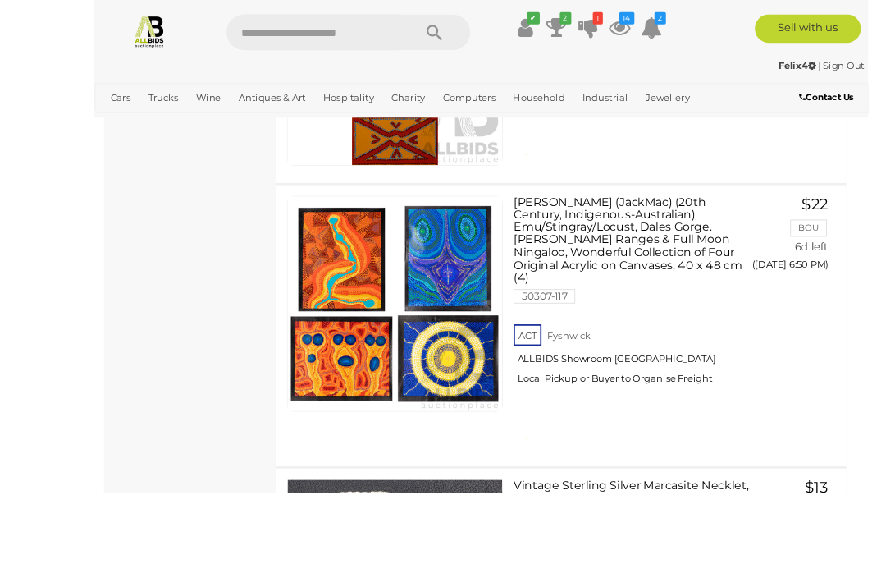
scroll to position [4282, 0]
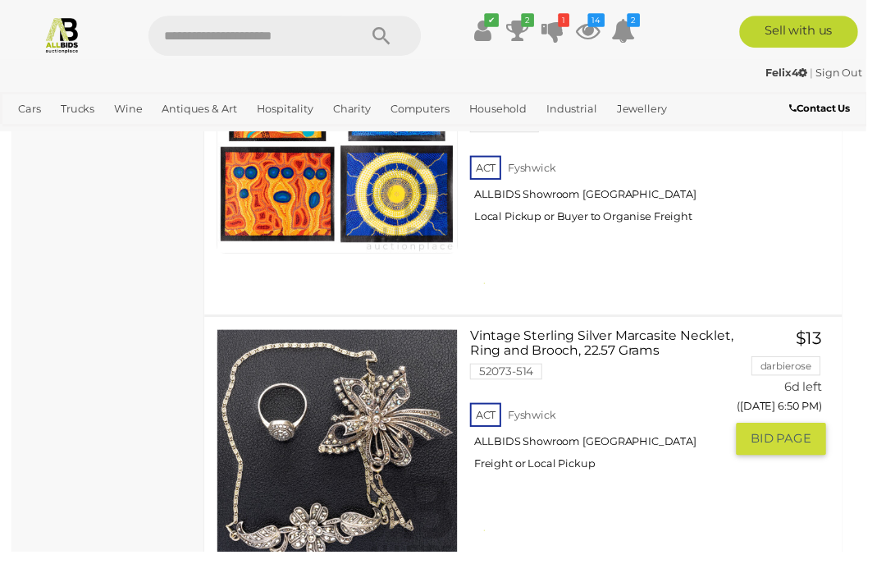
click at [810, 433] on button "GO TO BID PAGE" at bounding box center [800, 449] width 92 height 33
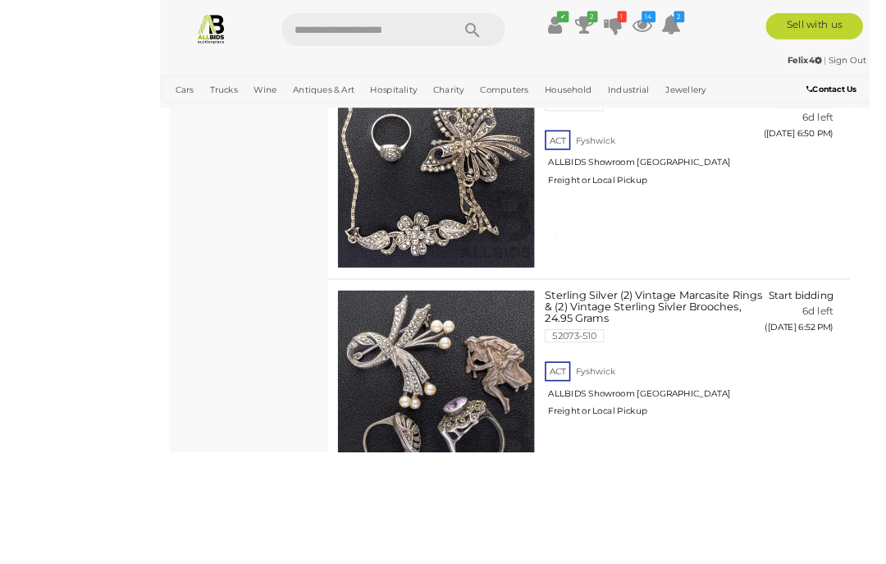
scroll to position [4684, 0]
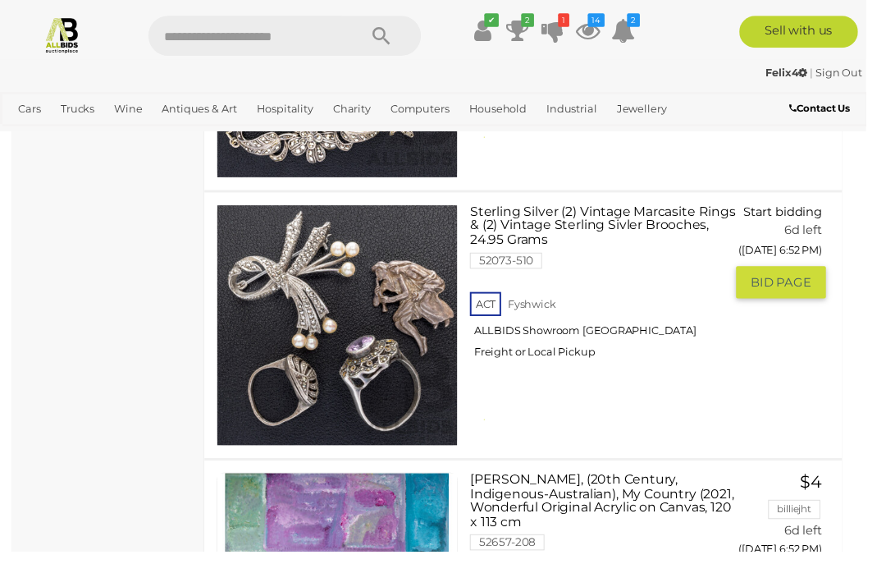
click at [801, 273] on button "GO TO BID PAGE" at bounding box center [800, 289] width 92 height 33
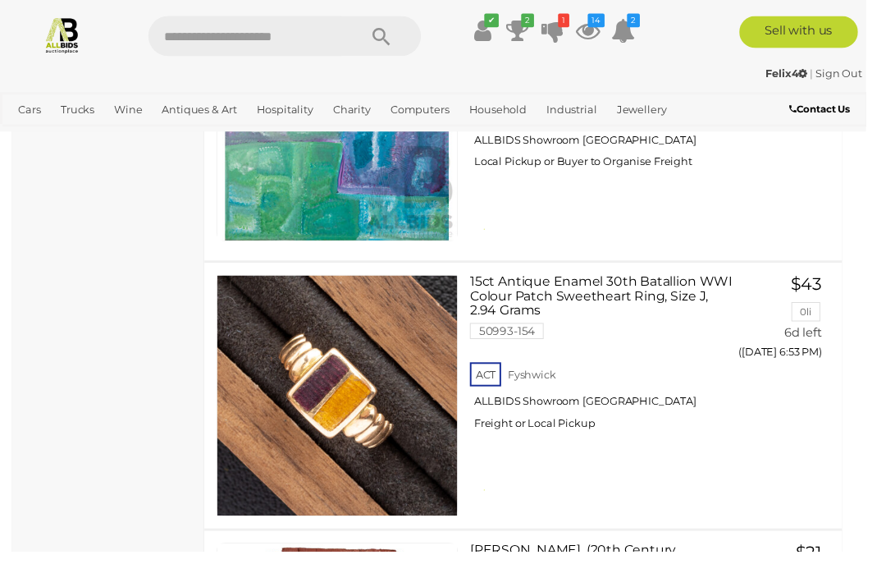
scroll to position [5169, 0]
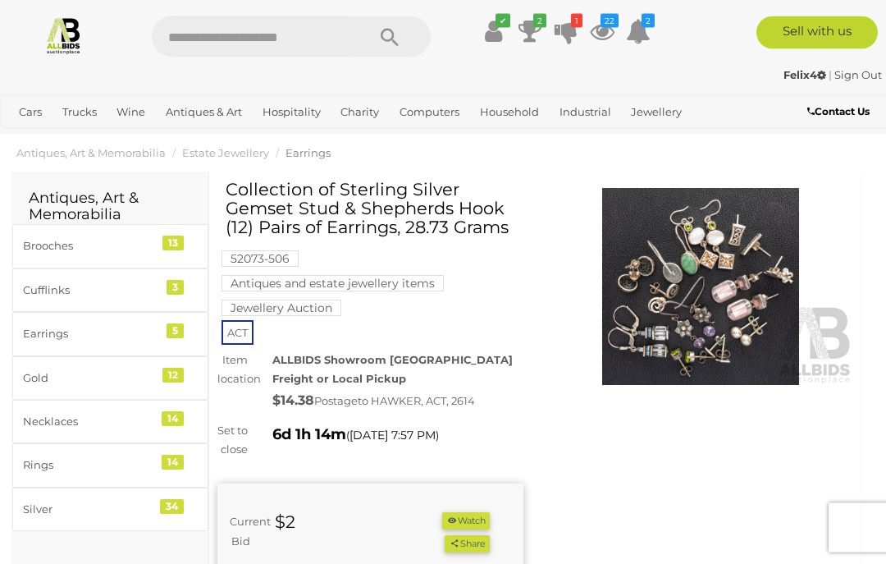
scroll to position [19, 0]
click at [482, 529] on button "Watch" at bounding box center [466, 520] width 48 height 17
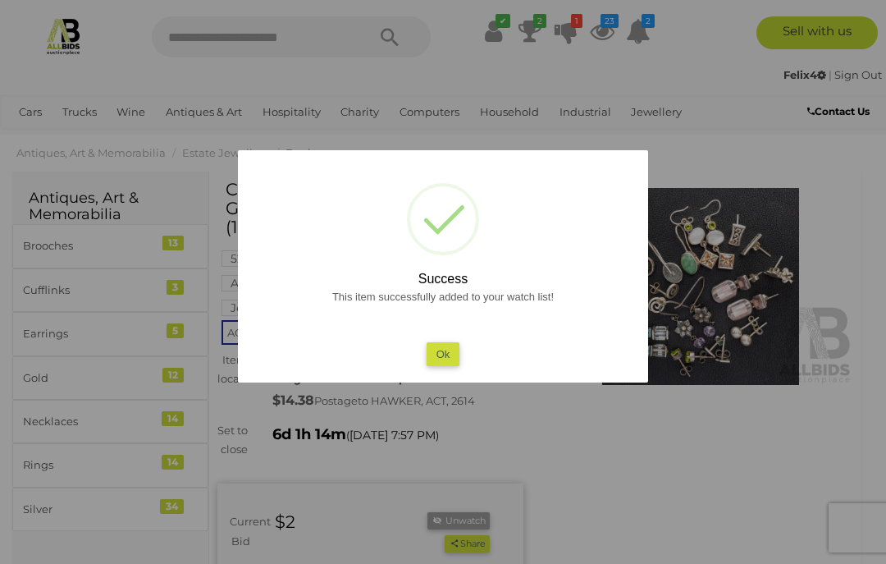
click at [452, 366] on button "Ok" at bounding box center [444, 354] width 34 height 24
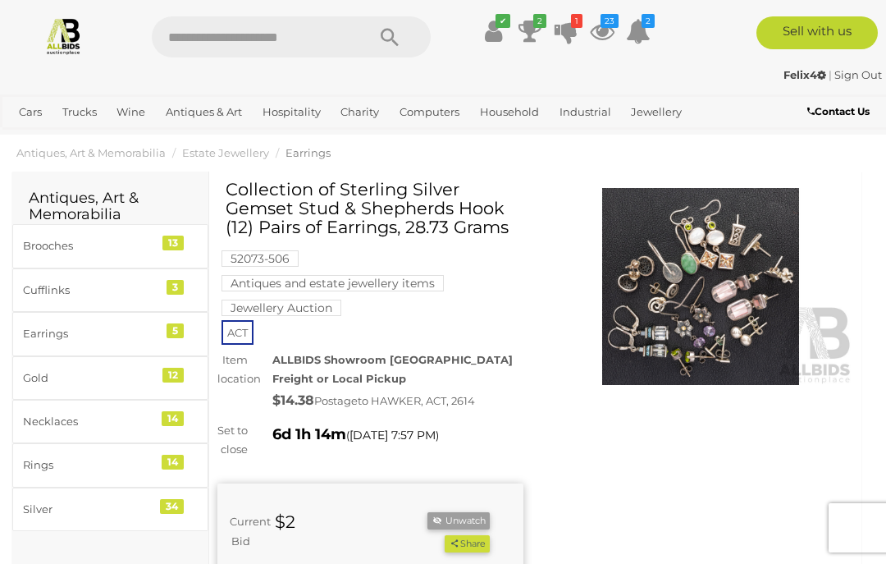
scroll to position [0, 0]
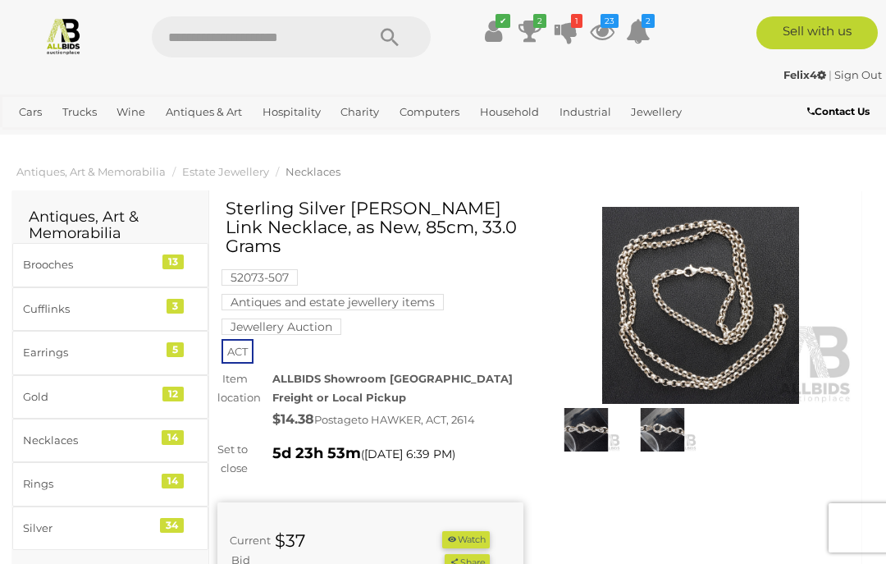
click at [480, 548] on button "Watch" at bounding box center [466, 539] width 48 height 17
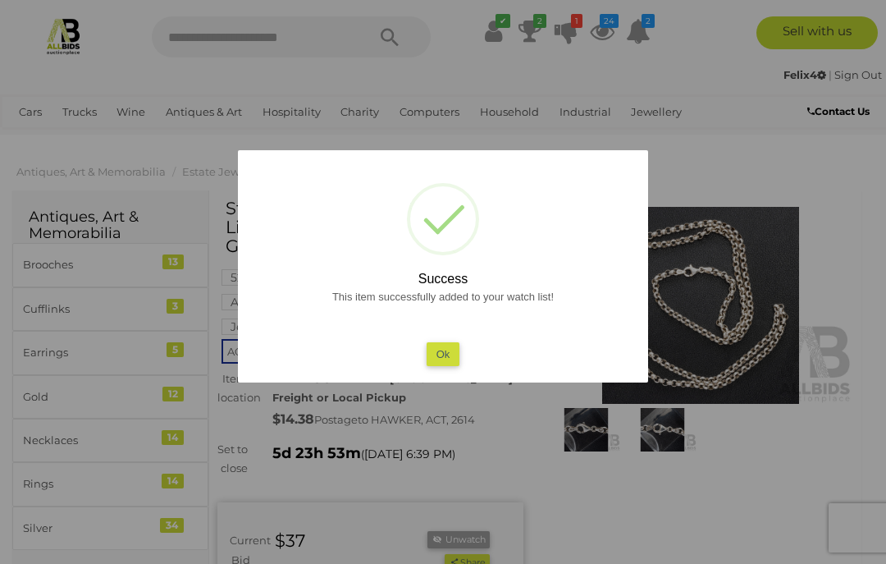
click at [455, 366] on button "Ok" at bounding box center [444, 354] width 34 height 24
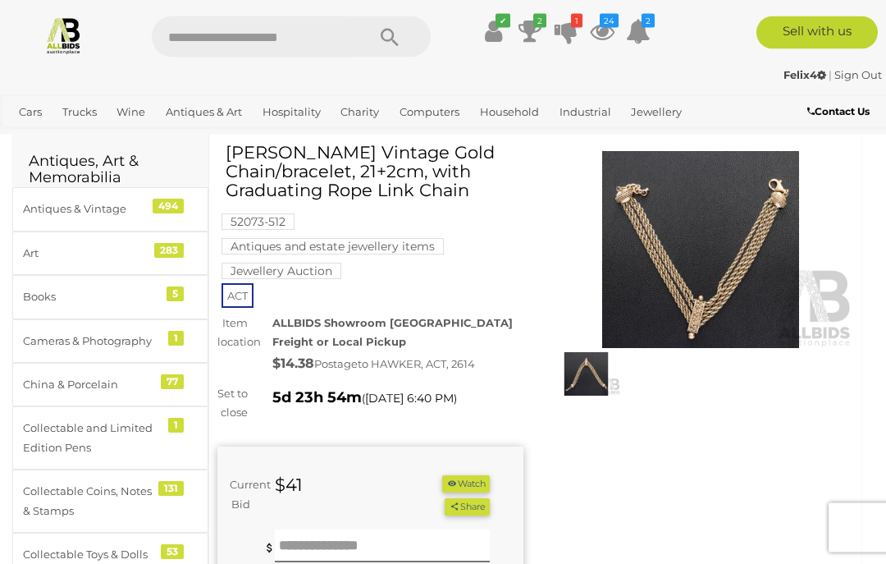
scroll to position [56, 0]
click at [476, 492] on button "Watch" at bounding box center [466, 483] width 48 height 17
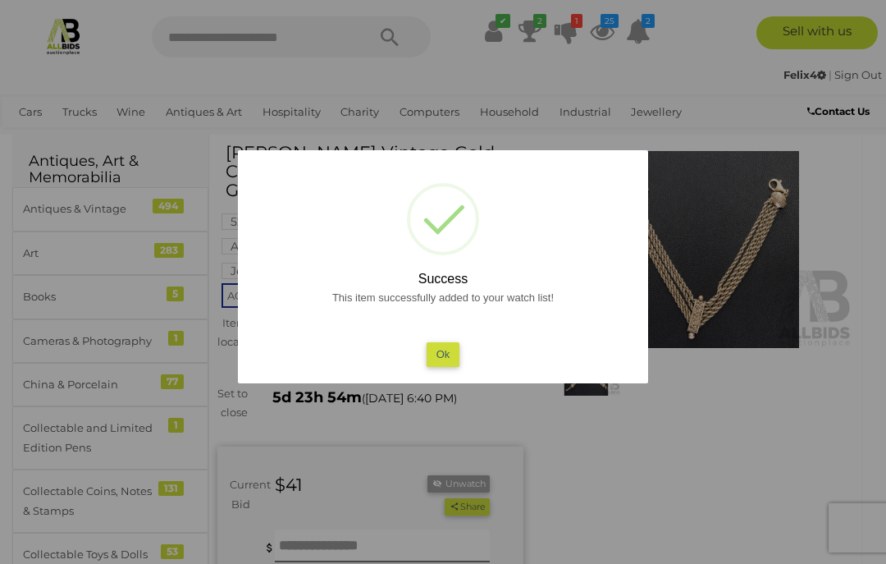
click at [451, 366] on button "Ok" at bounding box center [444, 354] width 34 height 24
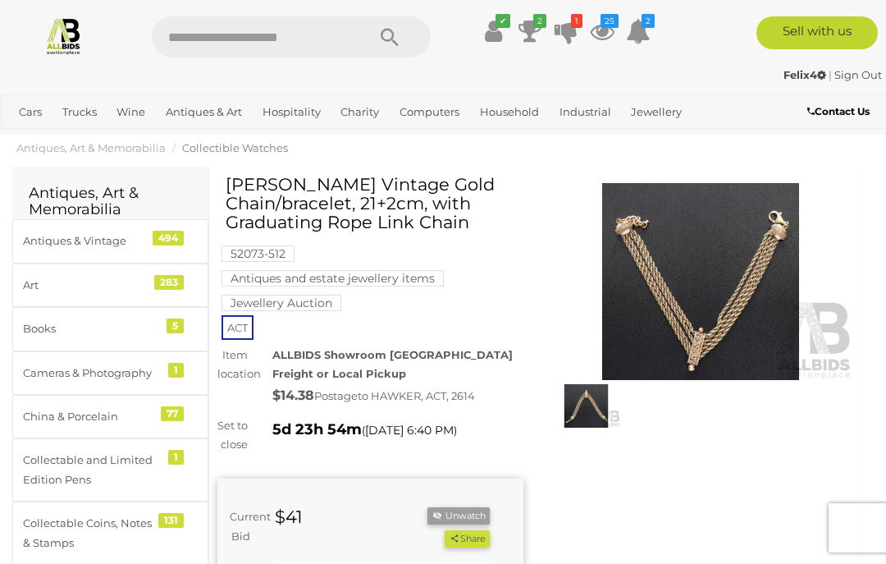
scroll to position [0, 0]
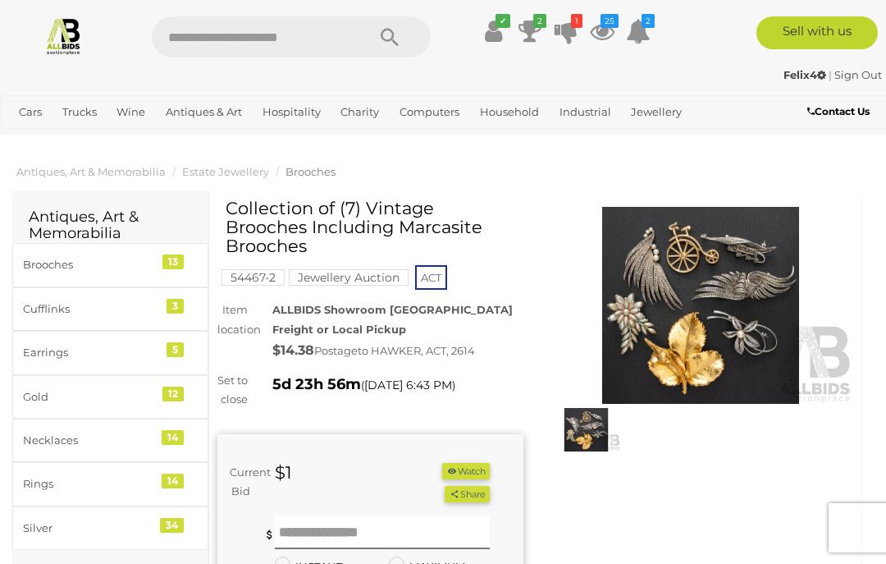
click at [481, 470] on button "Watch" at bounding box center [466, 471] width 48 height 17
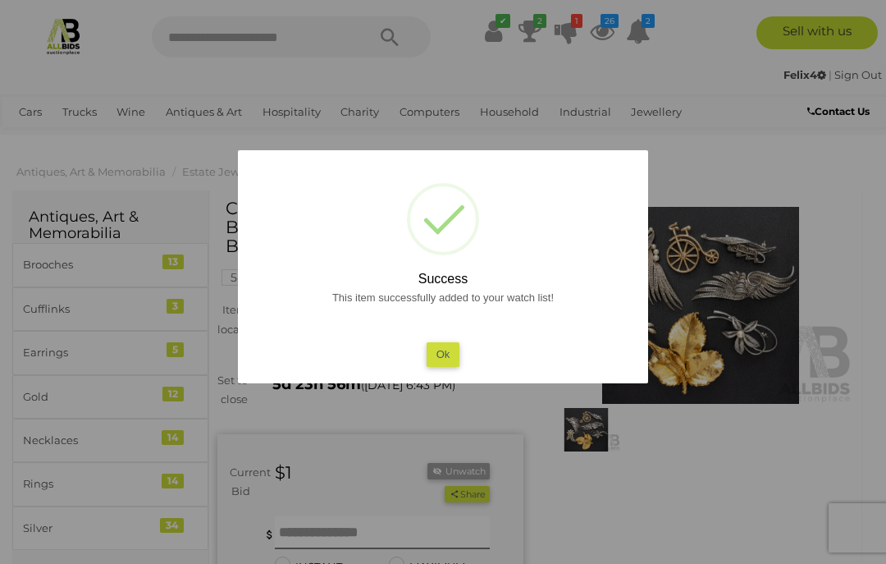
click at [456, 360] on button "Ok" at bounding box center [444, 354] width 34 height 24
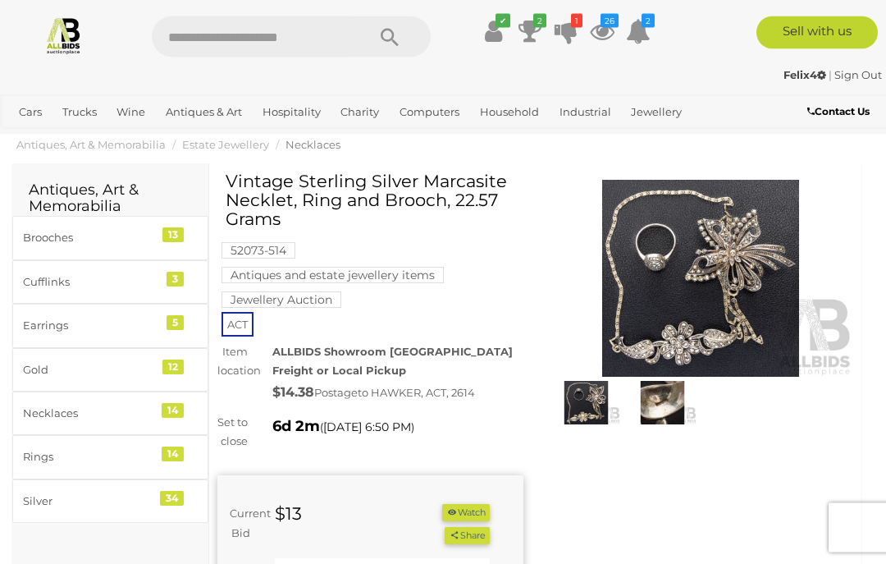
scroll to position [27, 0]
click at [480, 521] on button "Watch" at bounding box center [466, 512] width 48 height 17
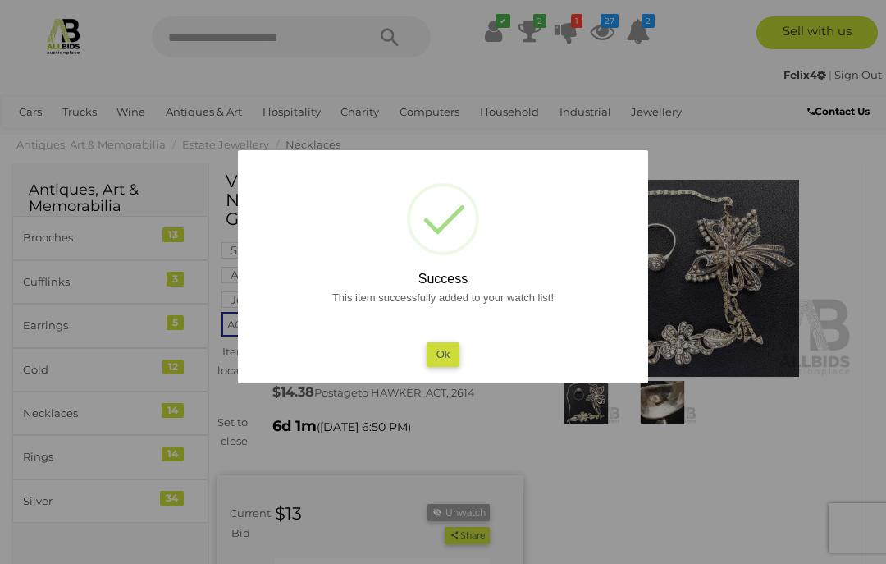
click at [460, 366] on button "Ok" at bounding box center [444, 354] width 34 height 24
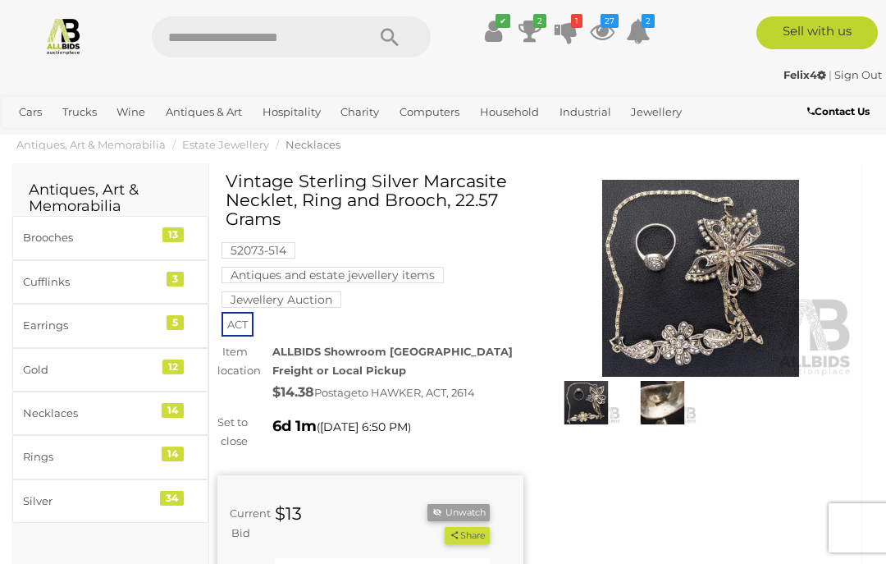
click at [28, 17] on link at bounding box center [63, 35] width 127 height 39
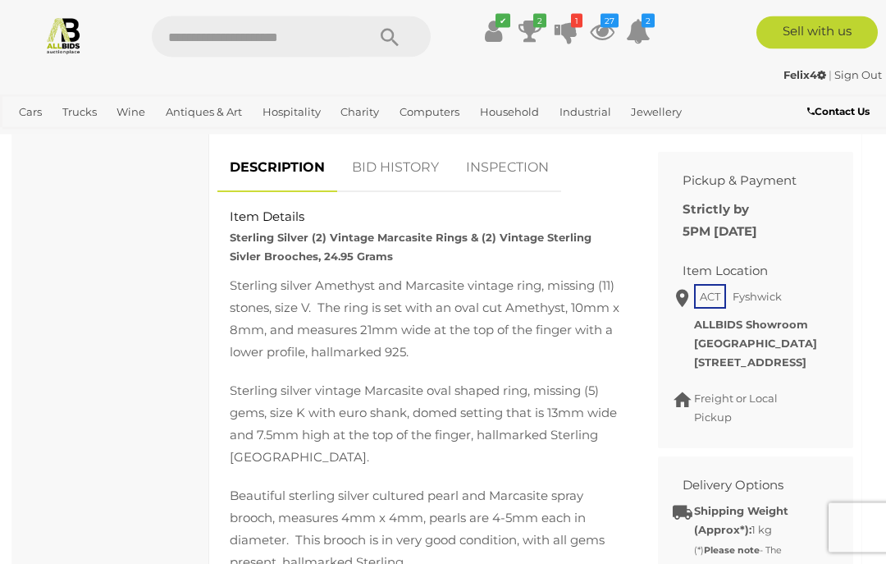
scroll to position [767, 0]
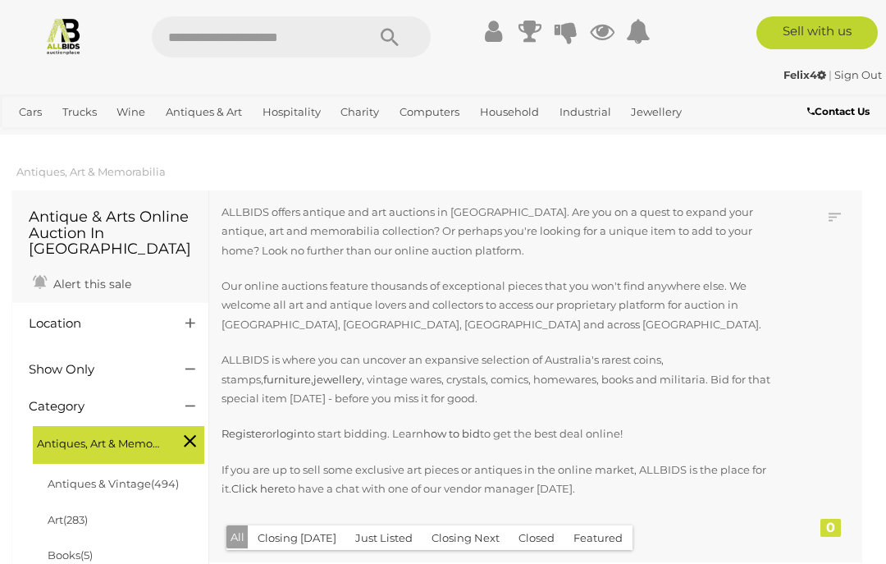
scroll to position [1660, 0]
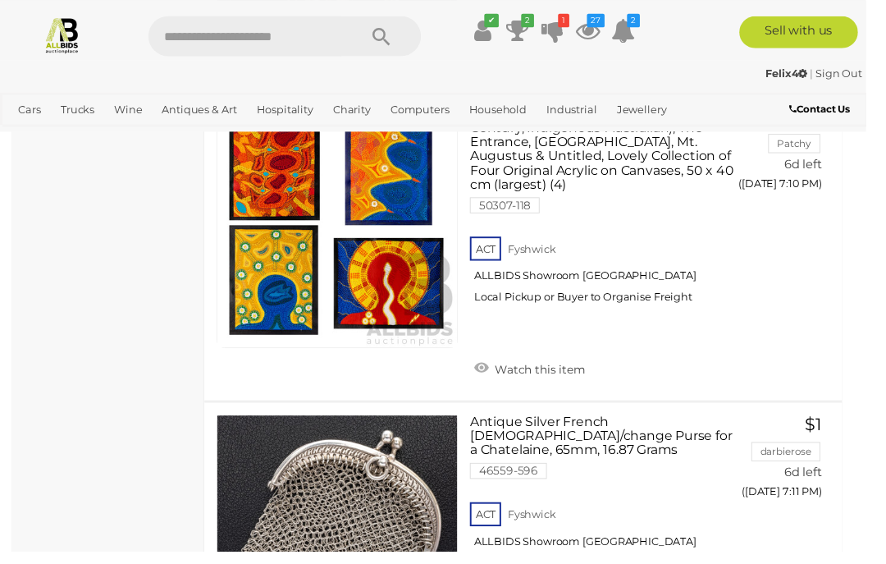
scroll to position [9800, 0]
click at [843, 520] on button "GO TO BID PAGE" at bounding box center [800, 536] width 92 height 33
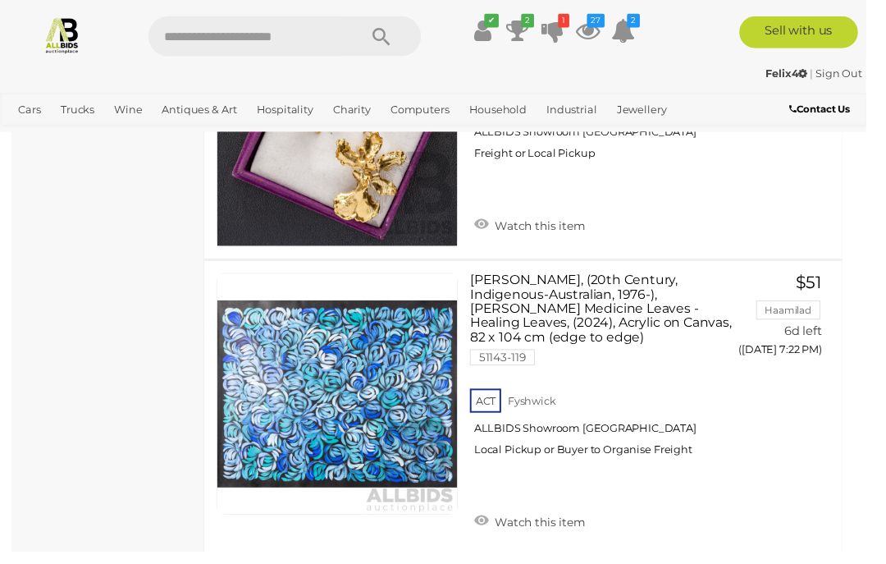
scroll to position [13920, 0]
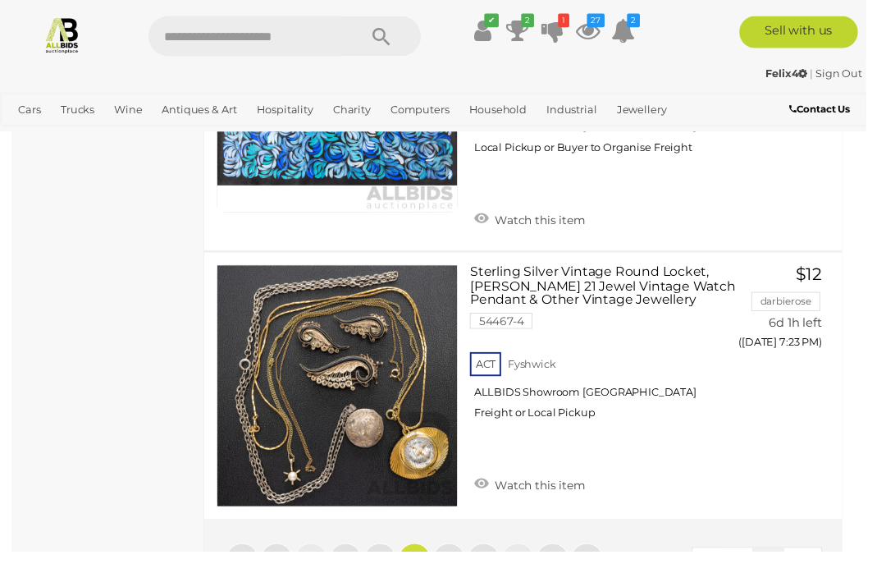
click at [397, 556] on link "8" at bounding box center [389, 572] width 33 height 33
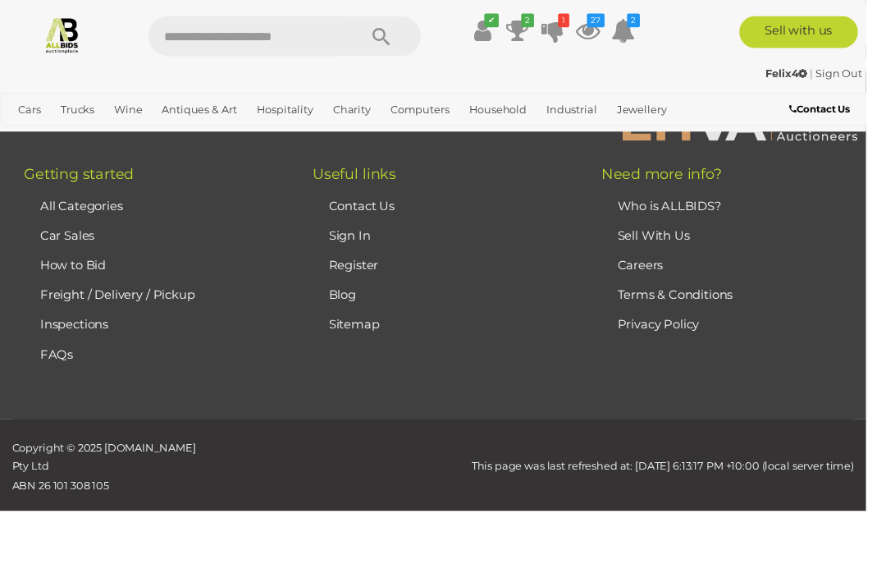
scroll to position [421, 0]
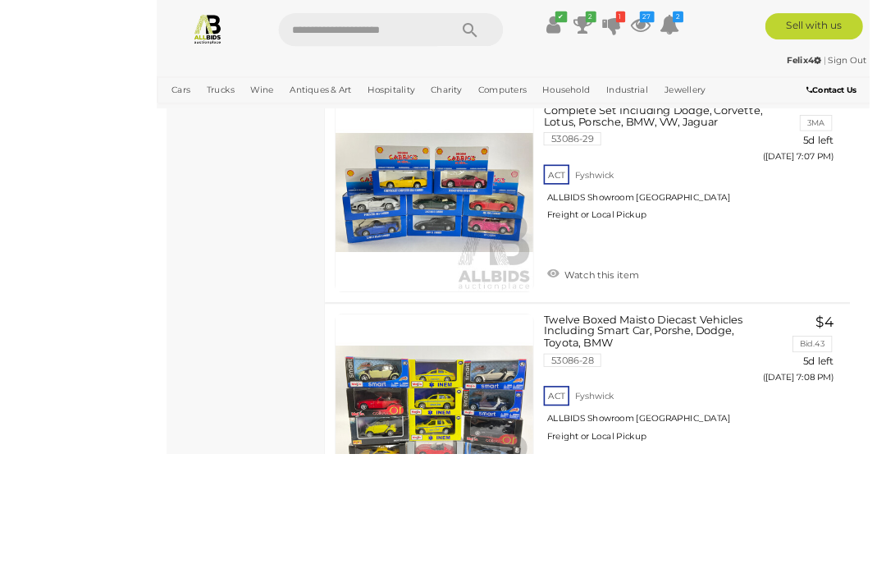
scroll to position [7300, 0]
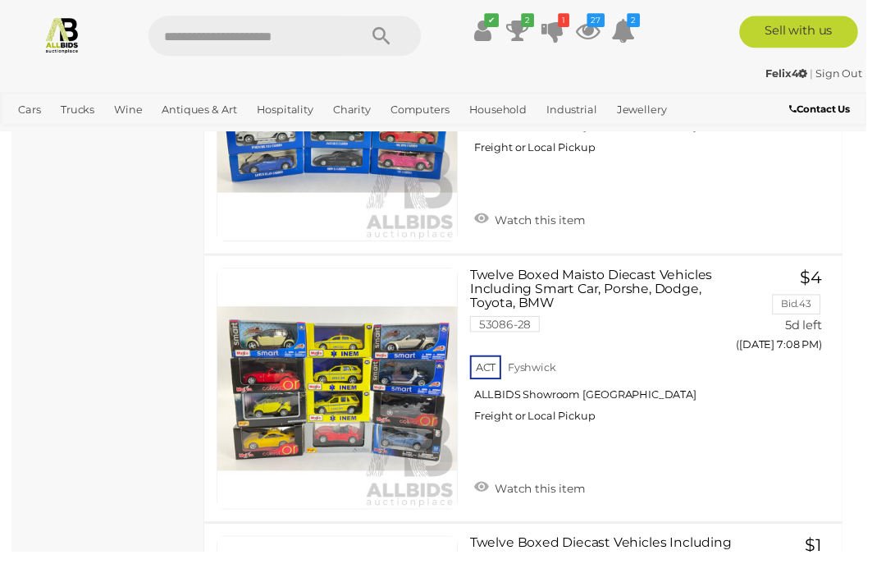
click at [615, 34] on icon at bounding box center [602, 31] width 25 height 30
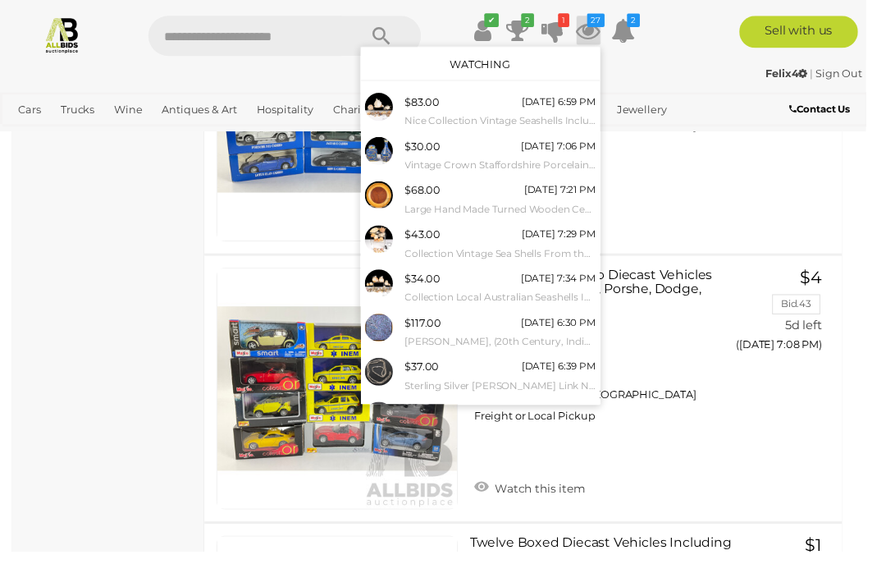
scroll to position [0, 0]
click at [584, 112] on div "$83.00 Today 6:59 PM Nice Collection Vintage Seashells Including Two Varieties …" at bounding box center [512, 113] width 195 height 37
click at [605, 244] on div "[DATE] 7:29 PM" at bounding box center [572, 240] width 76 height 18
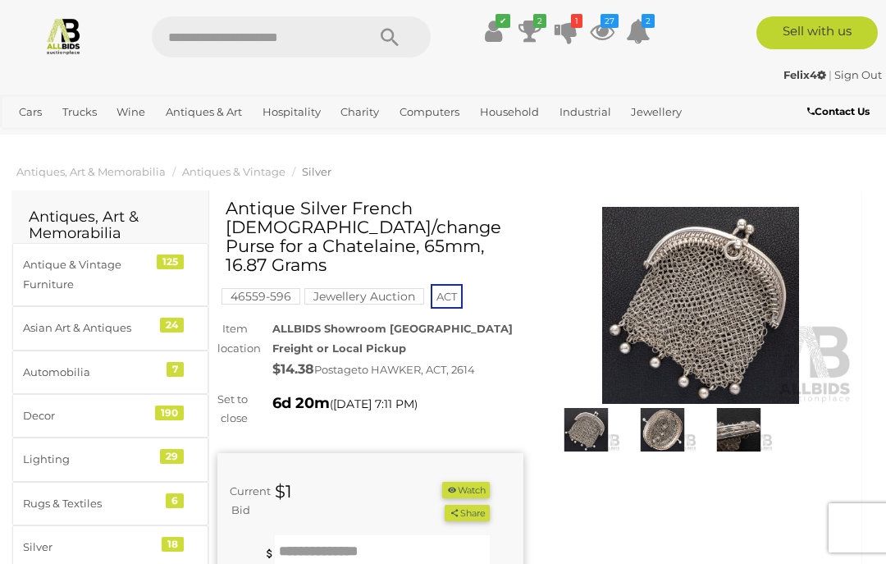
click at [480, 485] on button "Watch" at bounding box center [466, 490] width 48 height 17
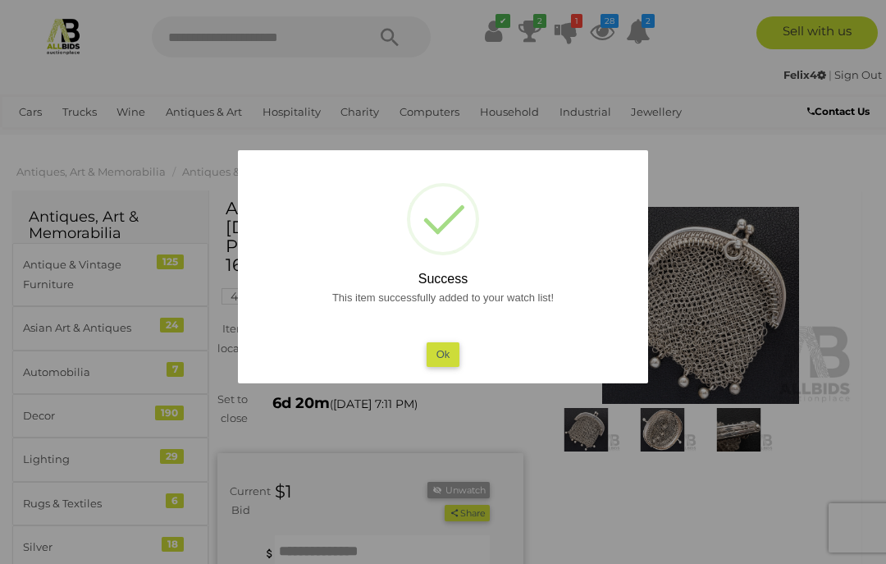
click at [451, 364] on button "Ok" at bounding box center [444, 354] width 34 height 24
